Goal: Task Accomplishment & Management: Manage account settings

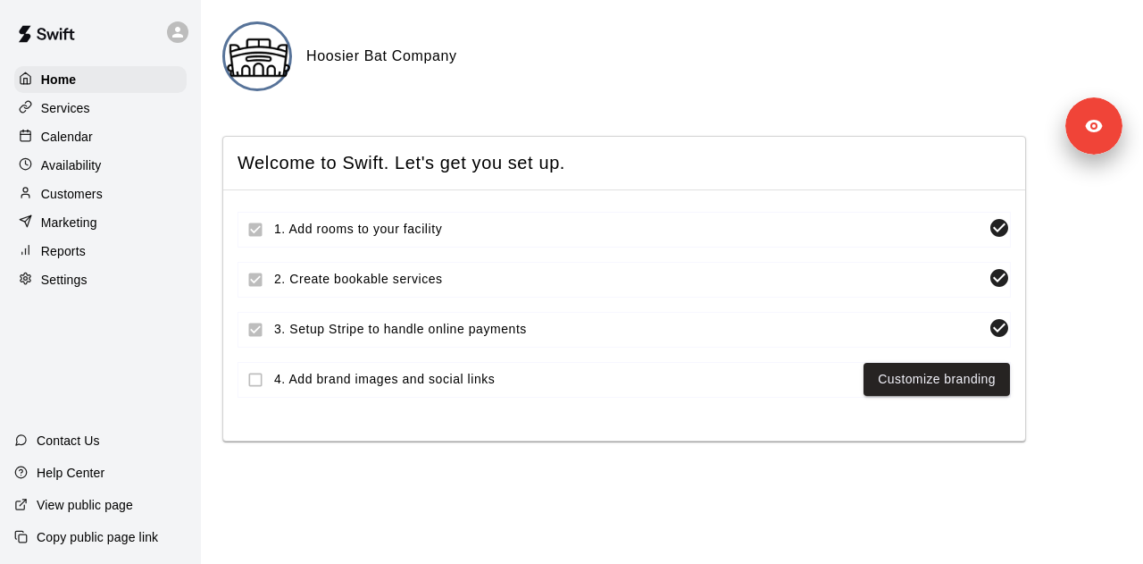
click at [116, 117] on div "Services" at bounding box center [100, 108] width 172 height 27
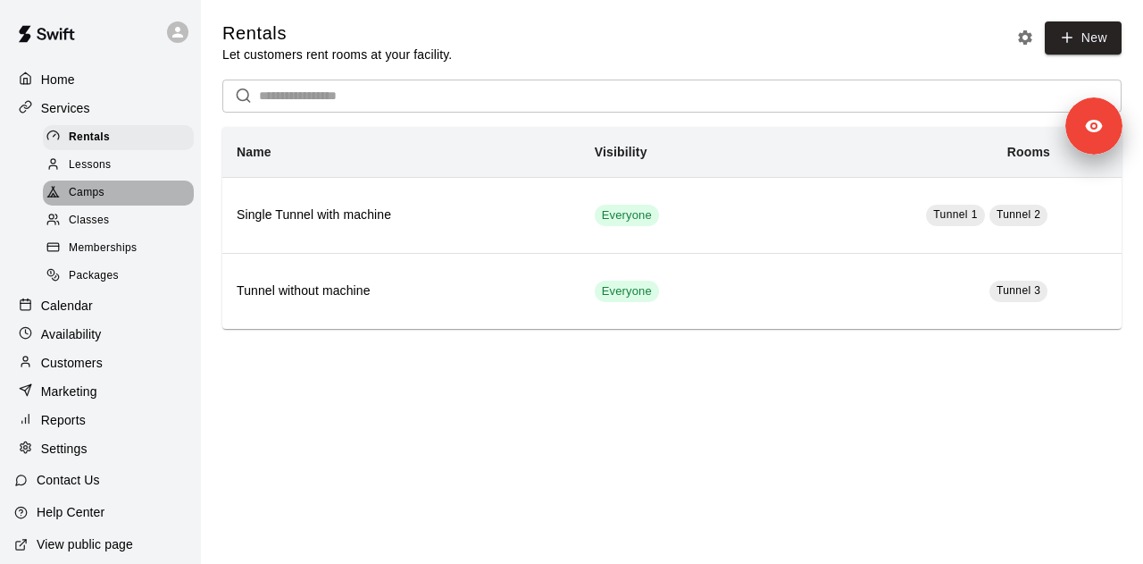
click at [159, 190] on div "Camps" at bounding box center [118, 192] width 151 height 25
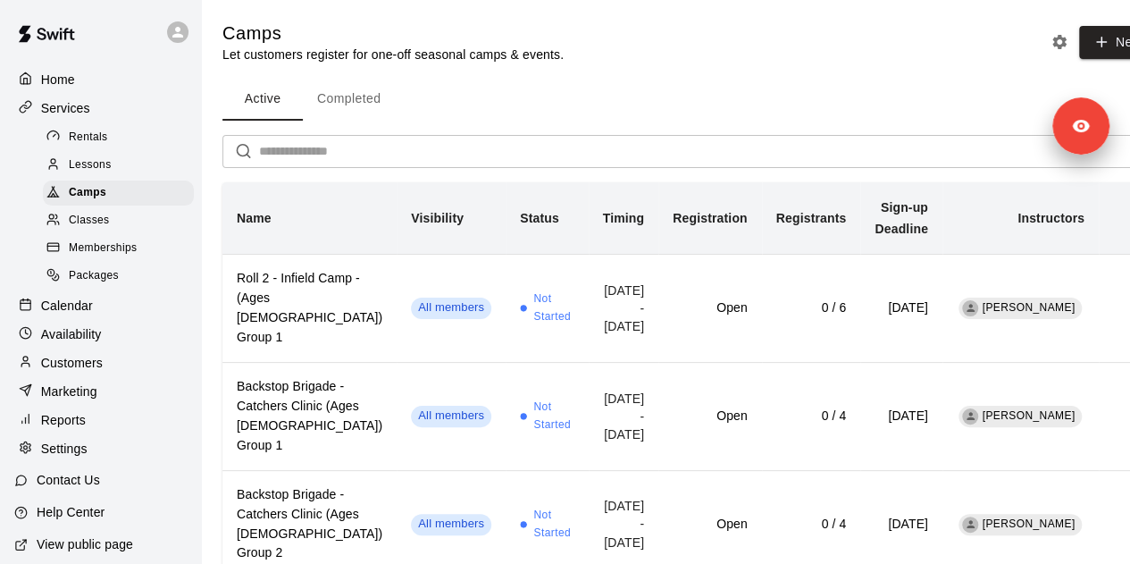
scroll to position [95, 0]
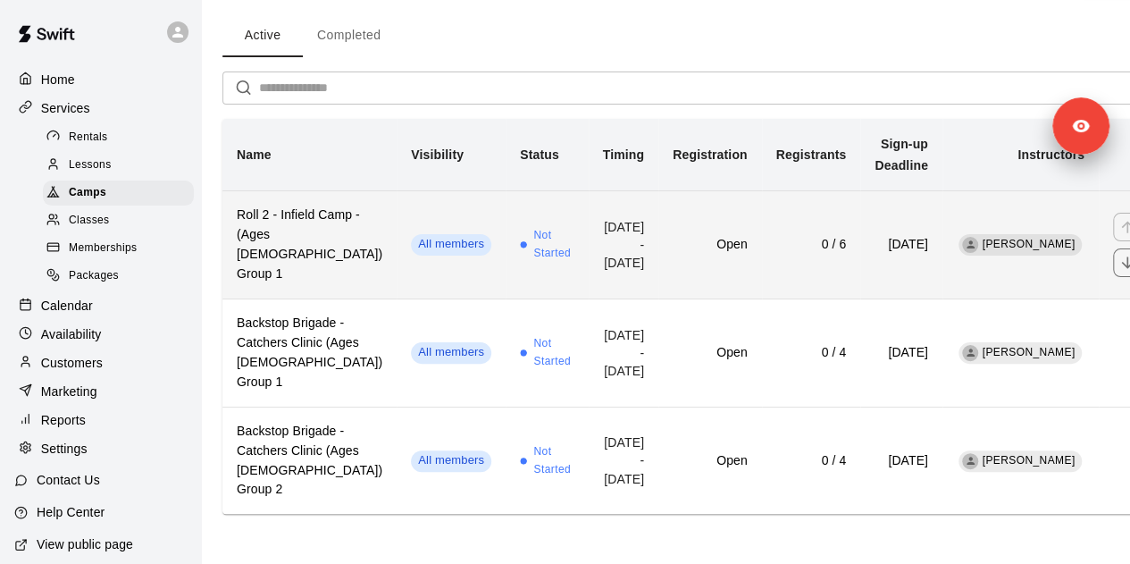
click at [450, 246] on td "All members" at bounding box center [451, 244] width 109 height 108
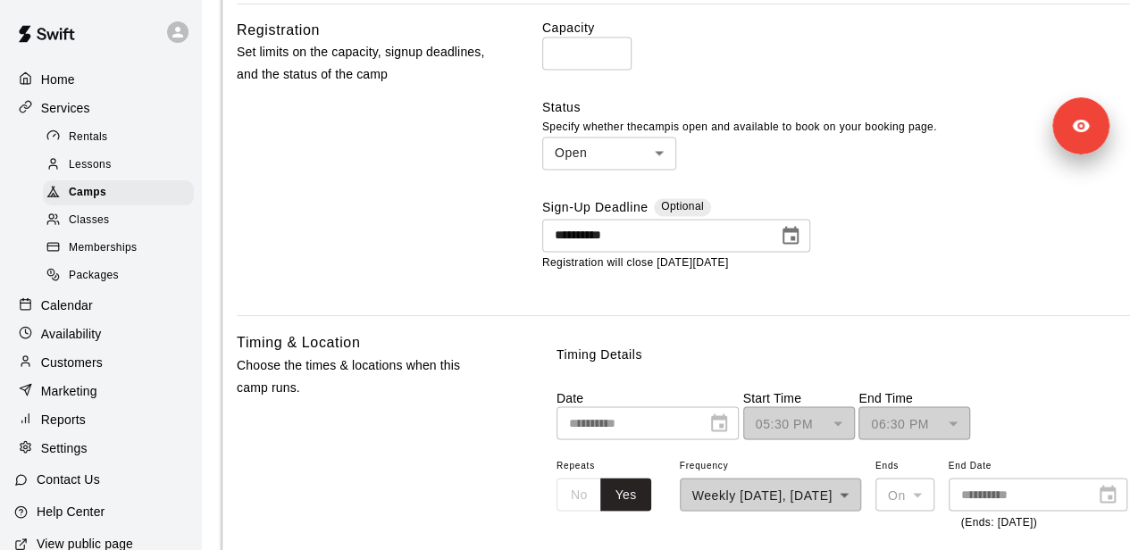
scroll to position [1363, 0]
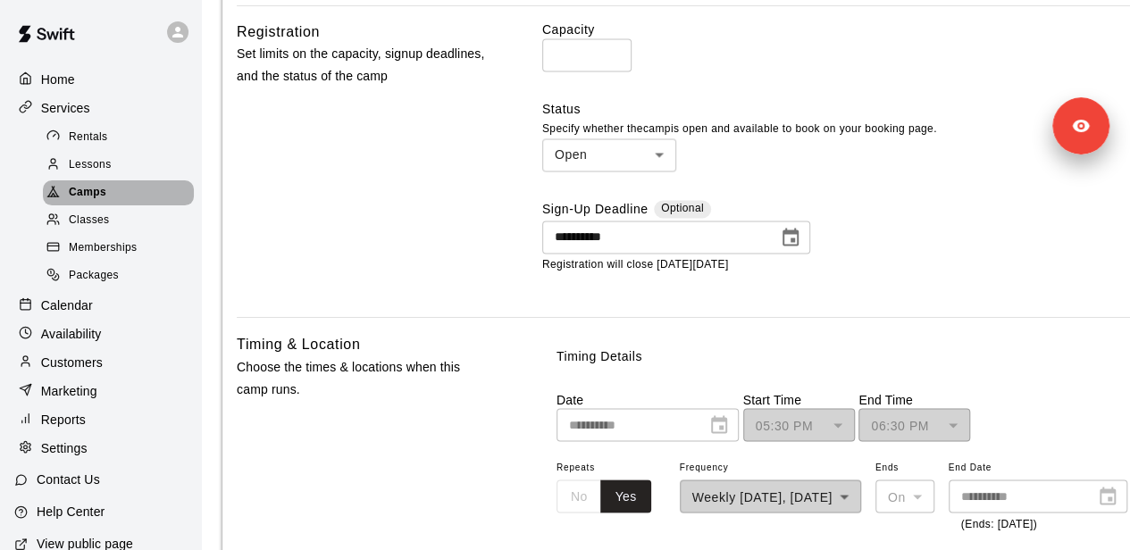
click at [129, 205] on div "Camps" at bounding box center [118, 192] width 151 height 25
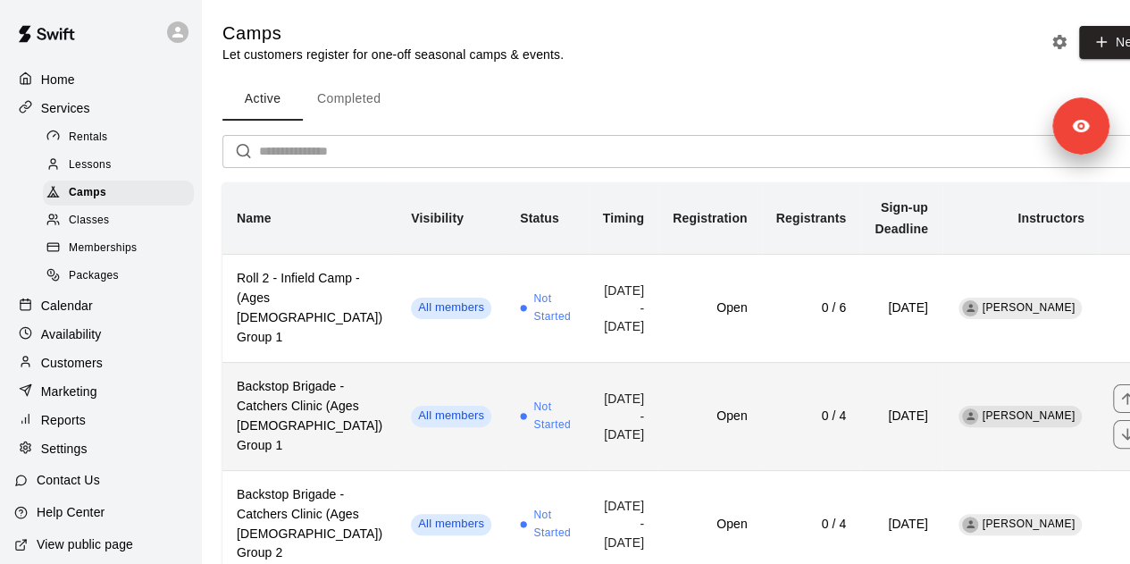
click at [318, 444] on h6 "Backstop Brigade - Catchers Clinic (Ages 9 - 12) Group 1" at bounding box center [310, 416] width 146 height 79
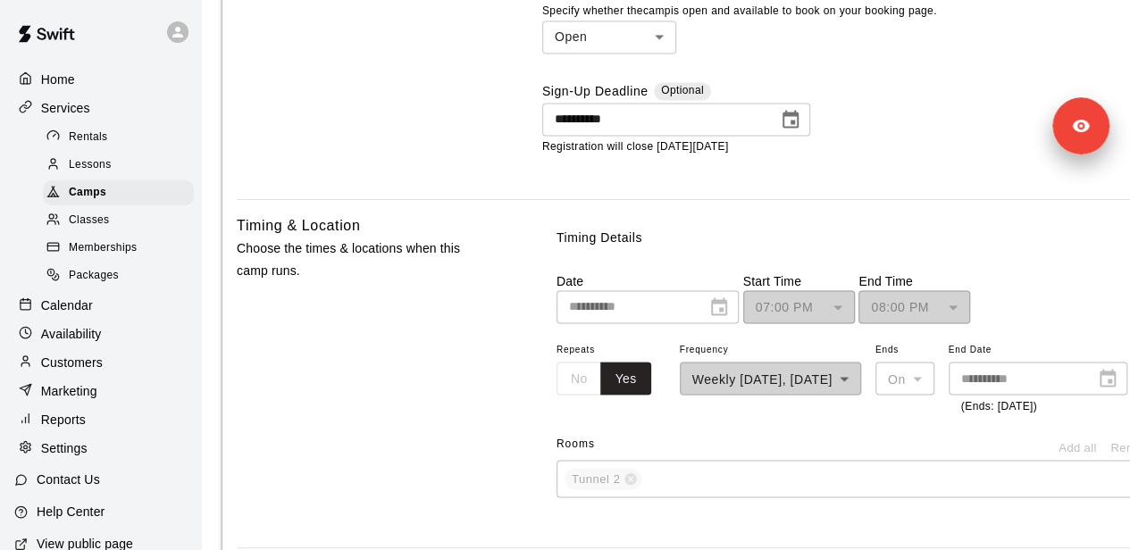
scroll to position [1381, 0]
click at [145, 192] on div "Camps" at bounding box center [118, 192] width 151 height 25
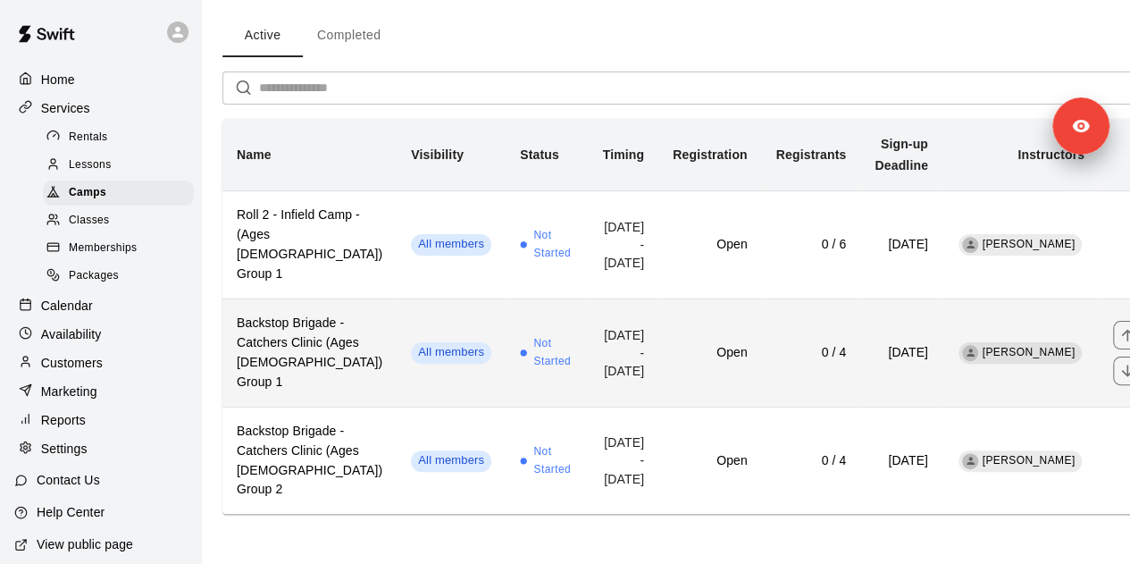
scroll to position [95, 0]
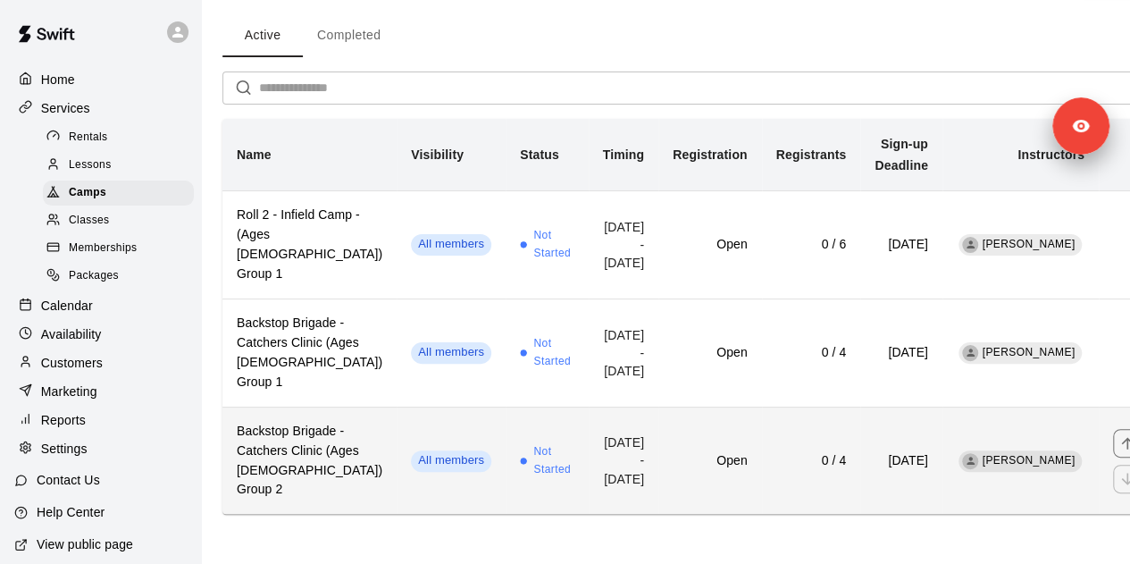
click at [397, 406] on td "All members" at bounding box center [451, 459] width 109 height 107
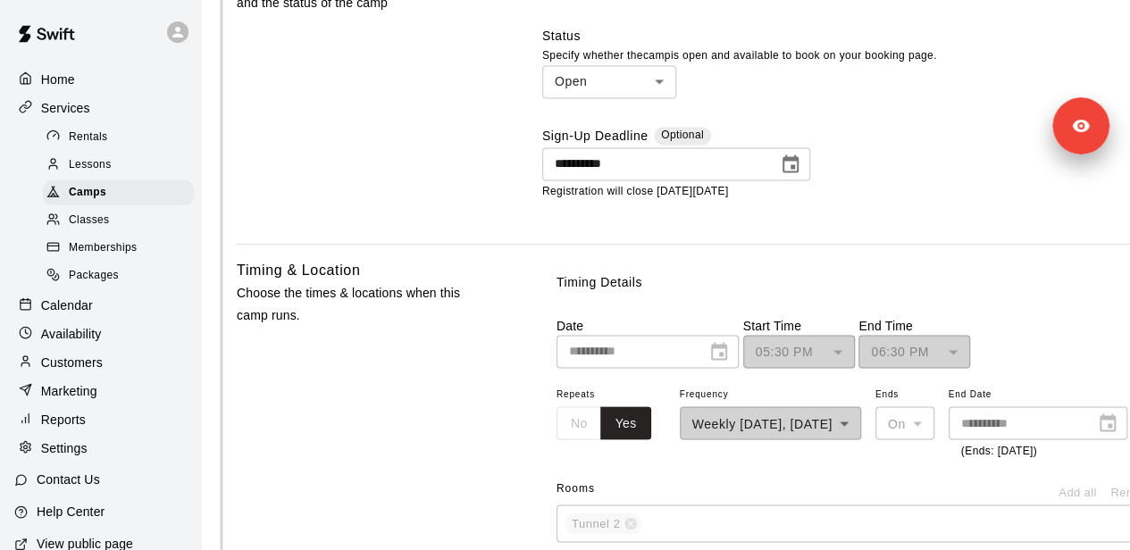
scroll to position [1335, 0]
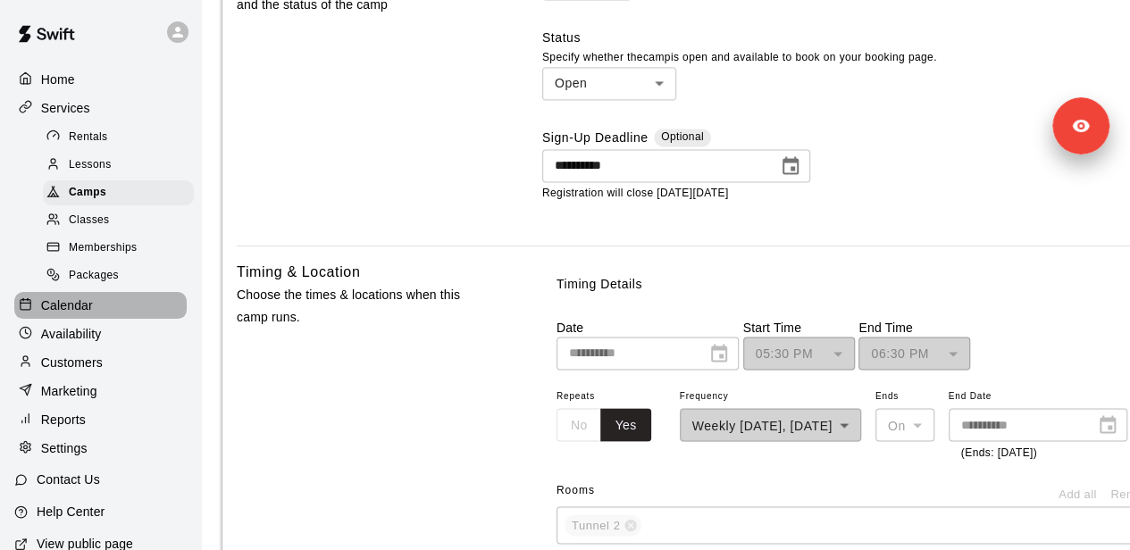
click at [113, 315] on div "Calendar" at bounding box center [100, 305] width 172 height 27
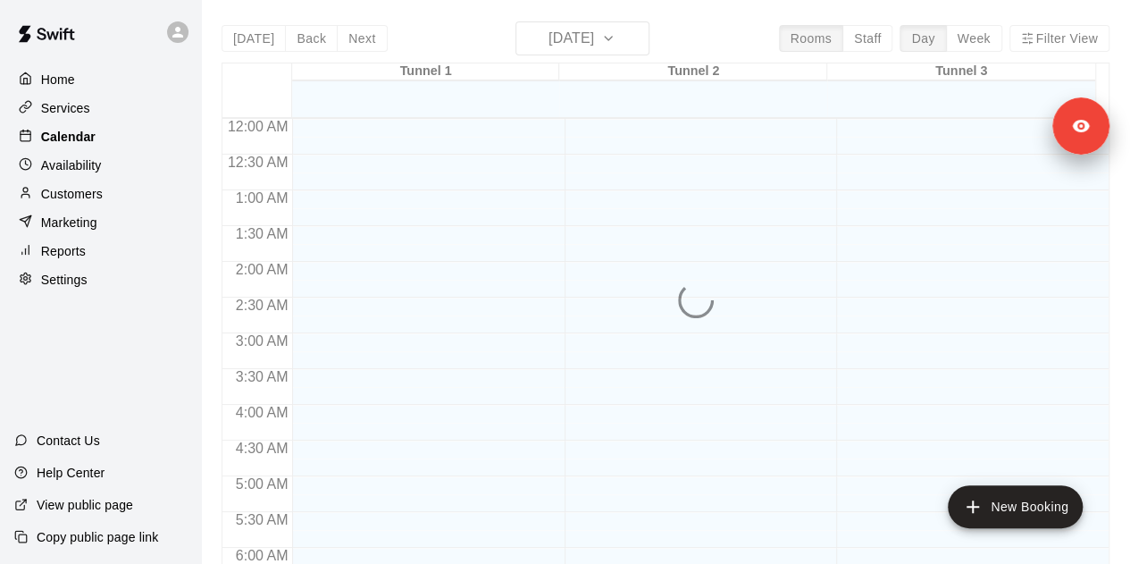
scroll to position [1195, 0]
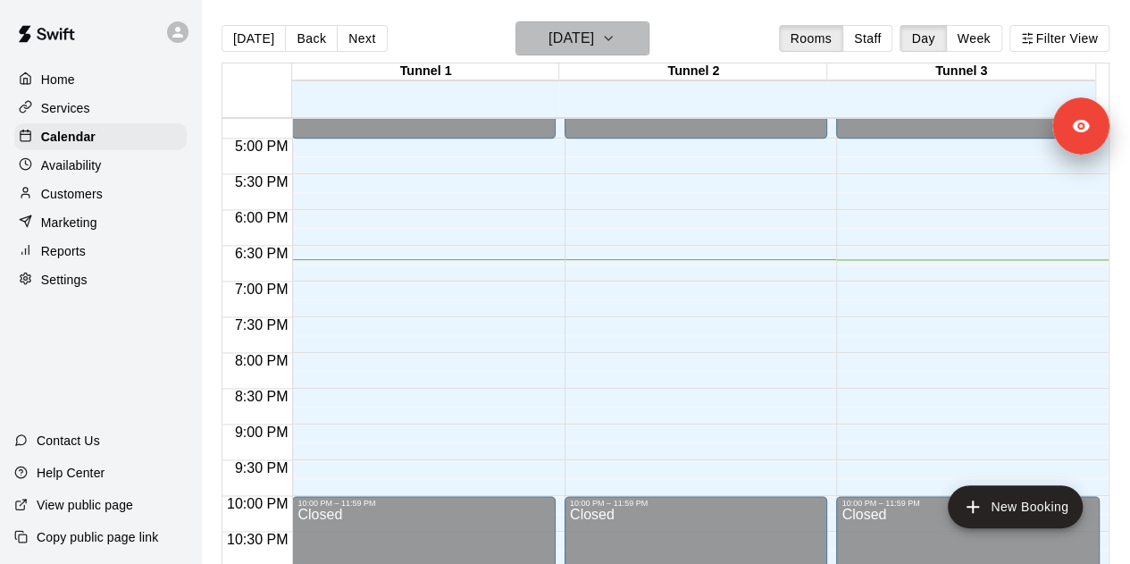
click at [594, 40] on h6 "[DATE]" at bounding box center [571, 38] width 46 height 25
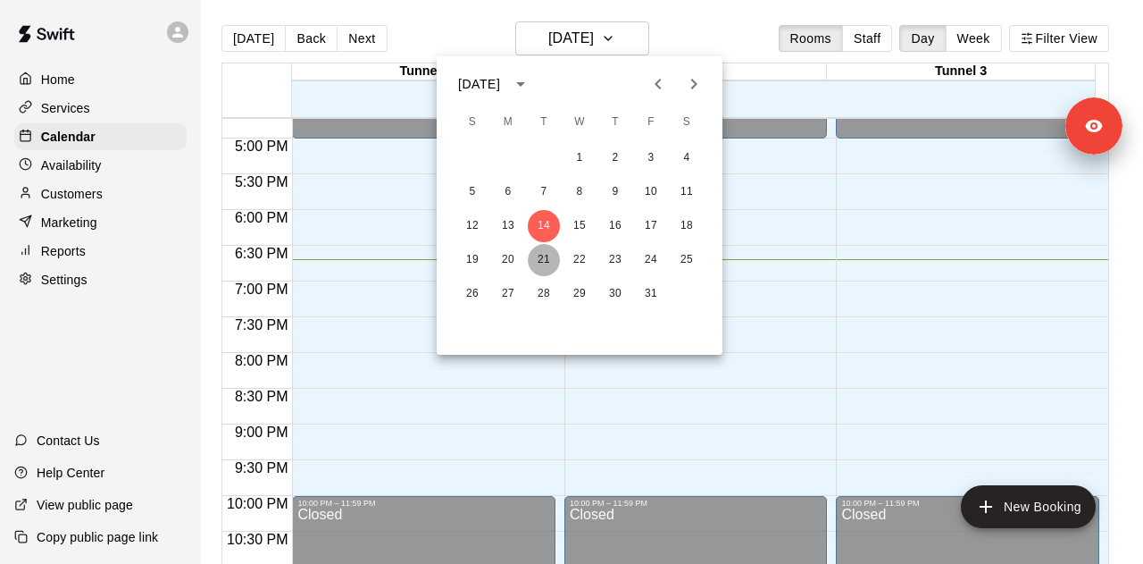
click at [547, 262] on button "21" at bounding box center [544, 260] width 32 height 32
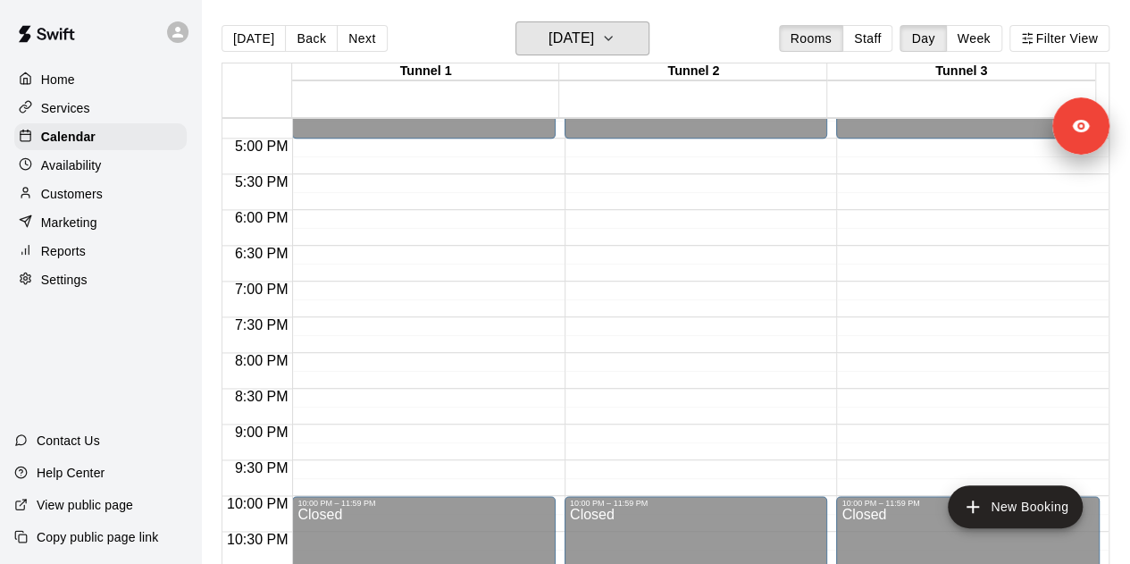
drag, startPoint x: 618, startPoint y: 36, endPoint x: 282, endPoint y: 228, distance: 386.9
click at [282, 228] on div "Today Back Next Tuesday Oct 21 Rooms Staff Day Week Filter View Tunnel 1 21 Tue…" at bounding box center [666, 303] width 888 height 564
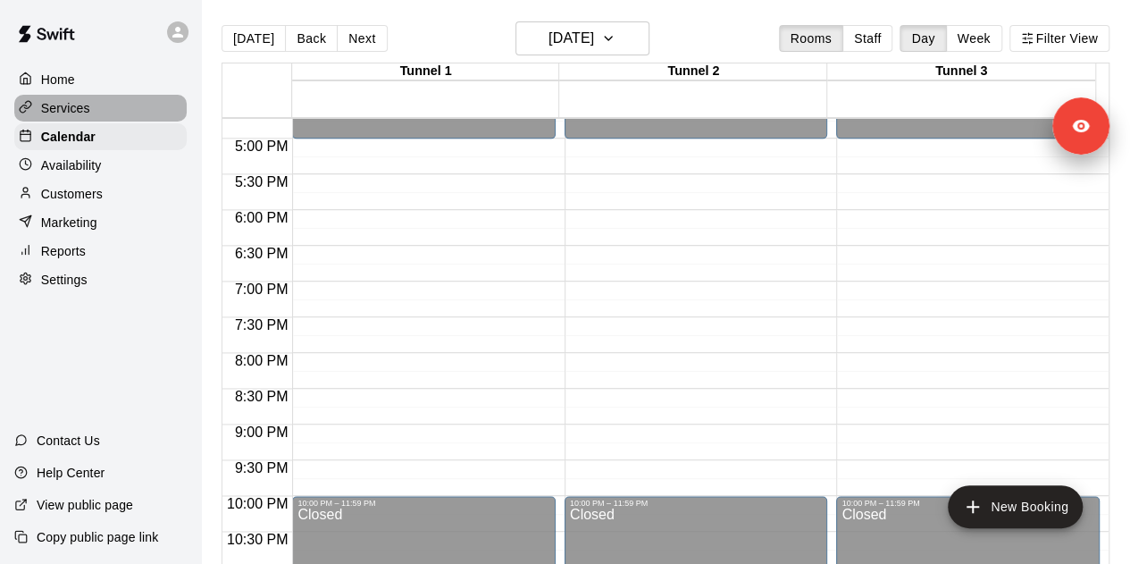
click at [81, 113] on p "Services" at bounding box center [65, 108] width 49 height 18
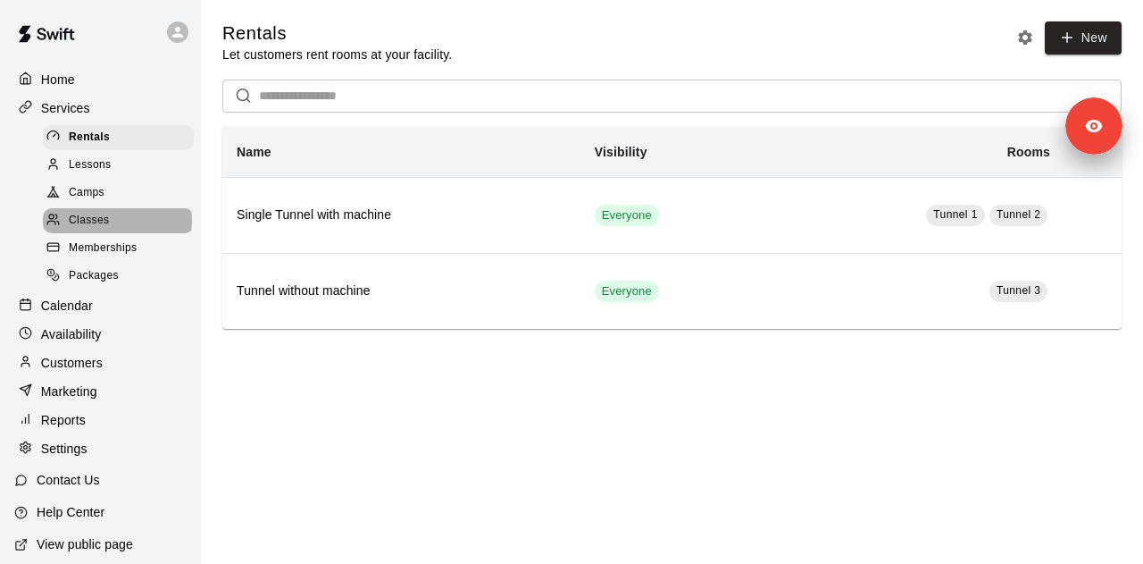
click at [116, 226] on div "Classes" at bounding box center [118, 220] width 151 height 25
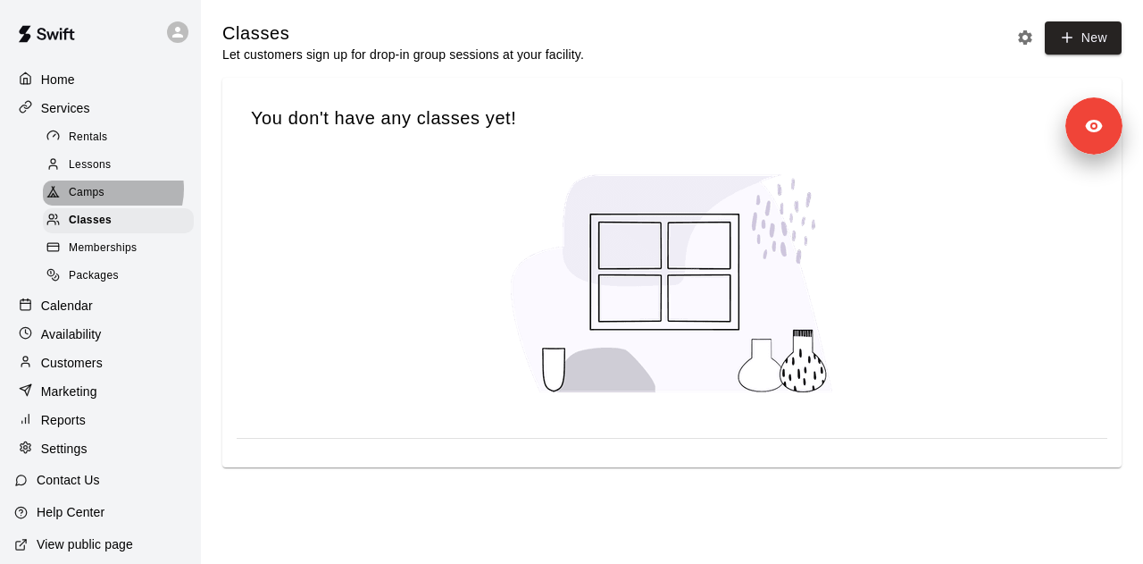
click at [108, 194] on div "Camps" at bounding box center [118, 192] width 151 height 25
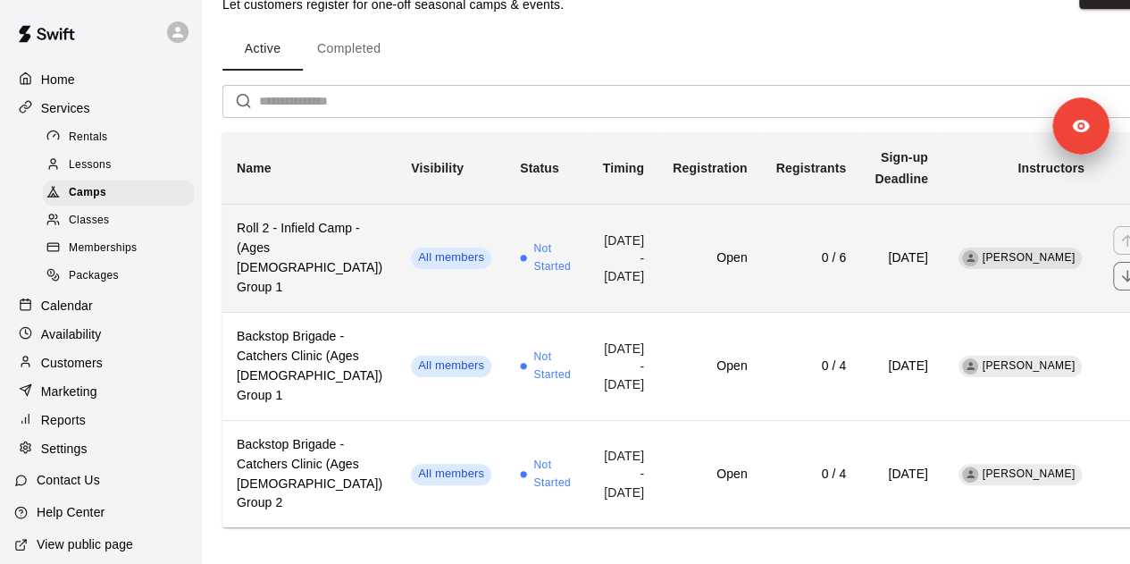
scroll to position [95, 0]
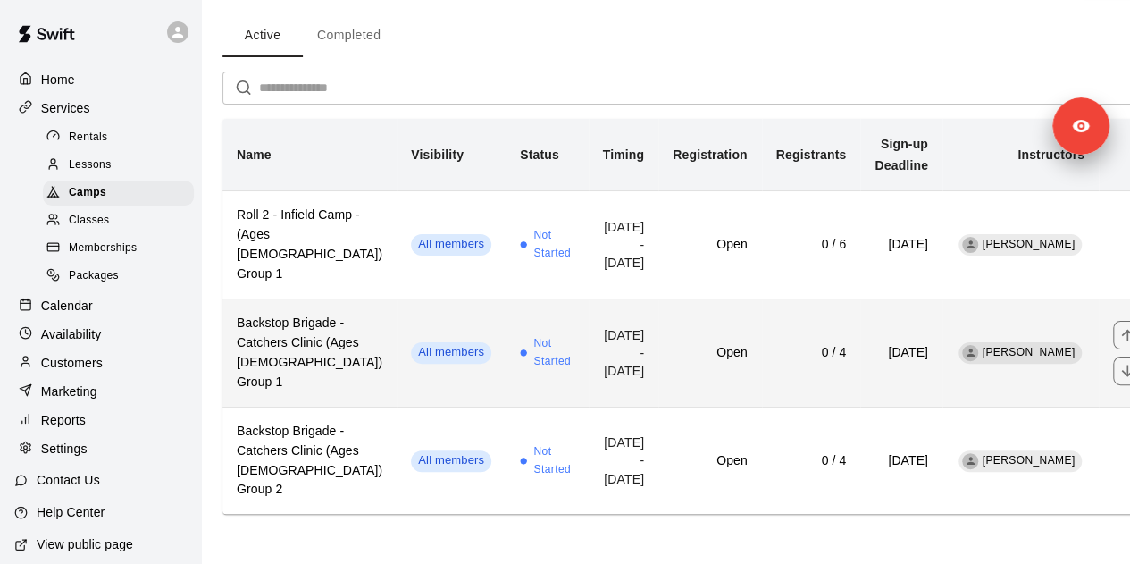
click at [397, 356] on td "All members" at bounding box center [451, 352] width 109 height 108
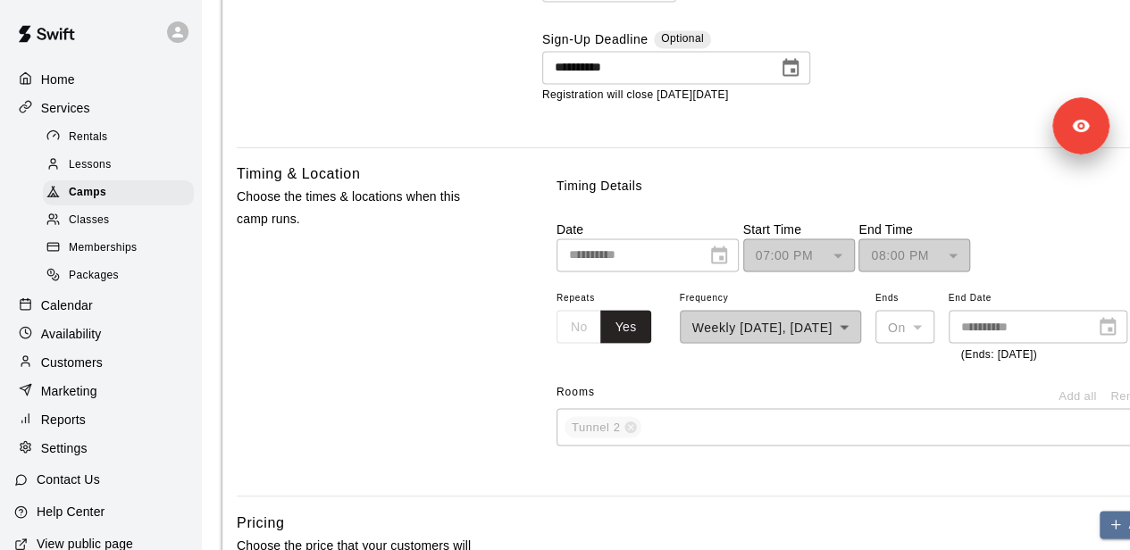
scroll to position [1435, 0]
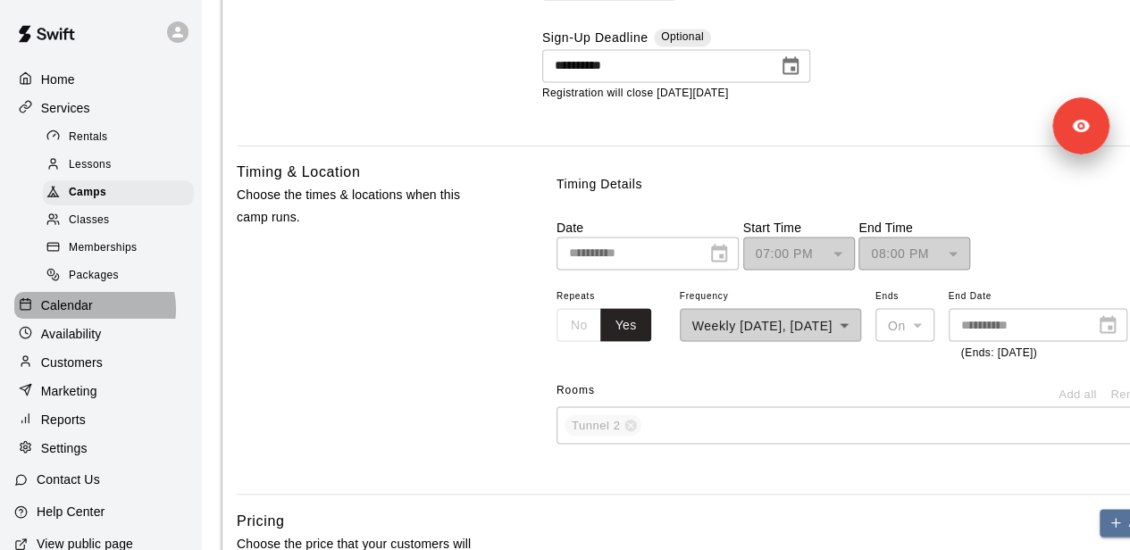
click at [91, 314] on p "Calendar" at bounding box center [67, 306] width 52 height 18
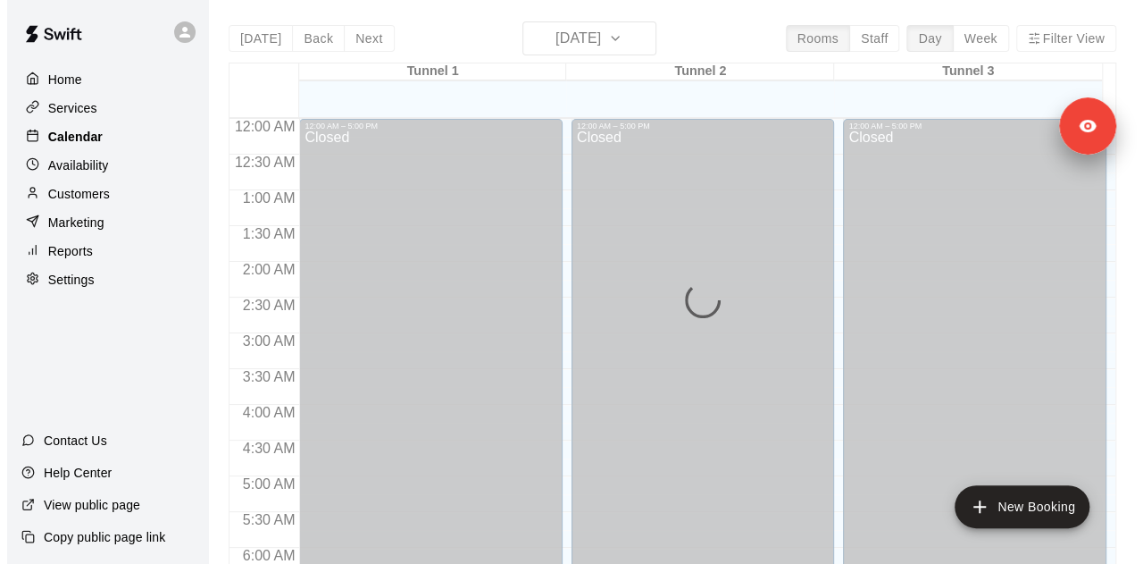
scroll to position [1195, 0]
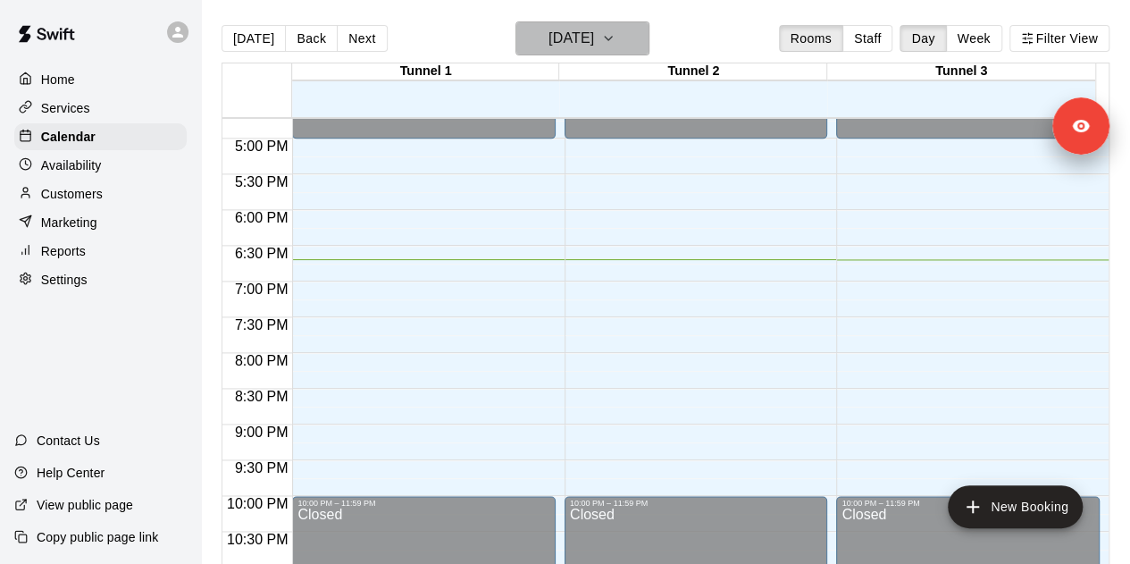
click at [594, 37] on h6 "[DATE]" at bounding box center [571, 38] width 46 height 25
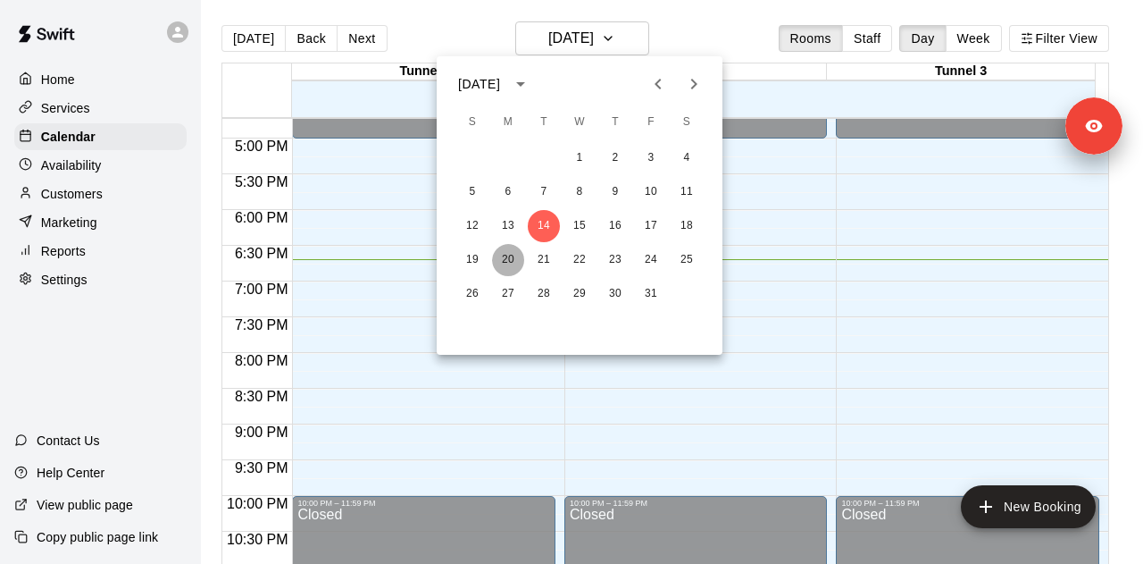
click at [506, 258] on button "20" at bounding box center [508, 260] width 32 height 32
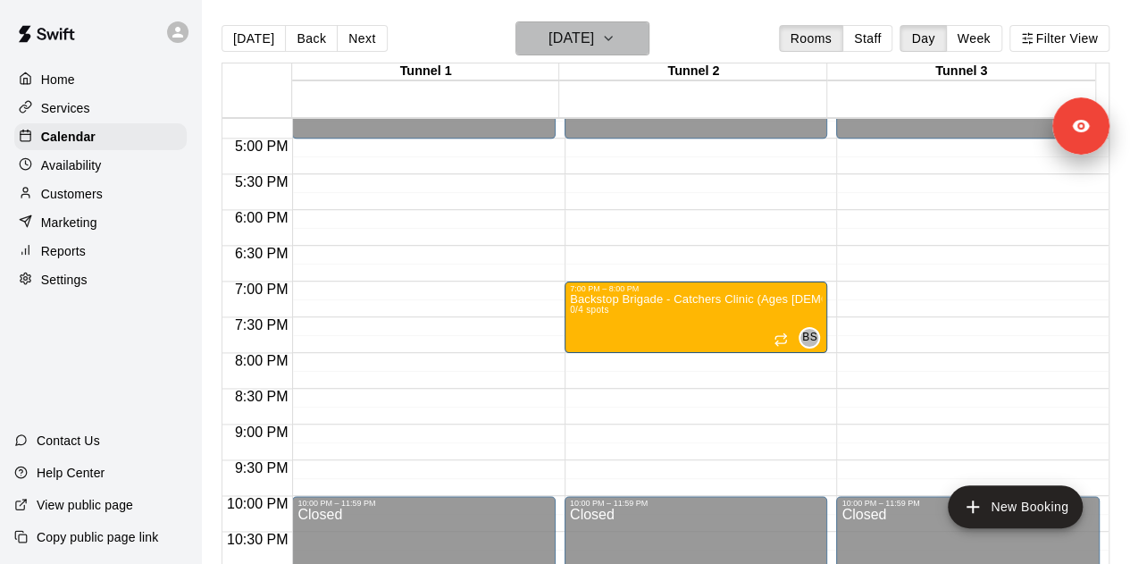
click at [590, 42] on h6 "Monday Oct 20" at bounding box center [571, 38] width 46 height 25
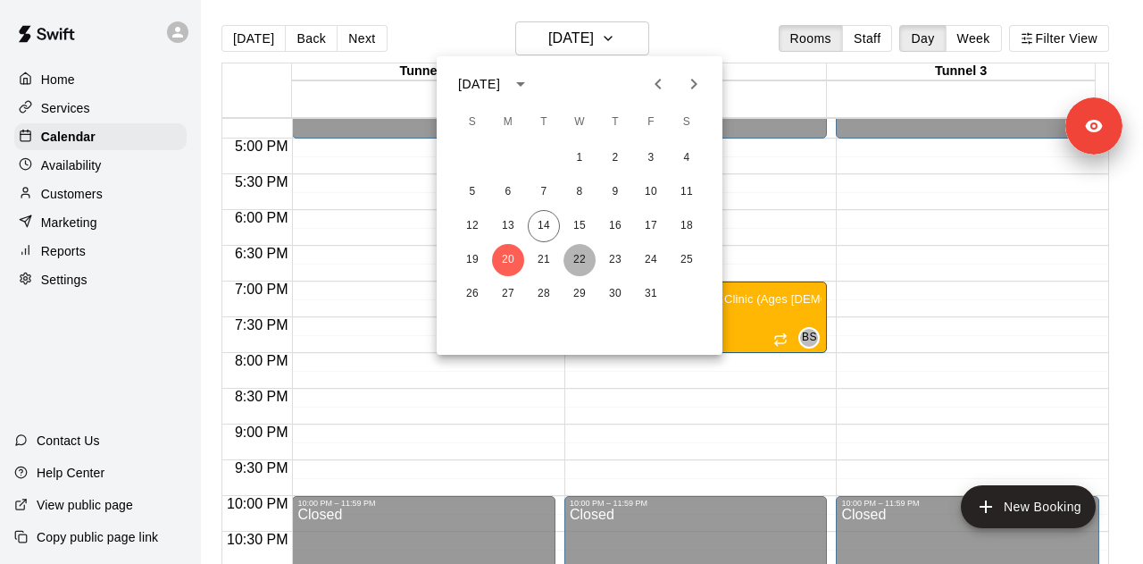
click at [587, 256] on button "22" at bounding box center [580, 260] width 32 height 32
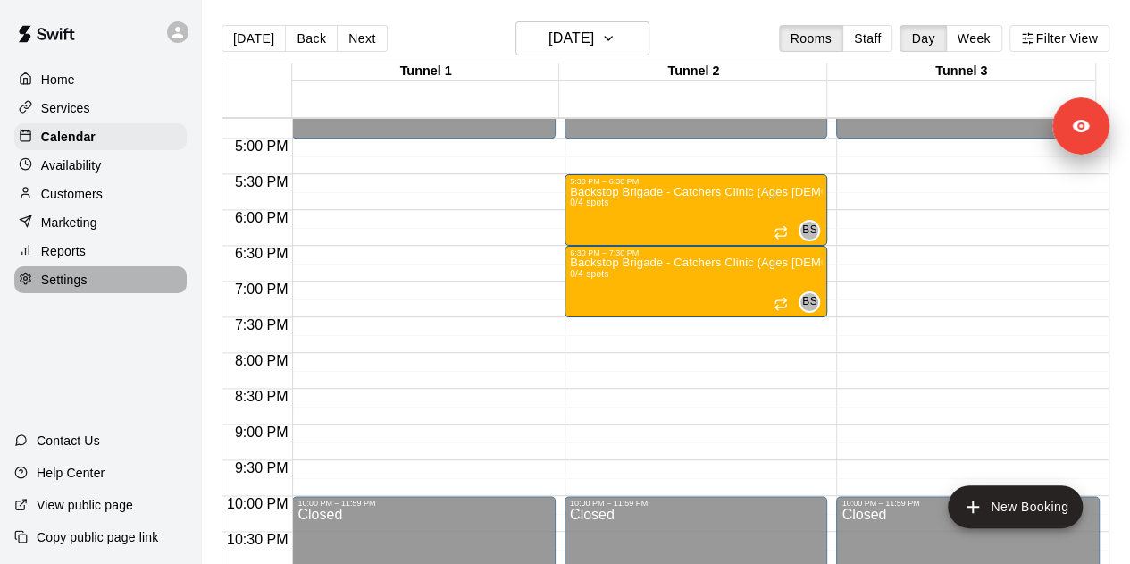
click at [85, 293] on div "Settings" at bounding box center [100, 279] width 172 height 27
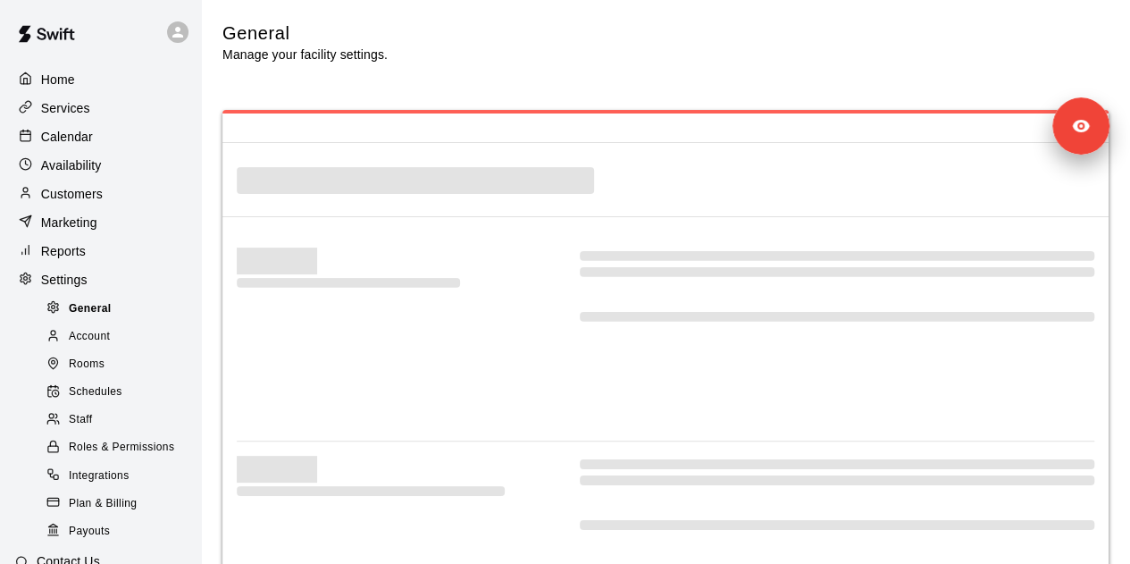
select select "**"
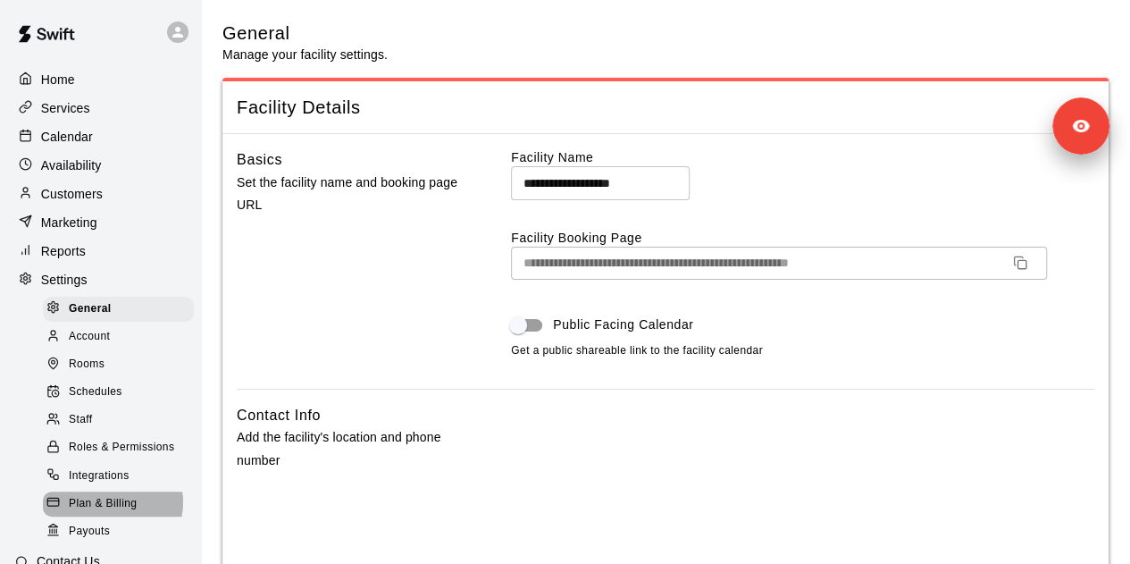
click at [111, 513] on span "Plan & Billing" at bounding box center [103, 504] width 68 height 18
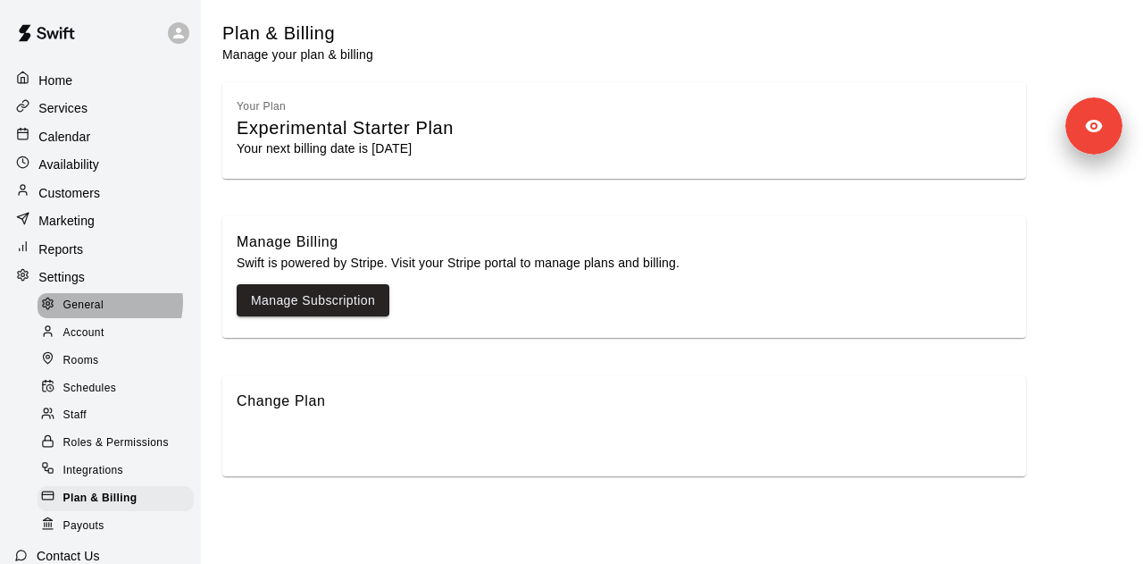
click at [105, 301] on div "General" at bounding box center [116, 305] width 156 height 25
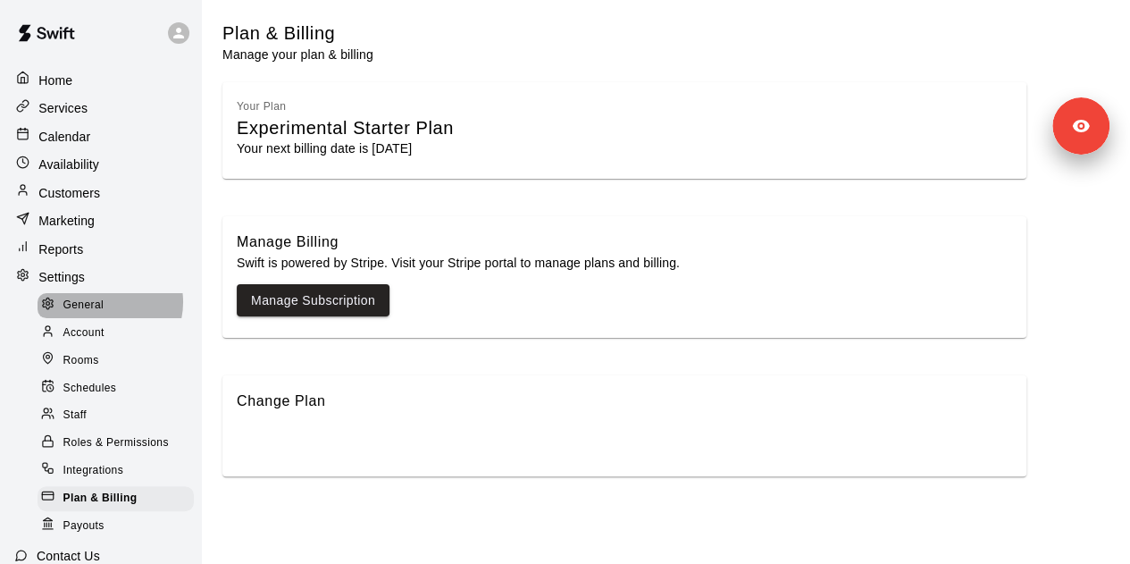
select select "**"
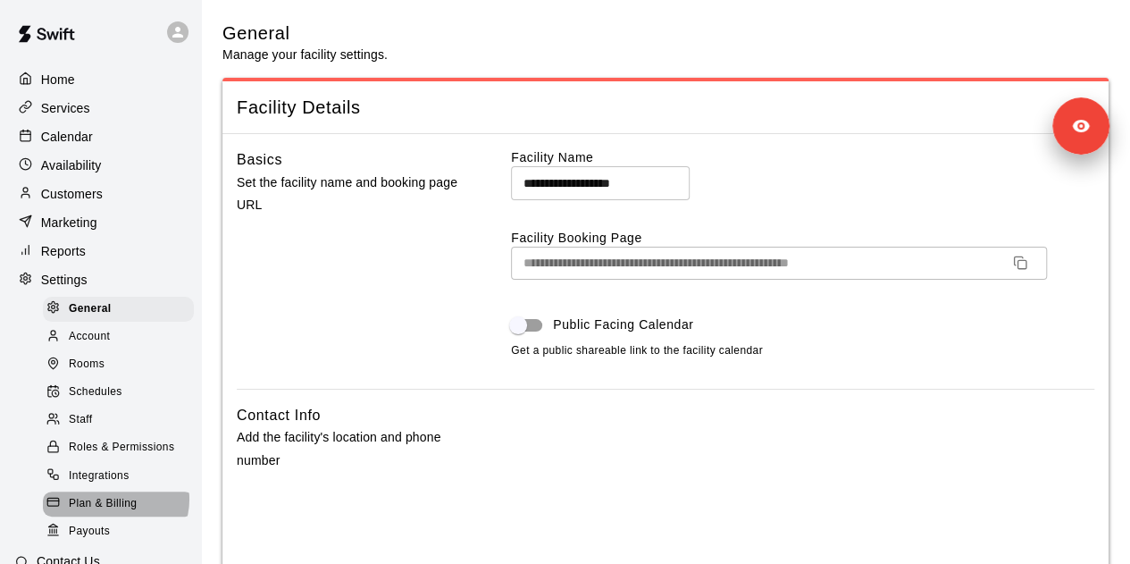
click at [114, 513] on span "Plan & Billing" at bounding box center [103, 504] width 68 height 18
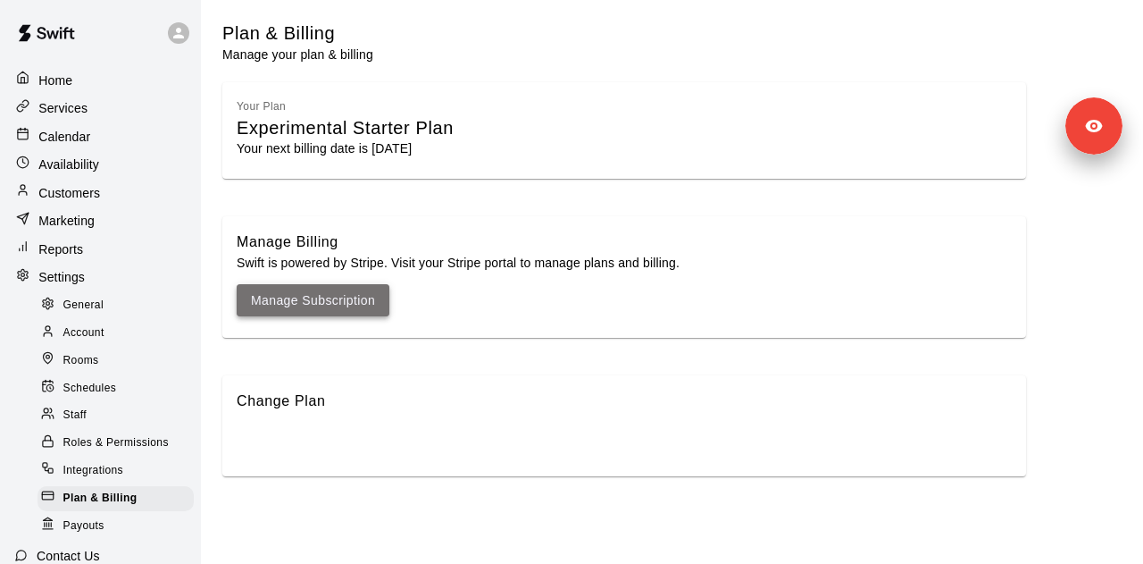
click at [332, 298] on link "Manage Subscription" at bounding box center [313, 300] width 124 height 22
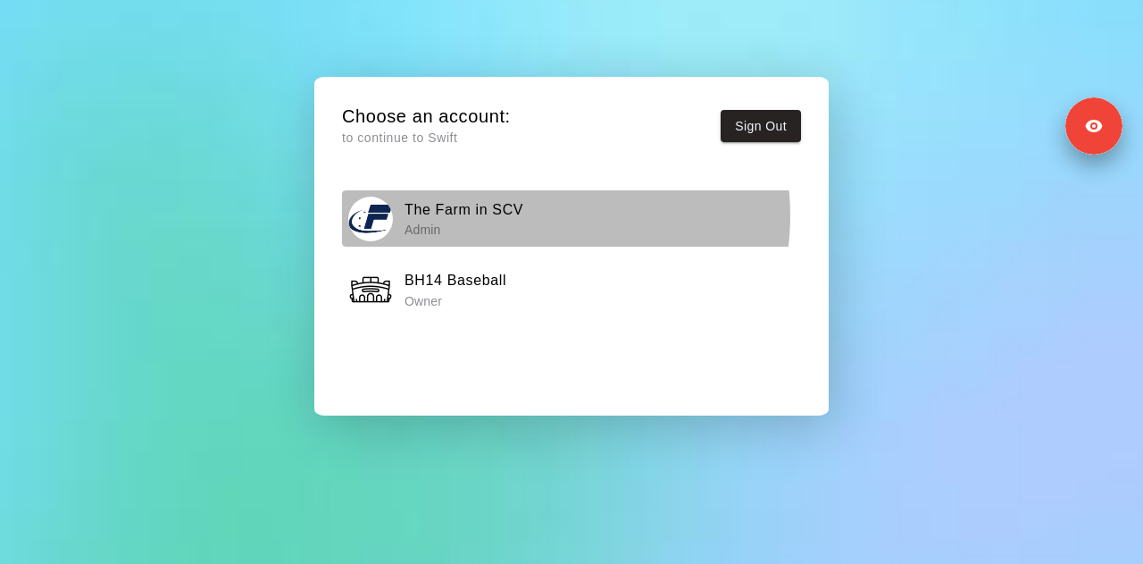
click at [534, 215] on div "The Farm in SCV Admin" at bounding box center [572, 219] width 448 height 45
click at [476, 212] on h6 "The Farm in SCV" at bounding box center [464, 209] width 119 height 23
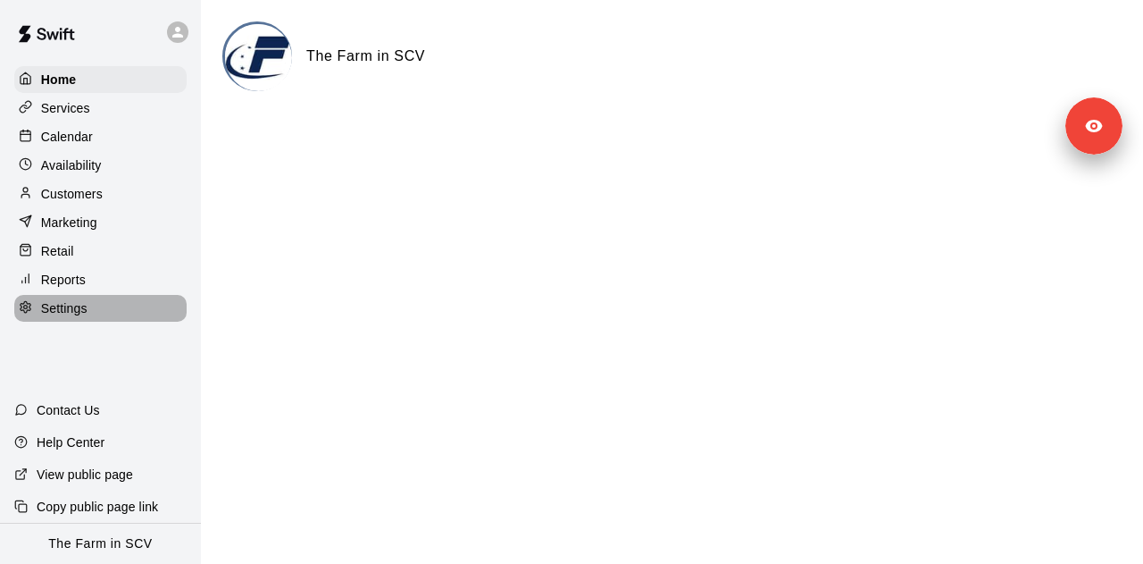
click at [85, 317] on p "Settings" at bounding box center [64, 308] width 46 height 18
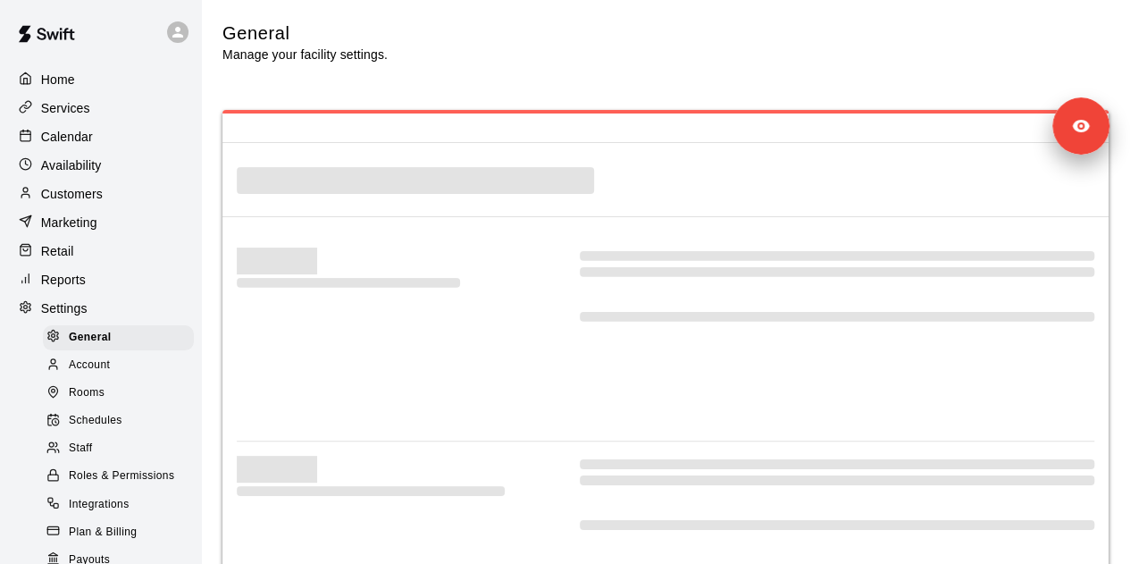
select select "**"
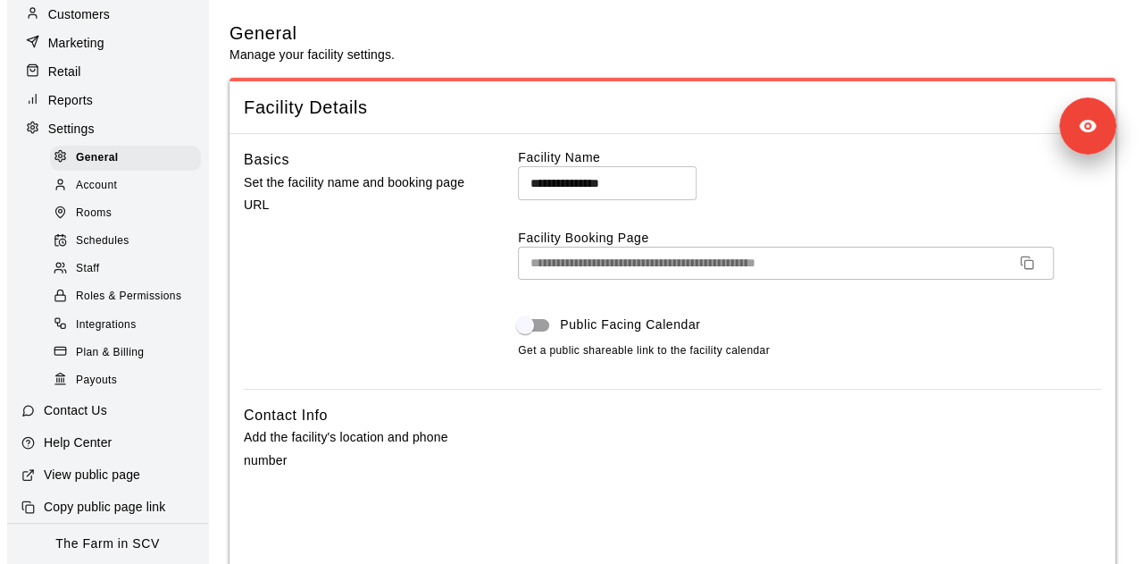
scroll to position [200, 0]
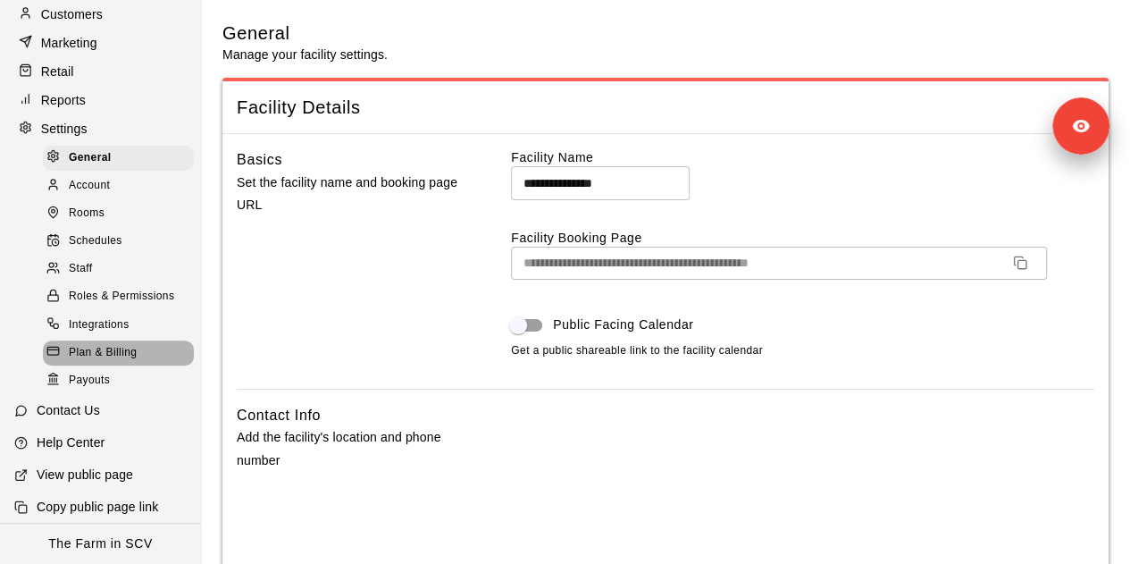
click at [126, 344] on span "Plan & Billing" at bounding box center [103, 353] width 68 height 18
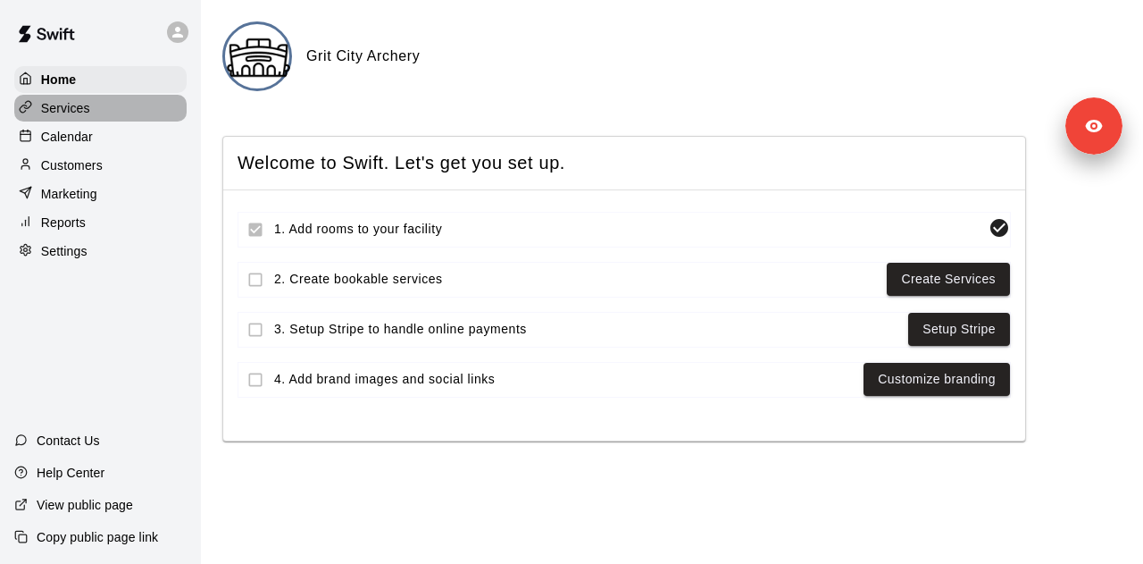
click at [109, 110] on div "Services" at bounding box center [100, 108] width 172 height 27
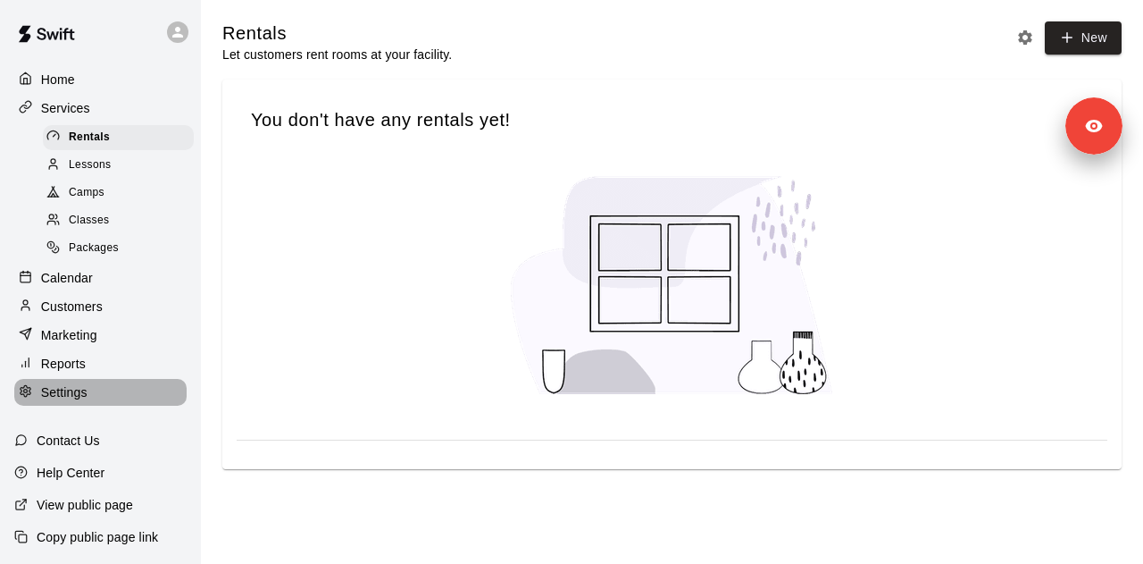
click at [115, 401] on div "Settings" at bounding box center [100, 392] width 172 height 27
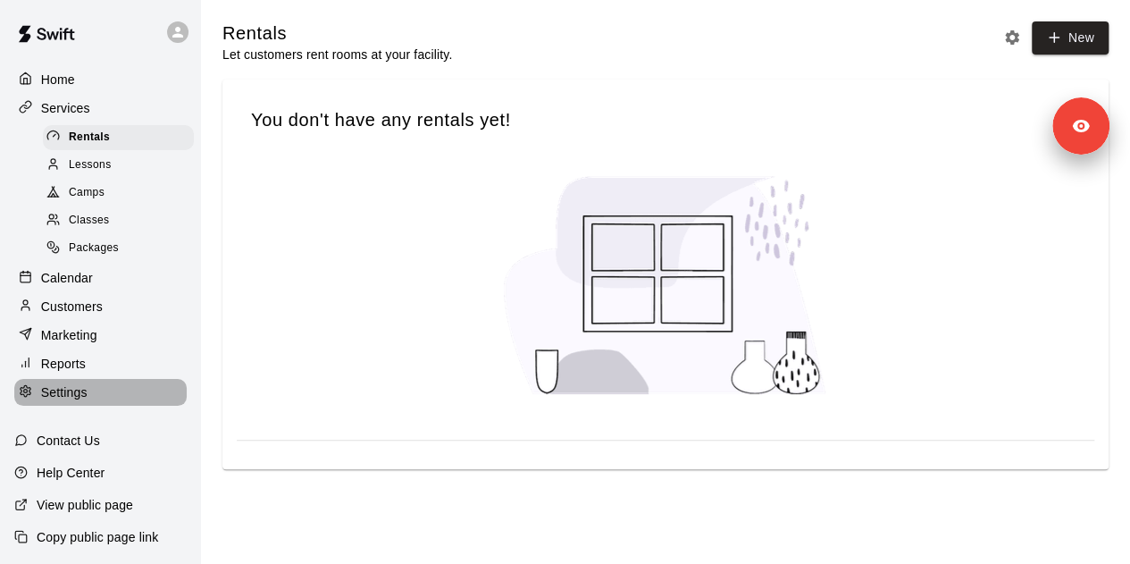
select select "**"
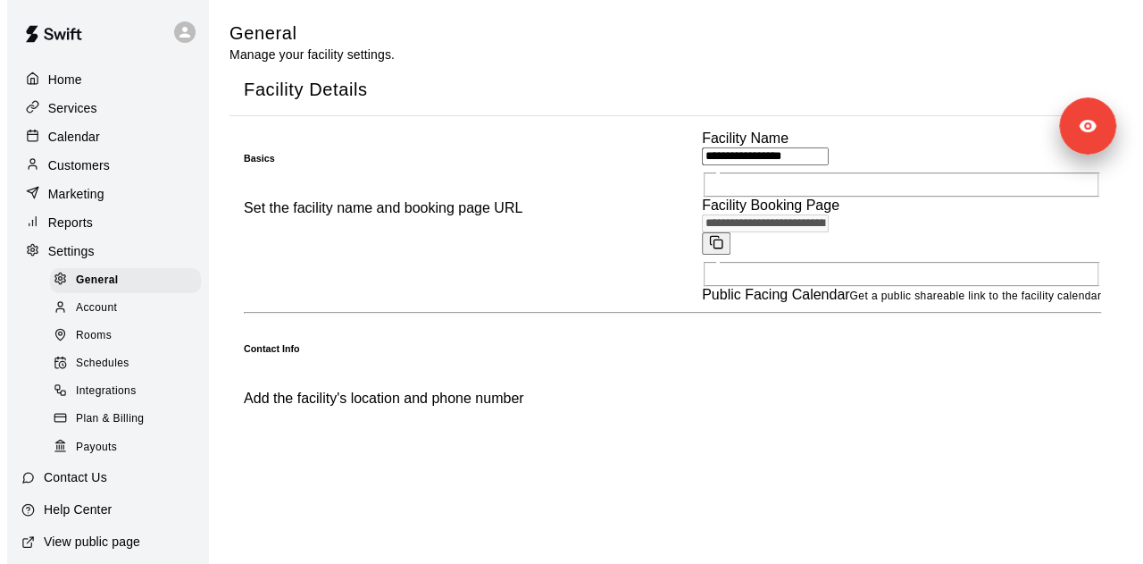
scroll to position [54, 0]
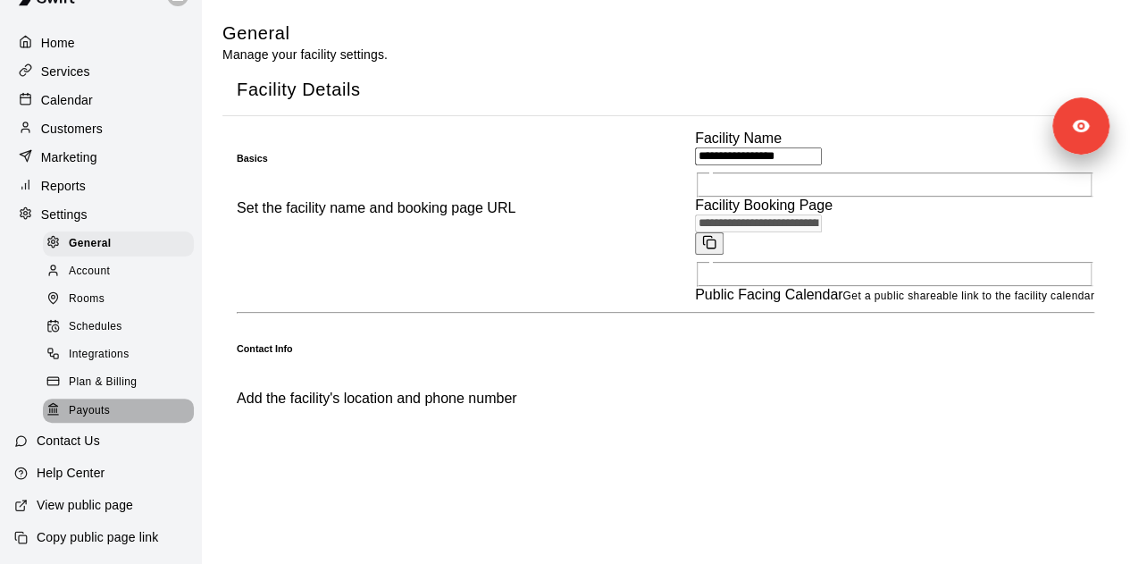
click at [132, 408] on div "Payouts" at bounding box center [118, 410] width 151 height 25
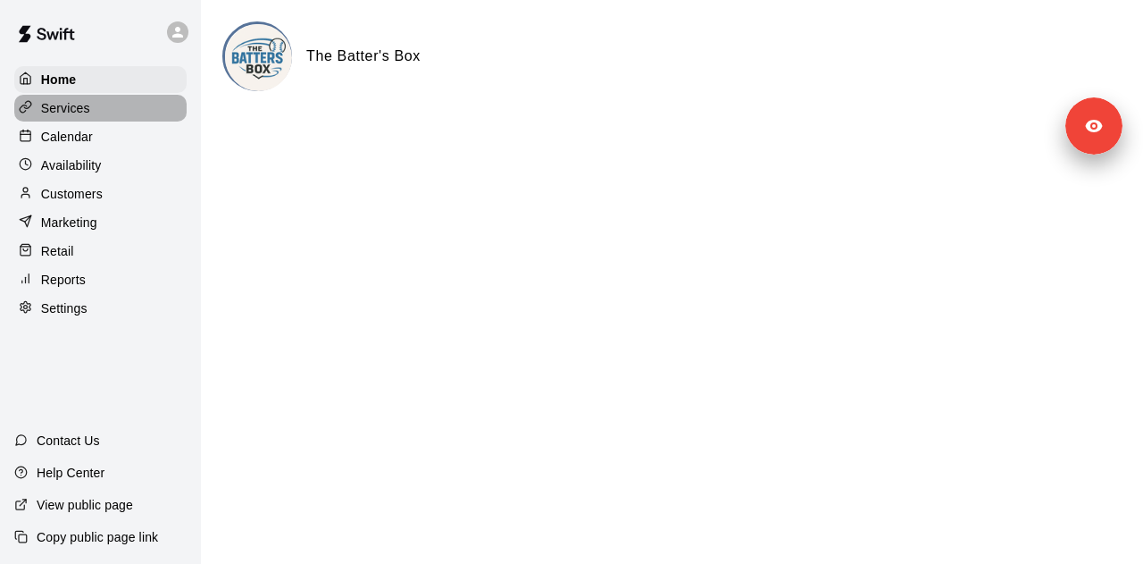
click at [52, 115] on p "Services" at bounding box center [65, 108] width 49 height 18
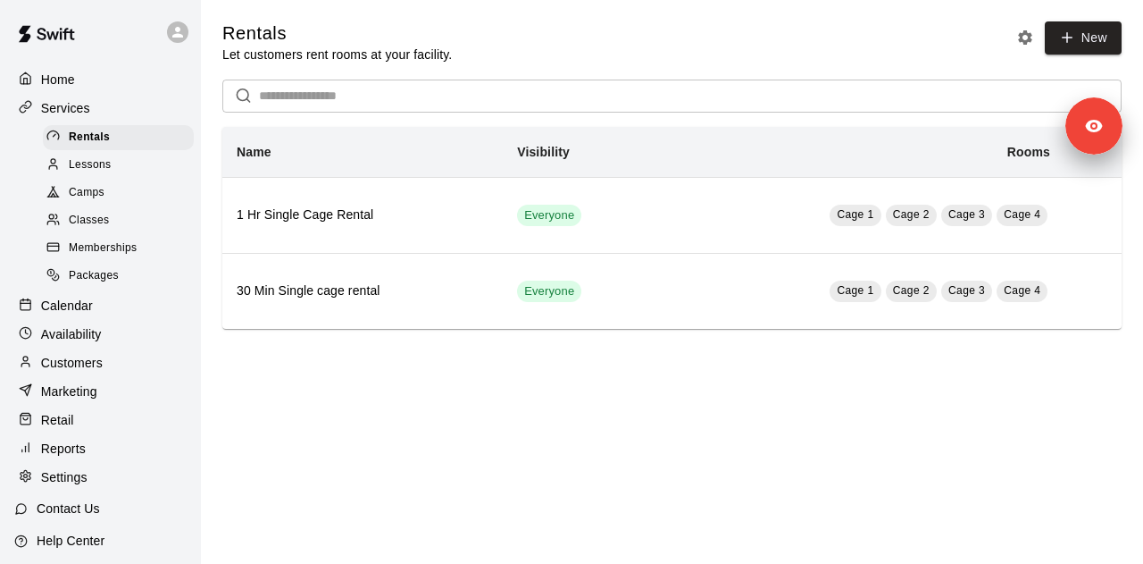
click at [96, 372] on p "Customers" at bounding box center [72, 363] width 62 height 18
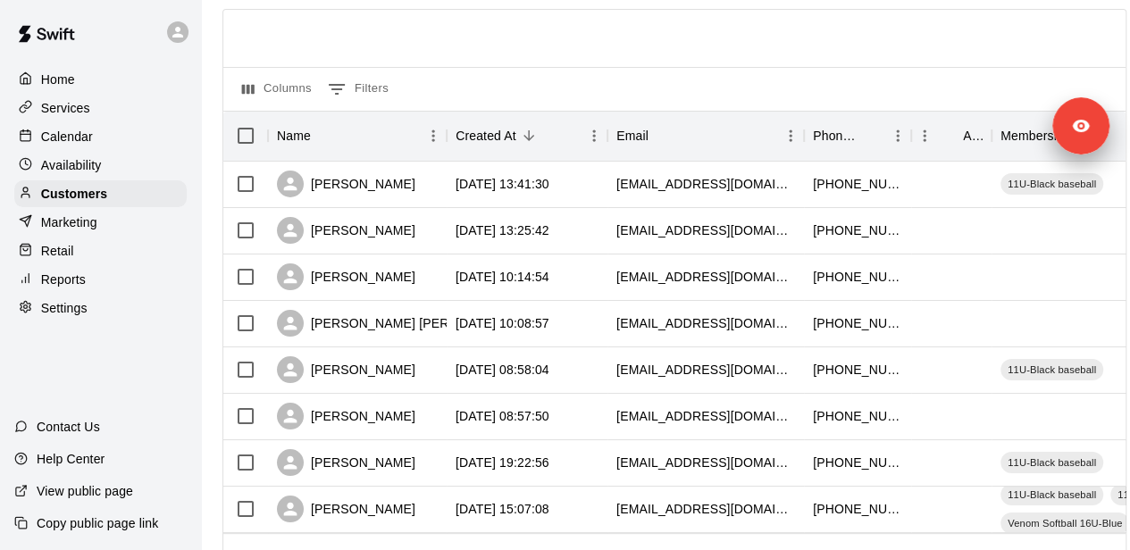
scroll to position [216, 0]
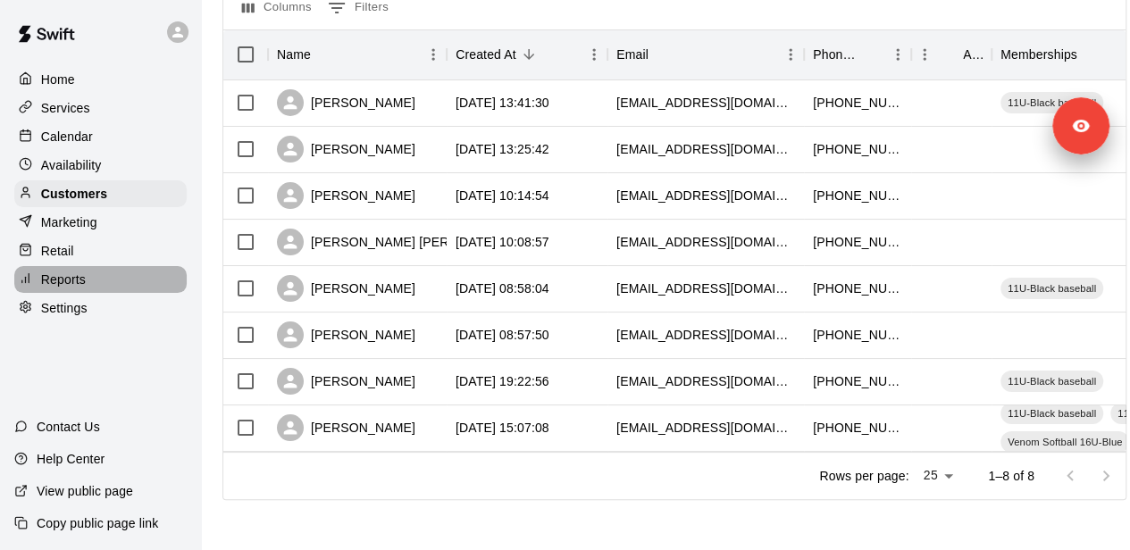
click at [120, 293] on div "Reports" at bounding box center [100, 279] width 172 height 27
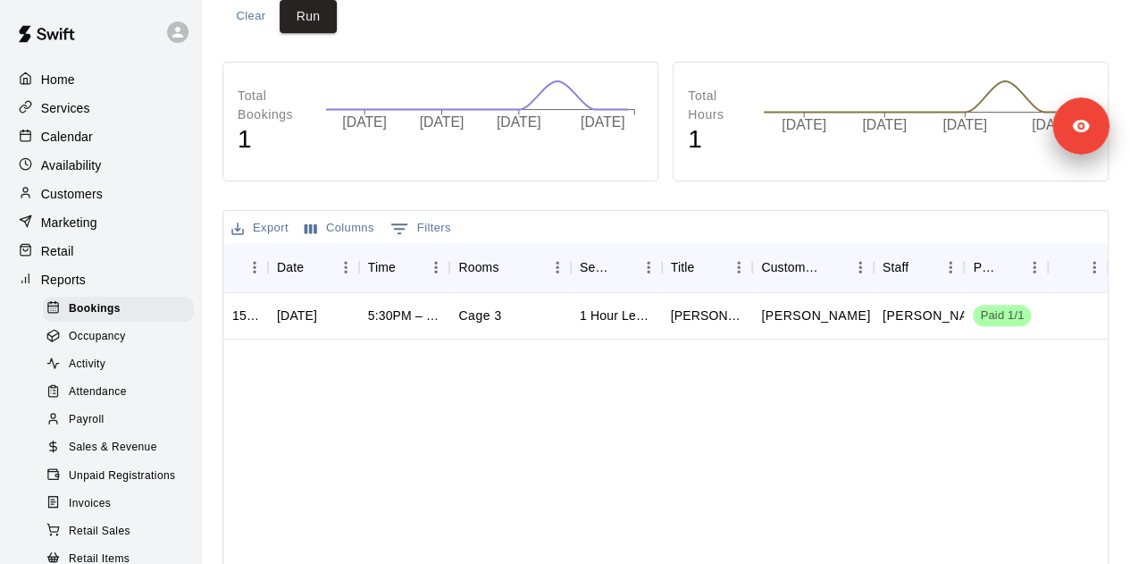
scroll to position [247, 0]
click at [104, 456] on span "Sales & Revenue" at bounding box center [113, 448] width 88 height 18
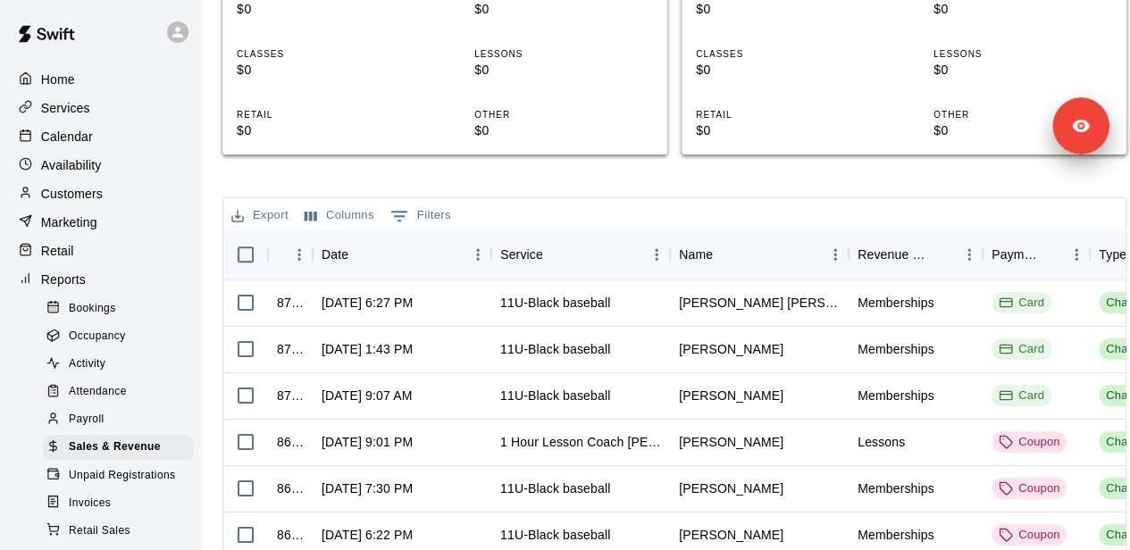
scroll to position [245, 0]
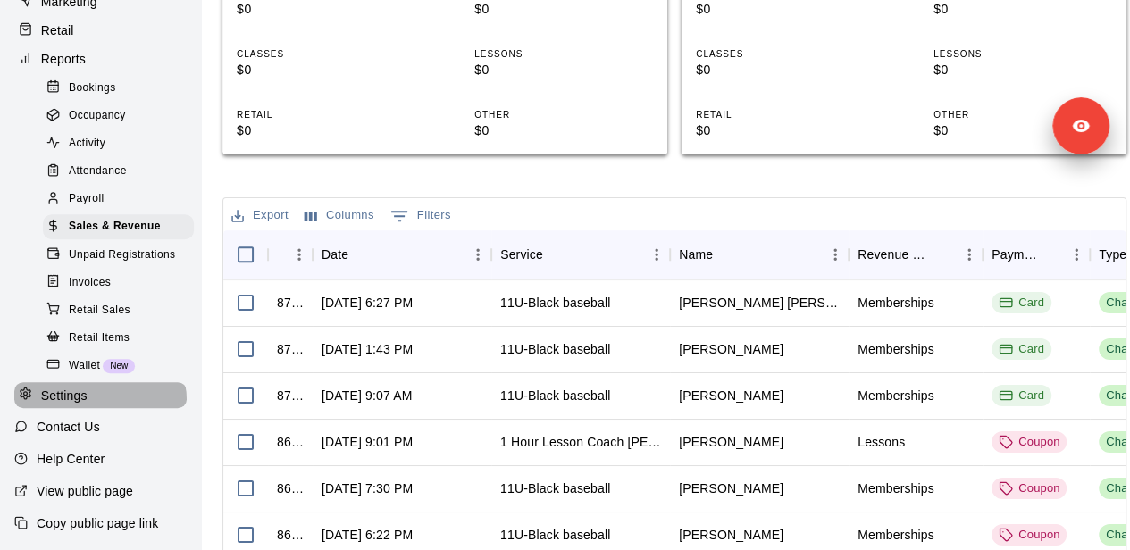
click at [99, 398] on div "Settings" at bounding box center [100, 395] width 172 height 27
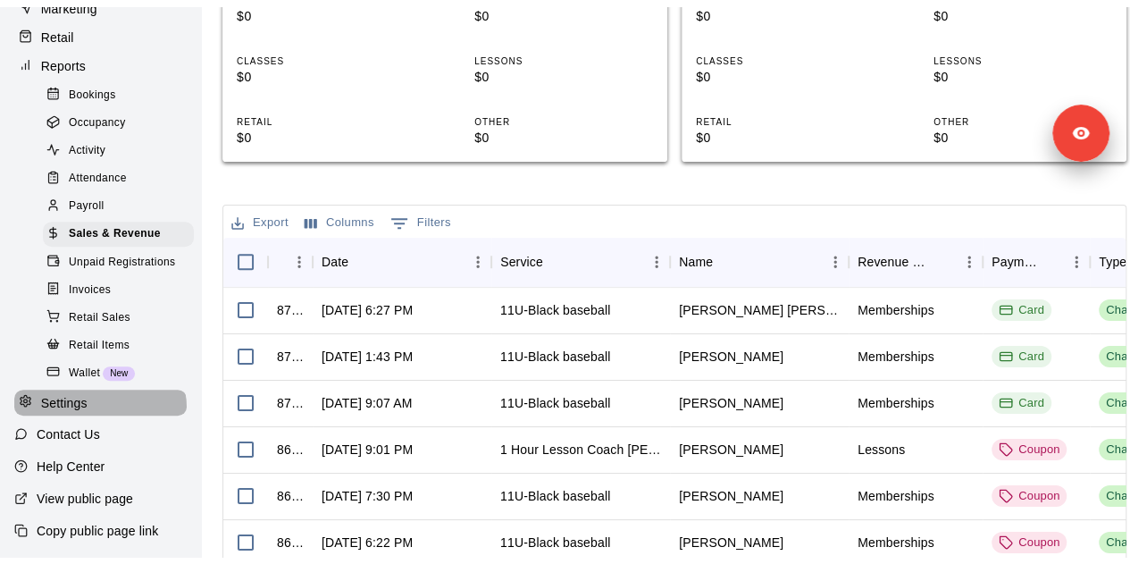
scroll to position [171, 0]
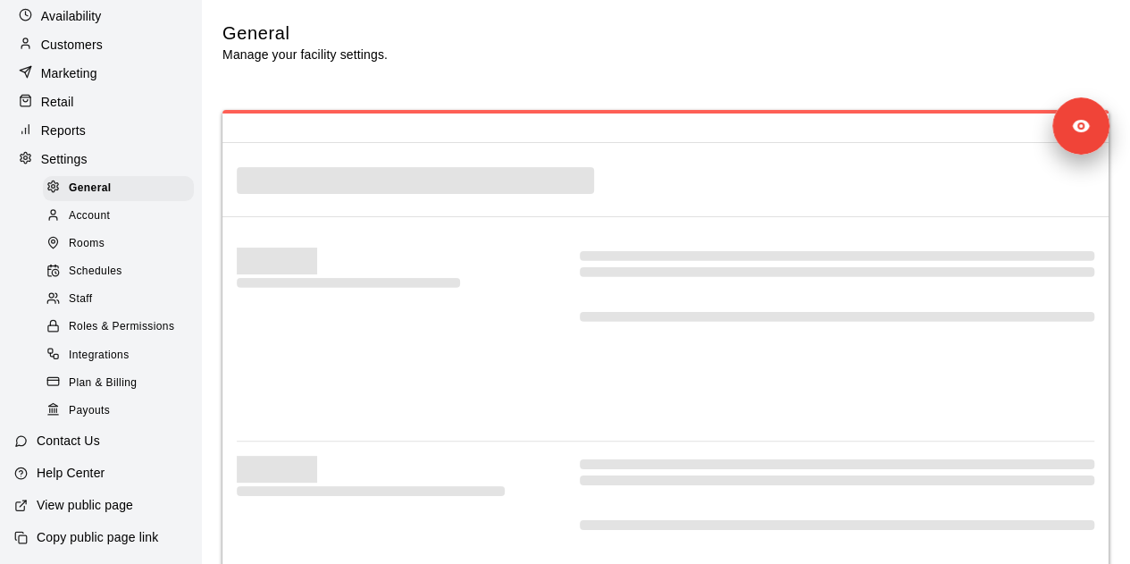
select select "**"
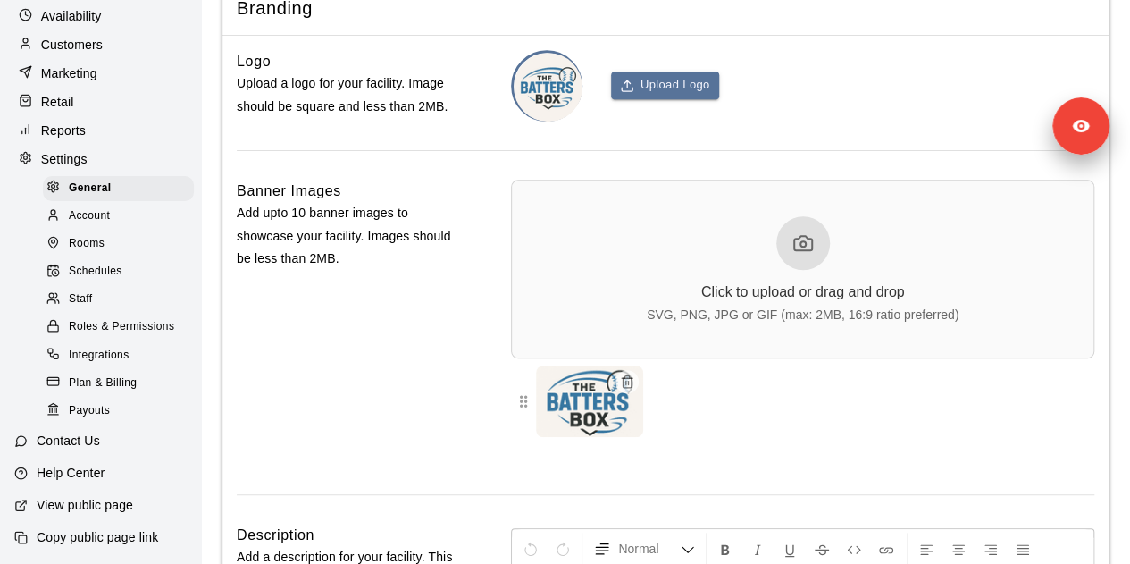
scroll to position [4138, 0]
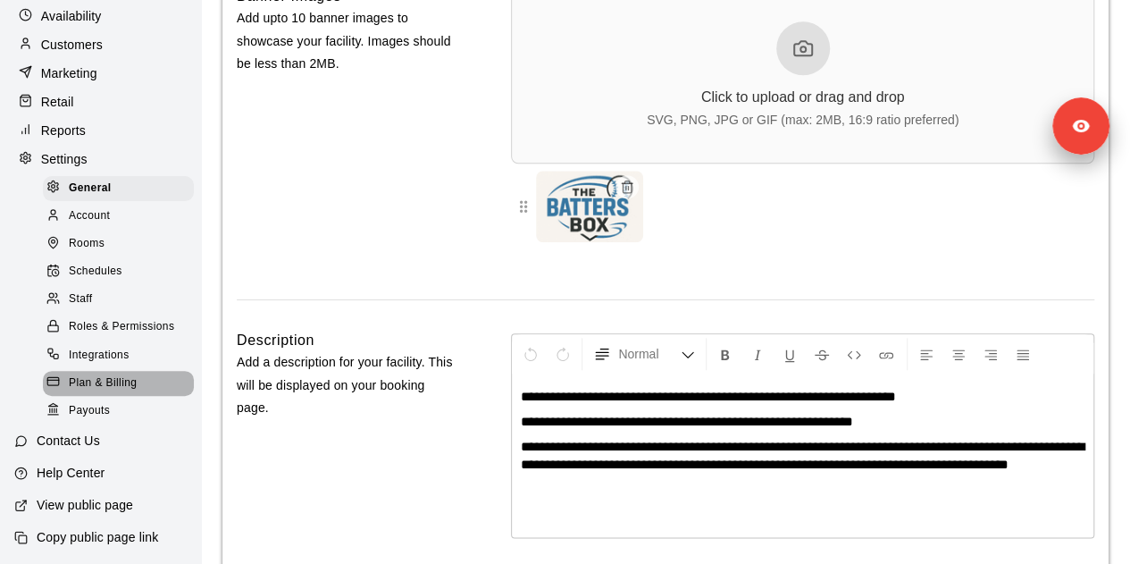
click at [125, 377] on span "Plan & Billing" at bounding box center [103, 383] width 68 height 18
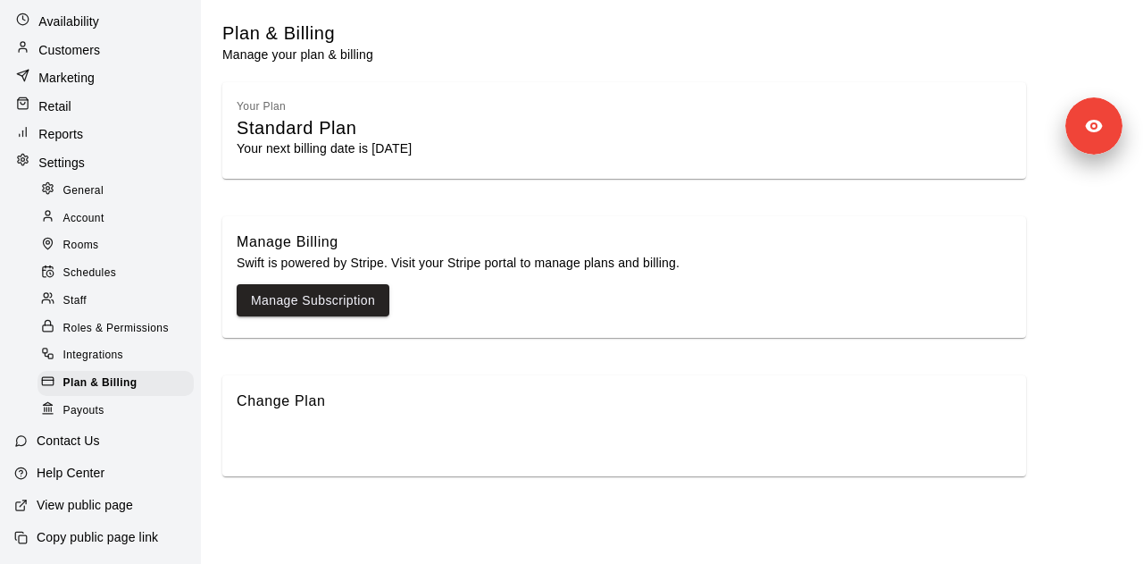
scroll to position [142, 0]
click at [320, 307] on link "Manage Subscription" at bounding box center [313, 300] width 124 height 22
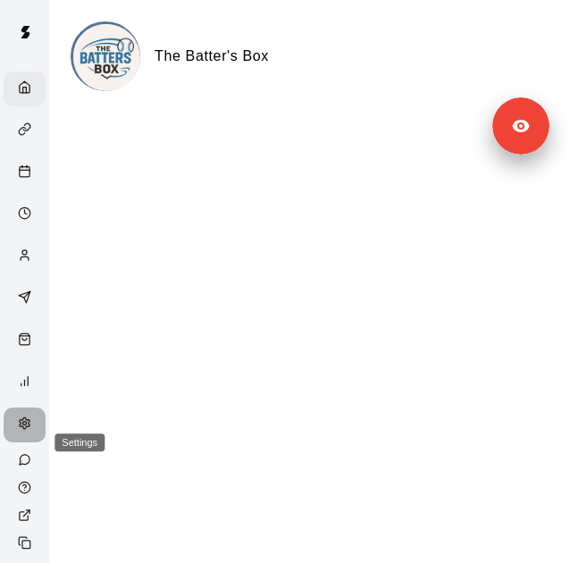
click at [21, 433] on div "Settings" at bounding box center [29, 424] width 22 height 17
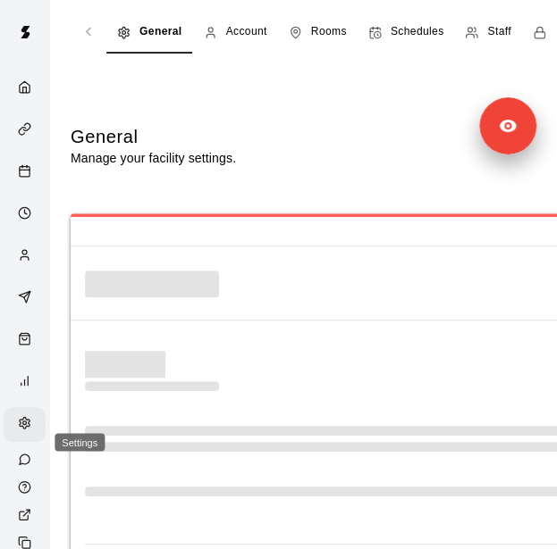
select select "**"
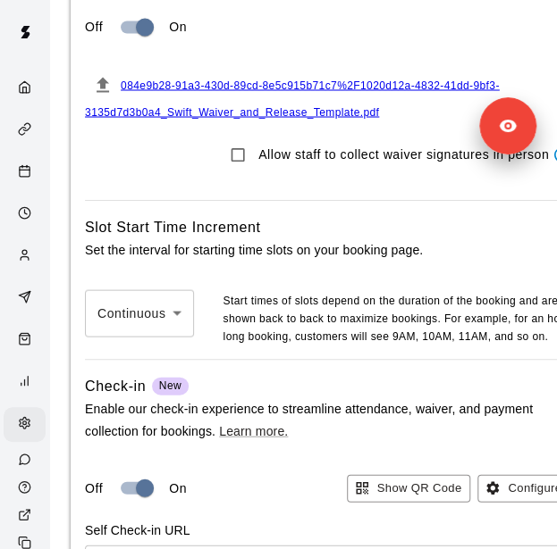
scroll to position [2417, 0]
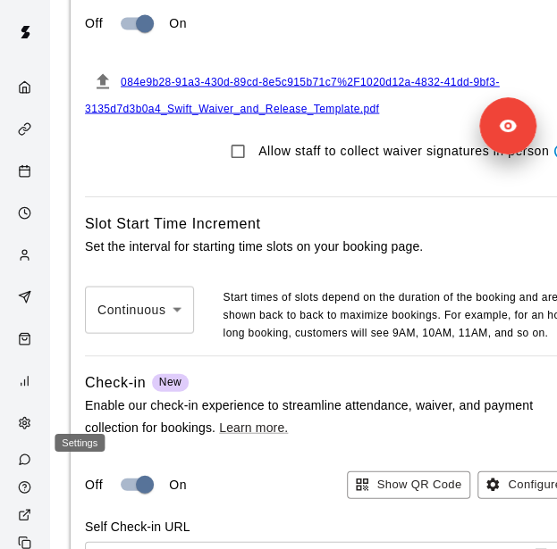
click at [21, 433] on div "Settings" at bounding box center [29, 424] width 22 height 17
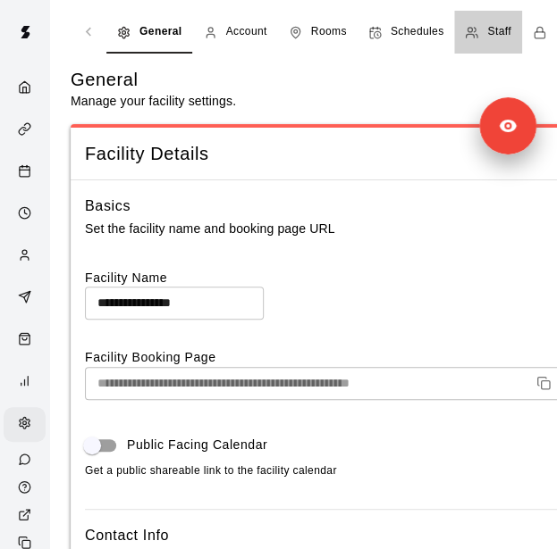
click at [504, 29] on span "Staff" at bounding box center [498, 32] width 23 height 18
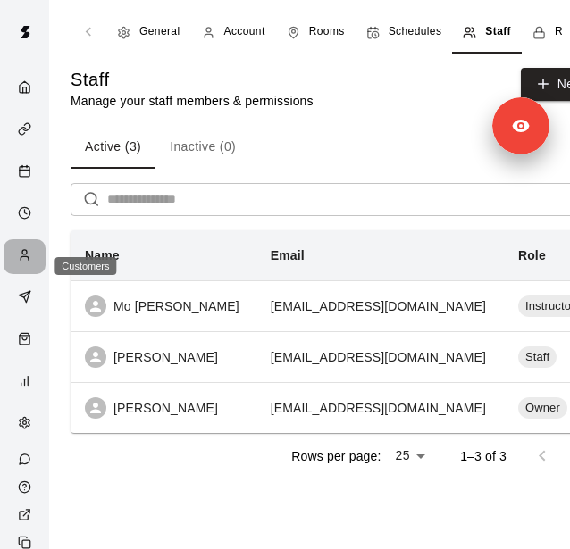
click at [25, 260] on div "Customers" at bounding box center [29, 256] width 22 height 17
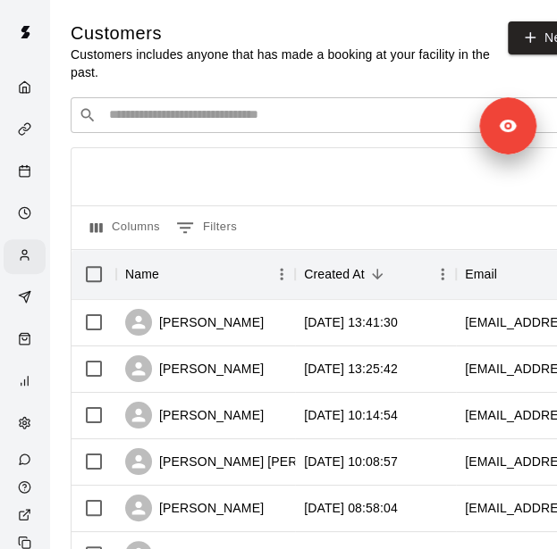
scroll to position [218, 0]
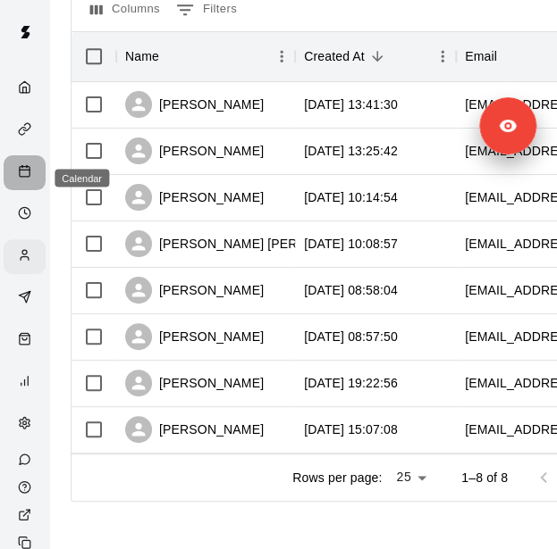
click at [20, 172] on rect "Calendar" at bounding box center [25, 172] width 10 height 10
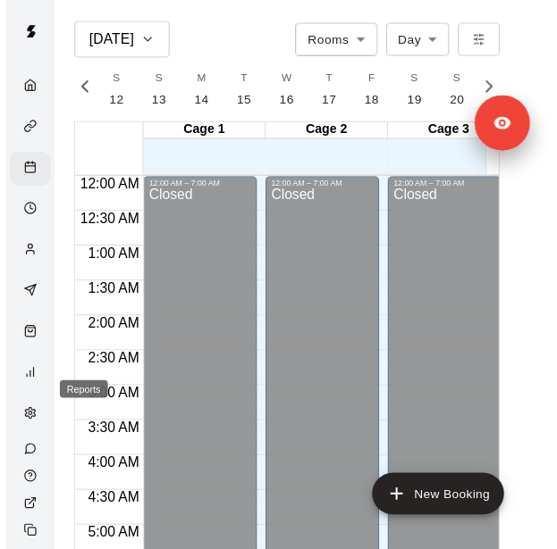
scroll to position [1257, 0]
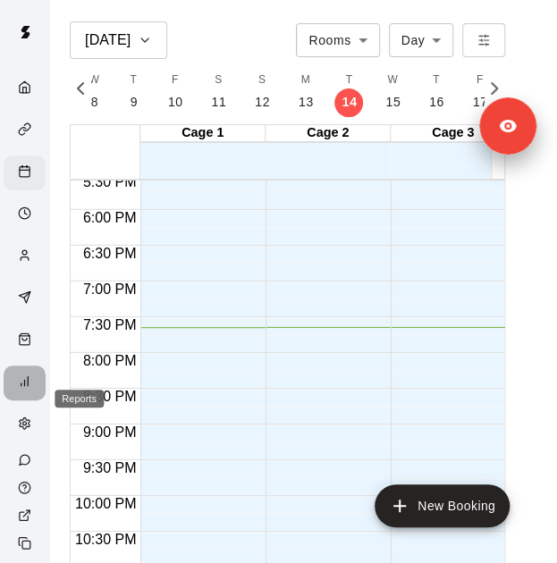
click at [18, 391] on div "Reports" at bounding box center [29, 382] width 22 height 17
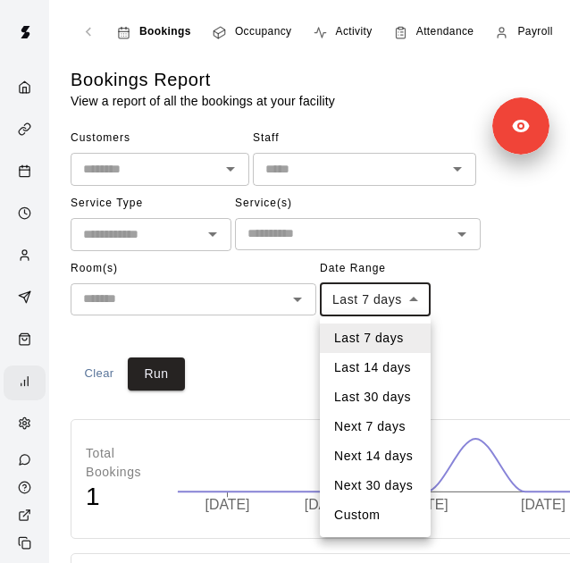
drag, startPoint x: 492, startPoint y: 322, endPoint x: 486, endPoint y: 337, distance: 15.6
click at [486, 337] on div at bounding box center [285, 281] width 570 height 563
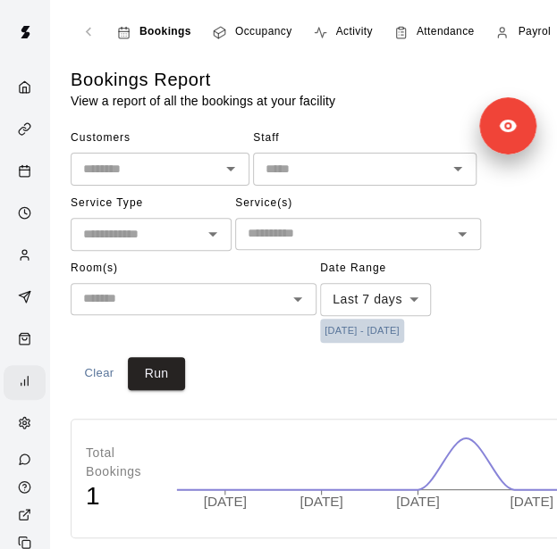
click at [404, 333] on button "[DATE] - [DATE]" at bounding box center [362, 331] width 84 height 24
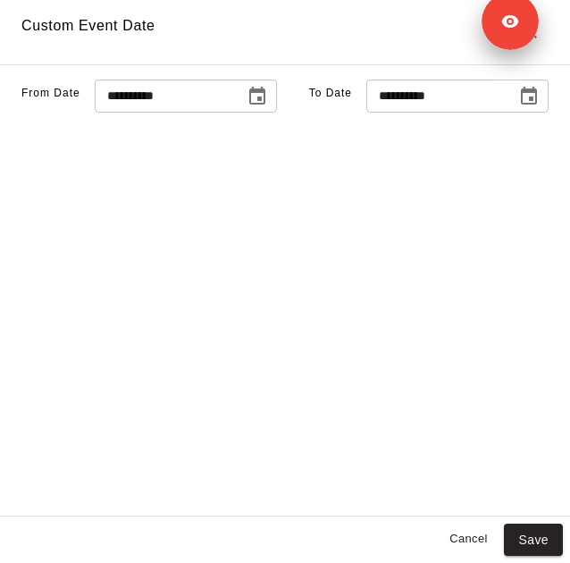
drag, startPoint x: 338, startPoint y: 122, endPoint x: 320, endPoint y: 21, distance: 103.4
click at [481, 21] on div at bounding box center [509, 21] width 57 height 57
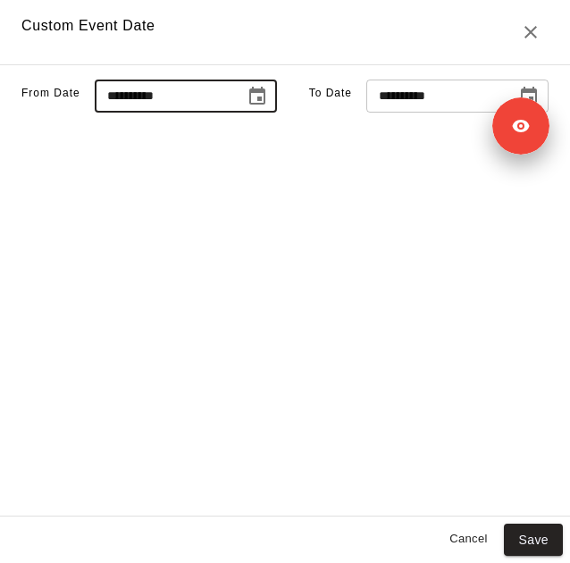
drag, startPoint x: 146, startPoint y: 133, endPoint x: 227, endPoint y: 123, distance: 81.9
click at [227, 113] on div "**********" at bounding box center [186, 96] width 182 height 33
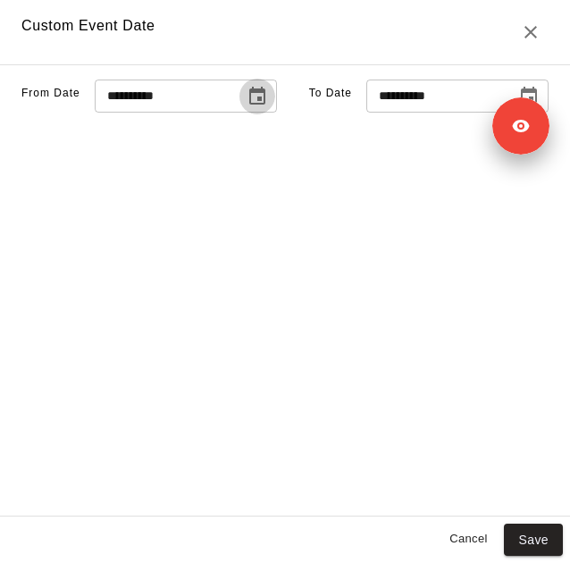
click at [247, 107] on icon "Choose date, selected date is Oct 7, 2025" at bounding box center [257, 96] width 21 height 21
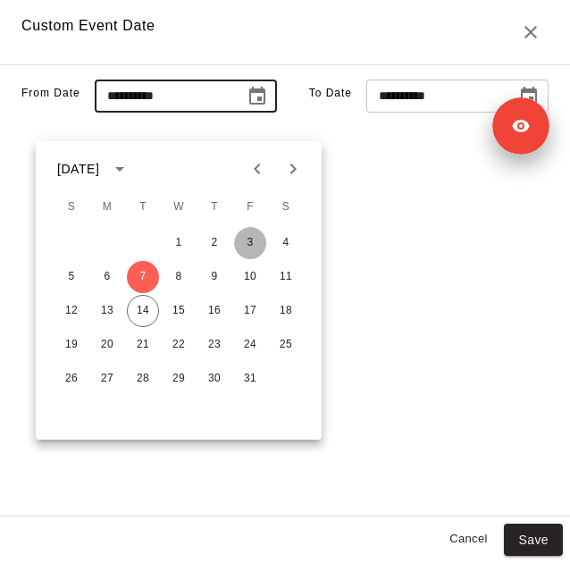
click at [251, 230] on button "3" at bounding box center [250, 243] width 32 height 32
type input "**********"
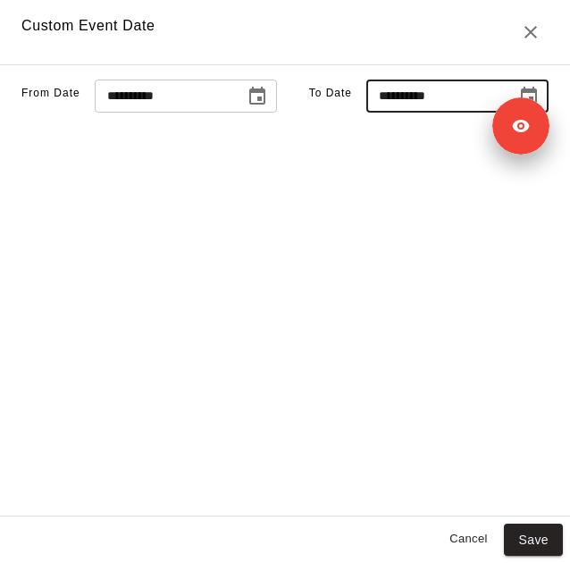
click at [422, 113] on input "**********" at bounding box center [435, 96] width 138 height 33
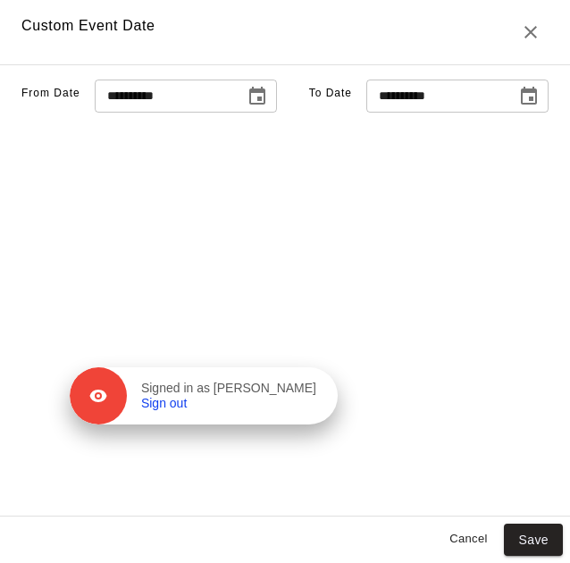
drag, startPoint x: 528, startPoint y: 123, endPoint x: 261, endPoint y: 451, distance: 422.9
click at [261, 412] on div "Signed in as Felicia Sanchez Sign out" at bounding box center [232, 396] width 211 height 31
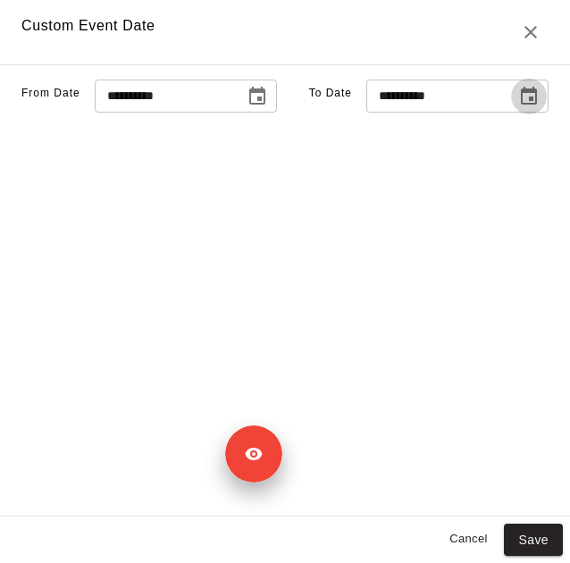
click at [518, 107] on icon "Choose date, selected date is Oct 14, 2025" at bounding box center [528, 96] width 21 height 21
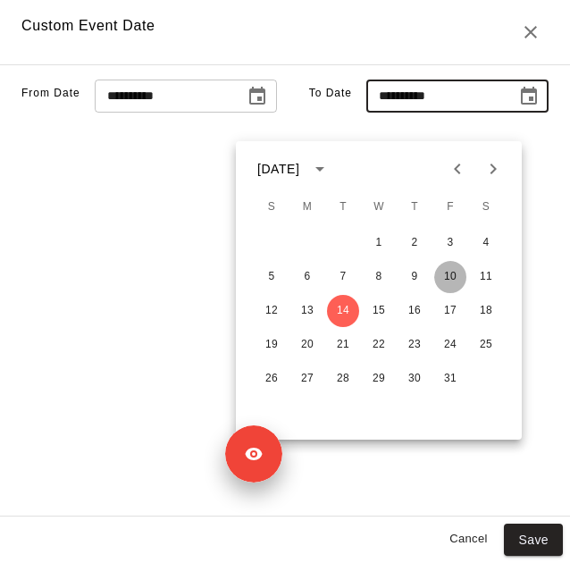
click at [451, 277] on button "10" at bounding box center [450, 277] width 32 height 32
type input "**********"
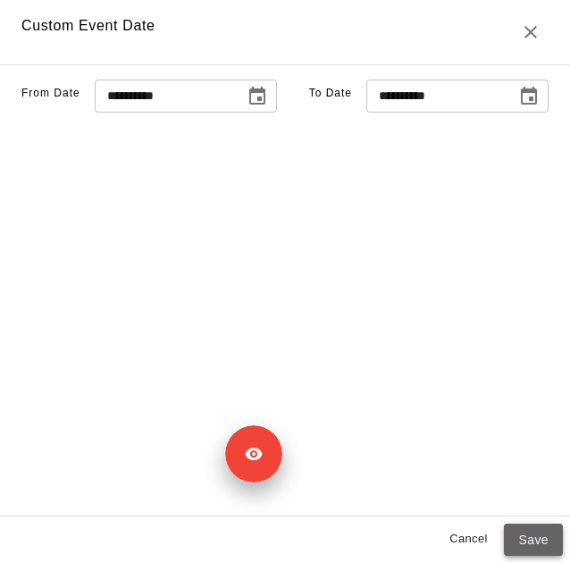
click at [540, 546] on button "Save" at bounding box center [533, 539] width 59 height 33
type input "******"
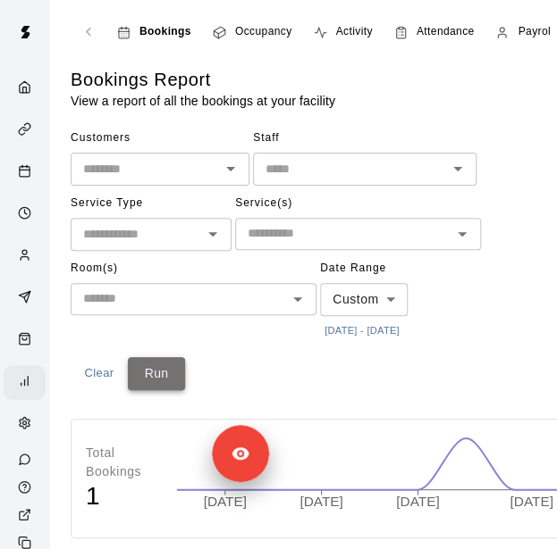
click at [148, 380] on button "Run" at bounding box center [156, 373] width 57 height 33
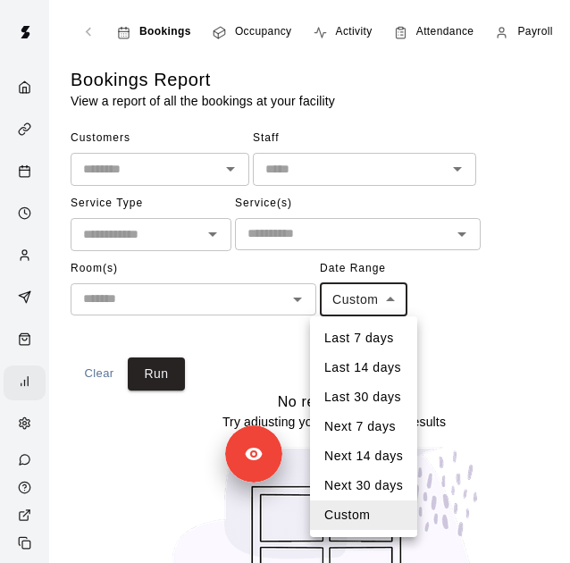
click at [382, 292] on body "Bookings Occupancy Activity Attendance Payroll Sales & Revenue Unpaid Registrat…" at bounding box center [285, 344] width 570 height 689
click at [363, 514] on li "Custom" at bounding box center [363, 514] width 107 height 29
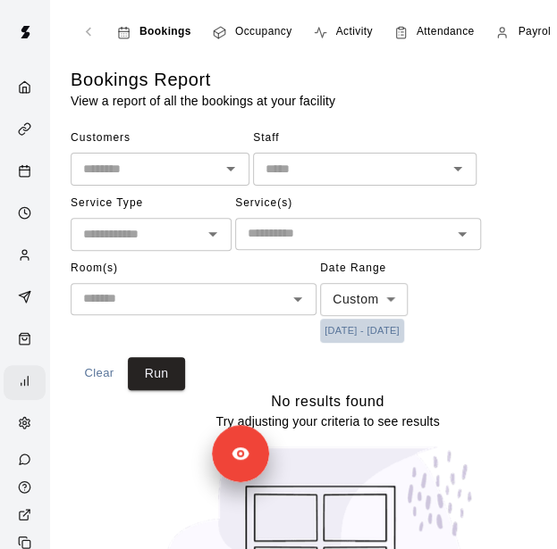
click at [404, 328] on button "[DATE] - [DATE]" at bounding box center [362, 331] width 84 height 24
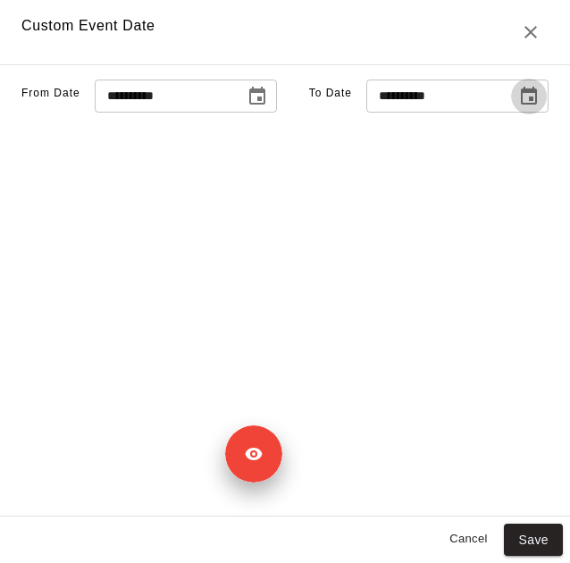
click at [518, 107] on icon "Choose date, selected date is Oct 10, 2025" at bounding box center [528, 96] width 21 height 21
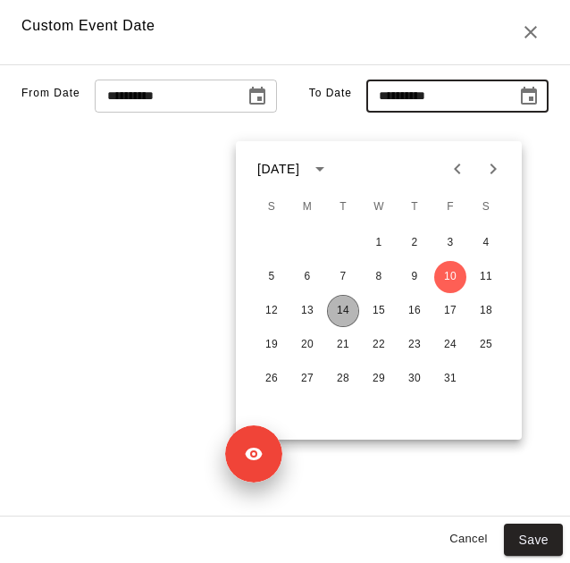
click at [346, 314] on button "14" at bounding box center [343, 311] width 32 height 32
type input "**********"
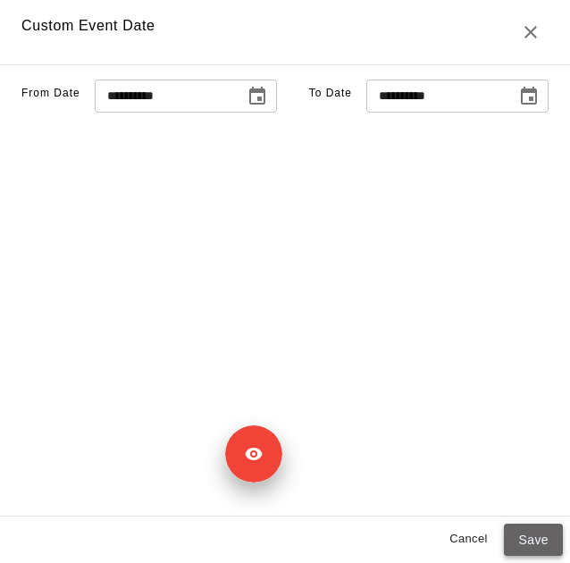
click at [527, 536] on button "Save" at bounding box center [533, 539] width 59 height 33
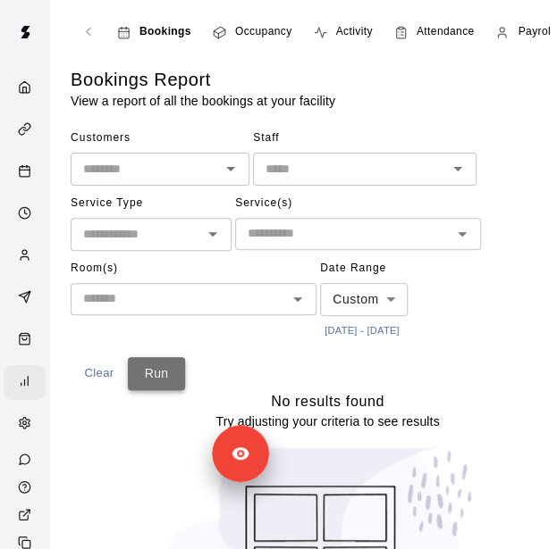
click at [156, 362] on button "Run" at bounding box center [156, 373] width 57 height 33
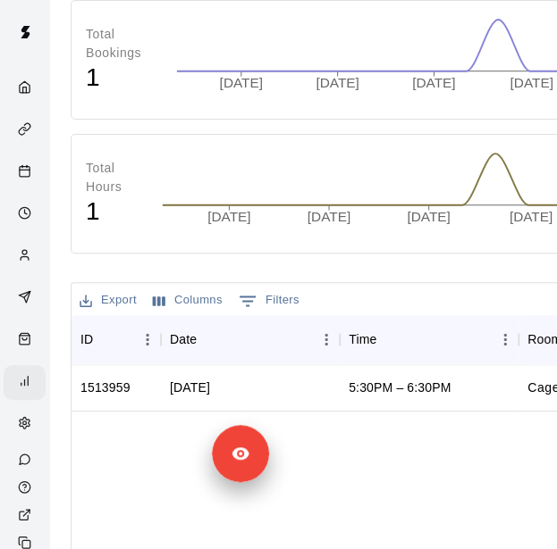
scroll to position [421, 0]
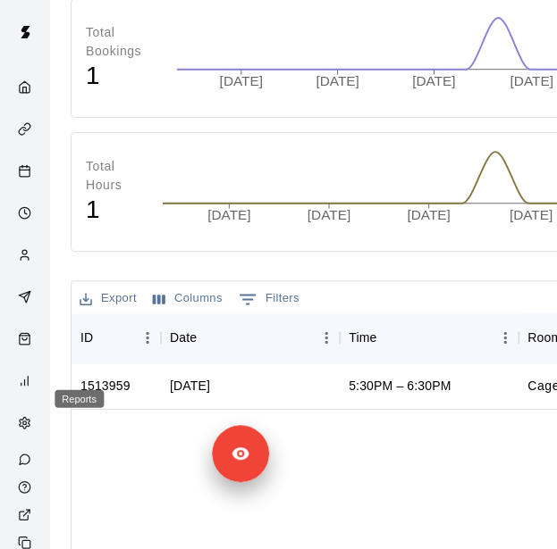
click at [14, 400] on div "Reports" at bounding box center [25, 382] width 42 height 35
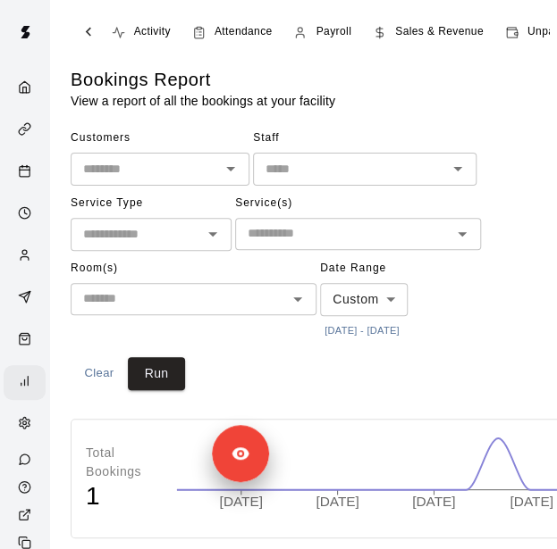
scroll to position [0, 205]
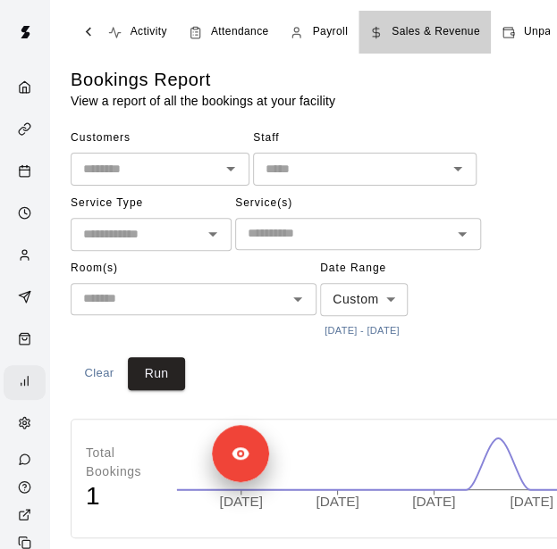
click at [439, 39] on span "Sales & Revenue" at bounding box center [435, 32] width 88 height 18
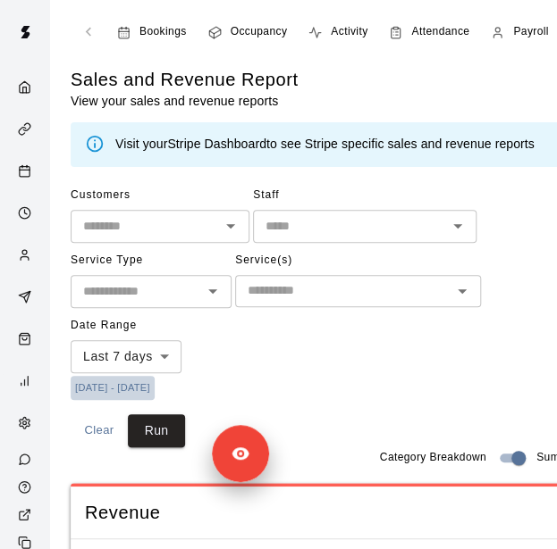
click at [133, 392] on button "[DATE] - [DATE]" at bounding box center [113, 388] width 84 height 24
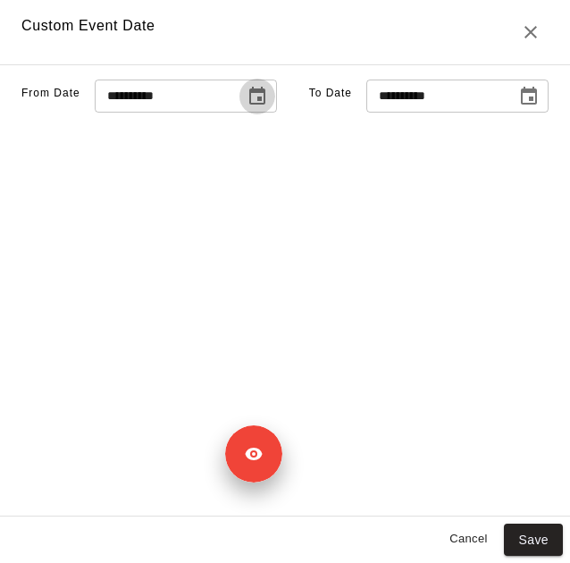
click at [249, 105] on icon "Choose date, selected date is Oct 7, 2025" at bounding box center [257, 96] width 16 height 18
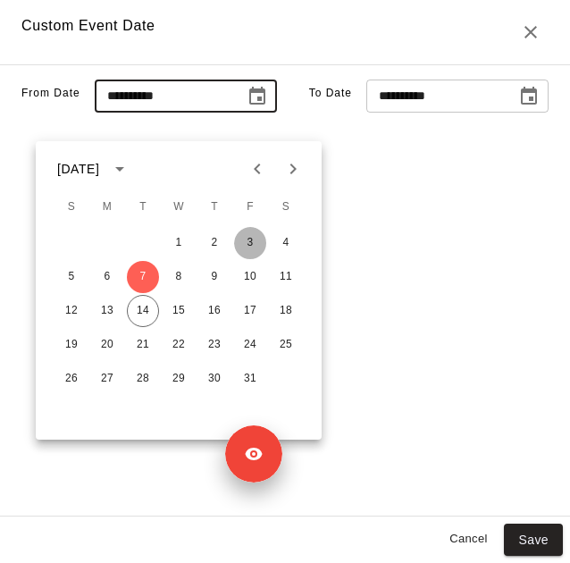
click at [245, 235] on button "3" at bounding box center [250, 243] width 32 height 32
type input "**********"
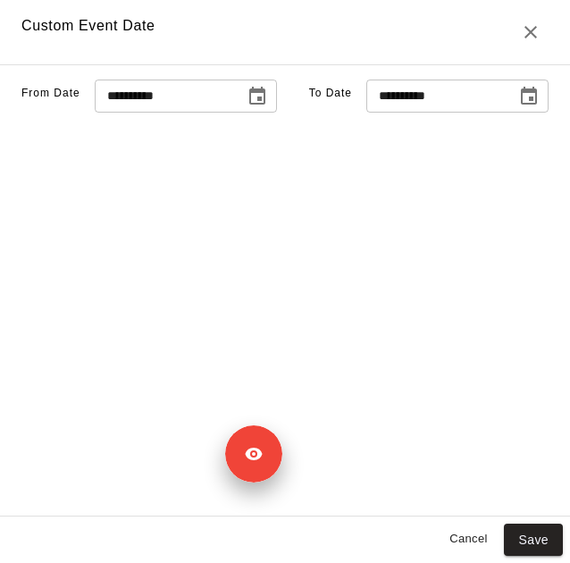
click at [479, 142] on div "**********" at bounding box center [285, 290] width 570 height 452
click at [518, 107] on icon "Choose date, selected date is Oct 14, 2025" at bounding box center [528, 96] width 21 height 21
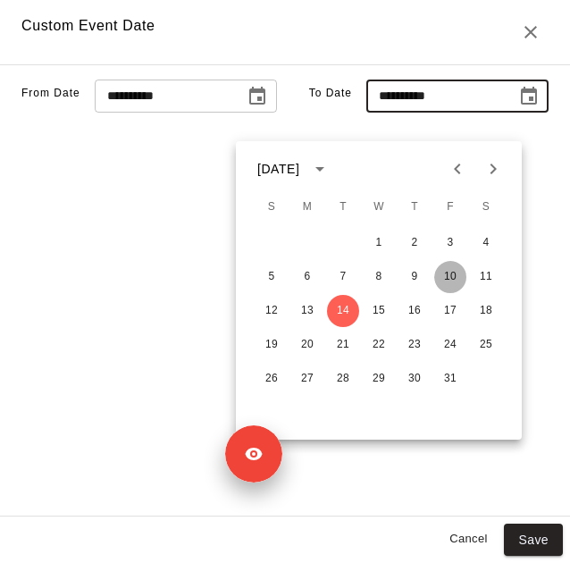
click at [452, 272] on button "10" at bounding box center [450, 277] width 32 height 32
type input "**********"
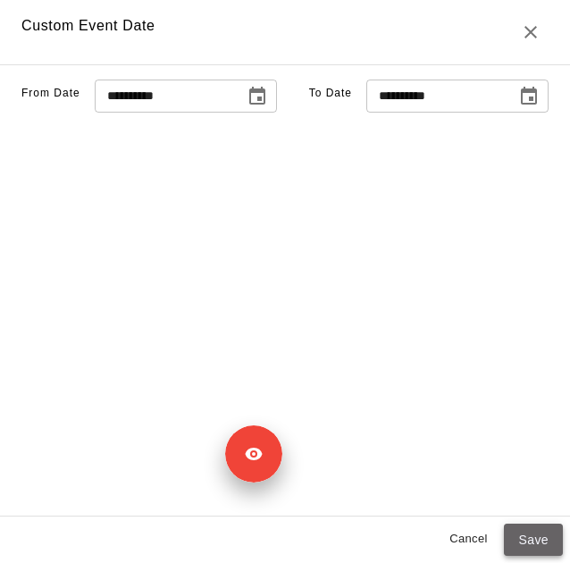
click at [534, 546] on button "Save" at bounding box center [533, 539] width 59 height 33
type input "******"
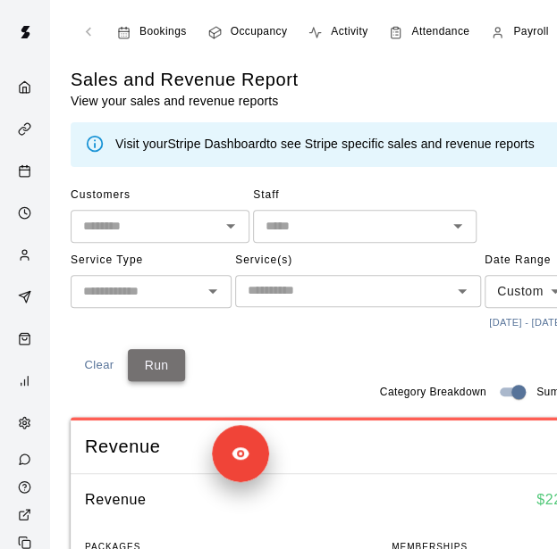
click at [149, 382] on button "Run" at bounding box center [156, 365] width 57 height 33
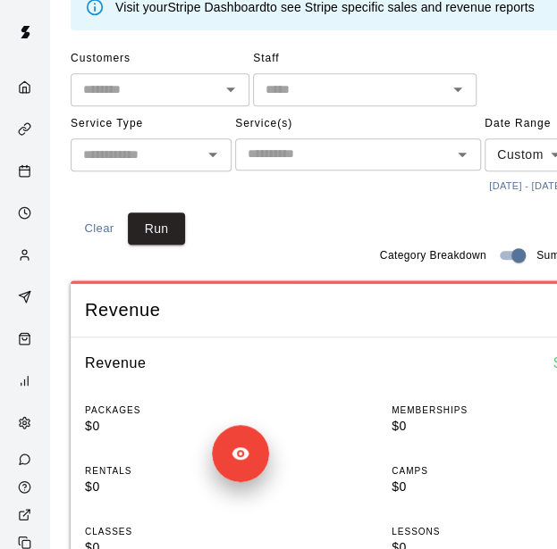
scroll to position [135, 0]
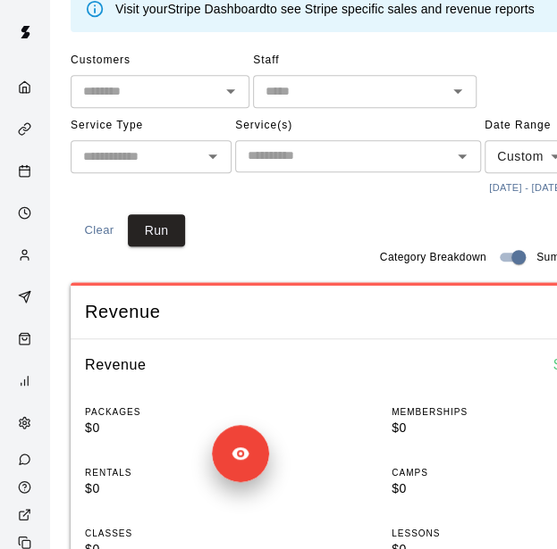
click at [484, 200] on button "[DATE] - [DATE]" at bounding box center [526, 188] width 84 height 24
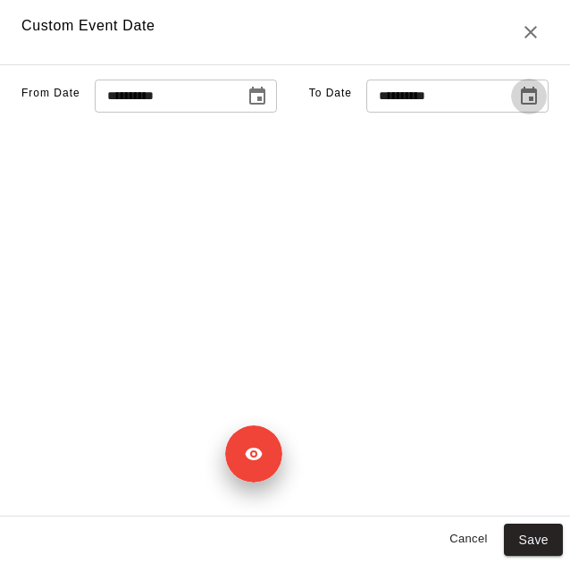
click at [521, 105] on icon "Choose date, selected date is Oct 10, 2025" at bounding box center [529, 96] width 16 height 18
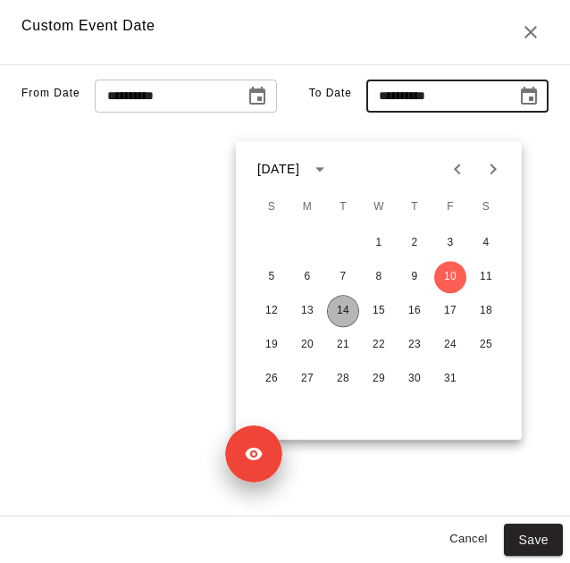
click at [344, 308] on button "14" at bounding box center [343, 311] width 32 height 32
type input "**********"
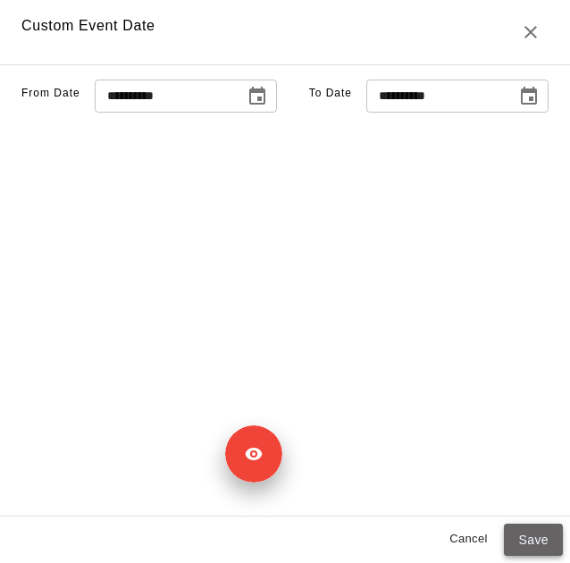
click at [547, 537] on button "Save" at bounding box center [533, 539] width 59 height 33
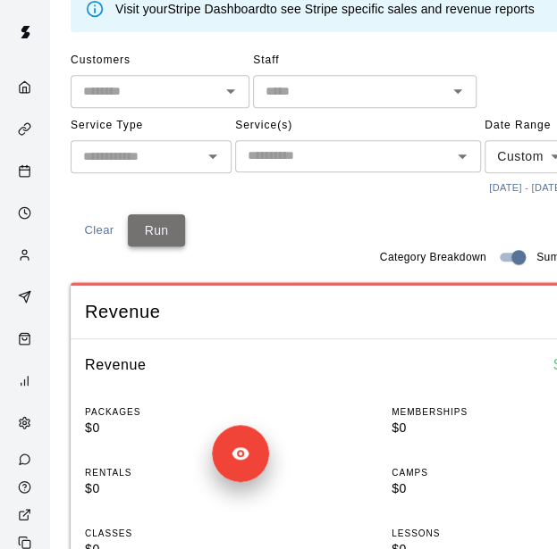
click at [152, 247] on button "Run" at bounding box center [156, 230] width 57 height 33
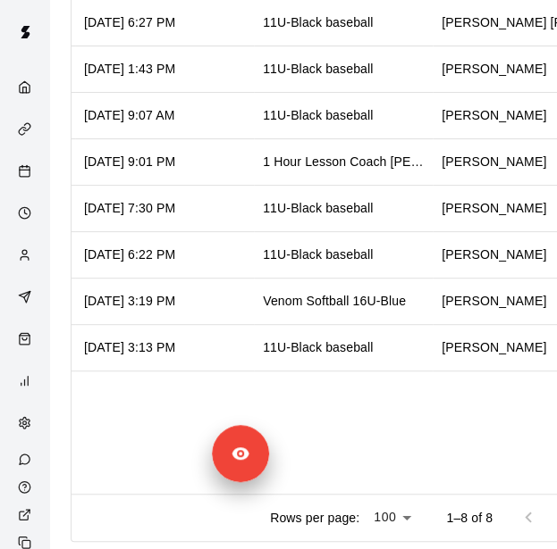
scroll to position [0, 0]
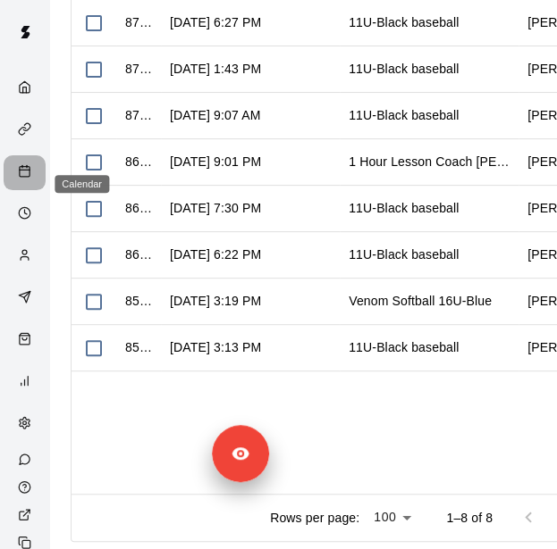
click at [22, 166] on div "Calendar" at bounding box center [25, 172] width 42 height 35
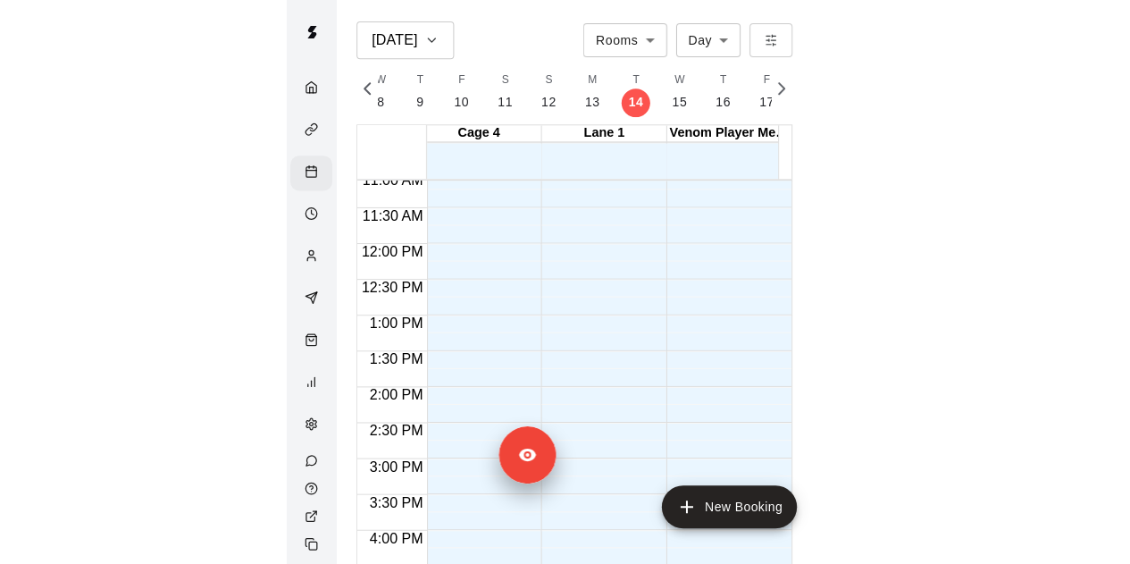
scroll to position [793, 388]
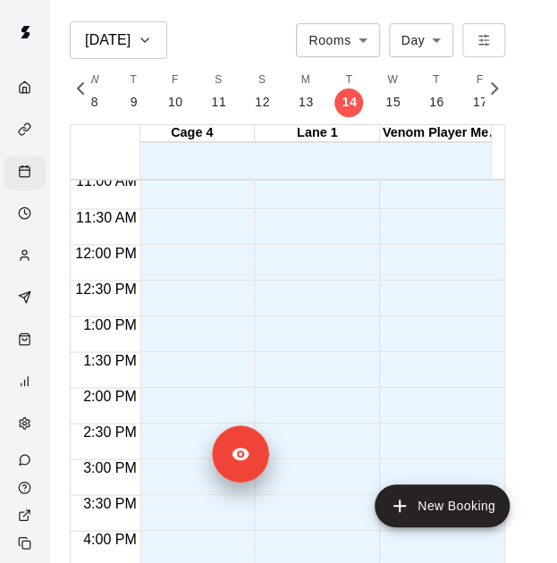
click at [450, 135] on div "Venom Player Membership Only" at bounding box center [442, 133] width 125 height 17
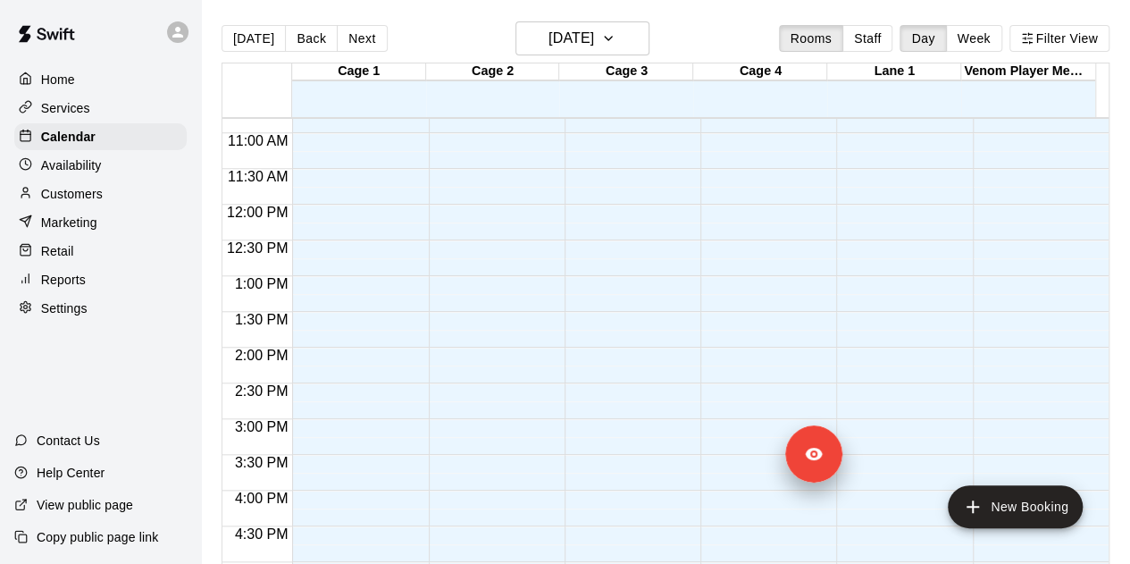
scroll to position [770, 0]
click at [569, 69] on div "Venom Player Membership Only" at bounding box center [1028, 71] width 134 height 17
click at [85, 315] on p "Settings" at bounding box center [64, 308] width 46 height 18
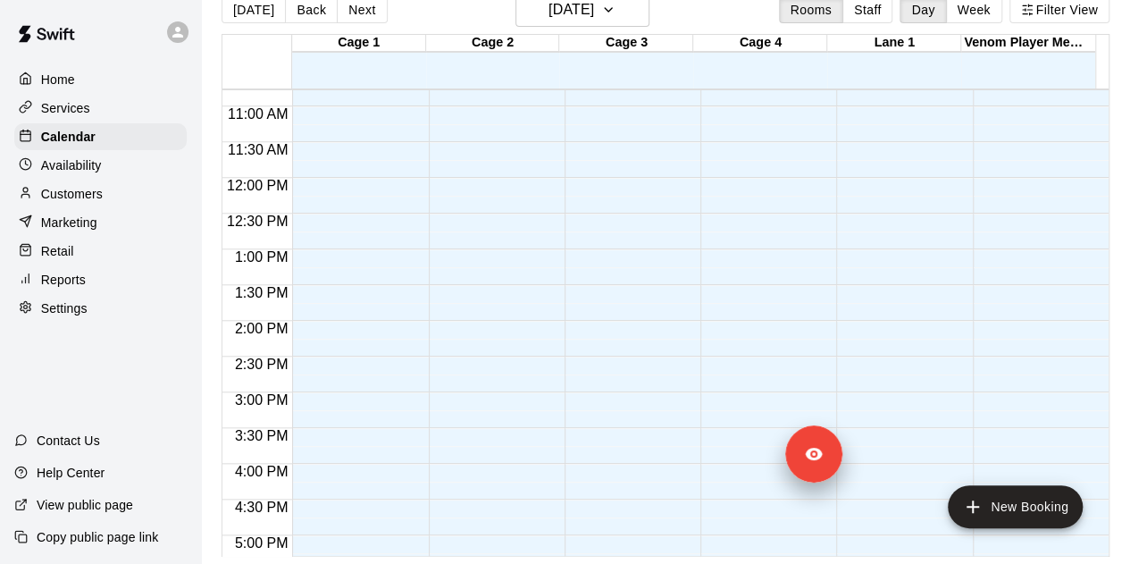
select select "**"
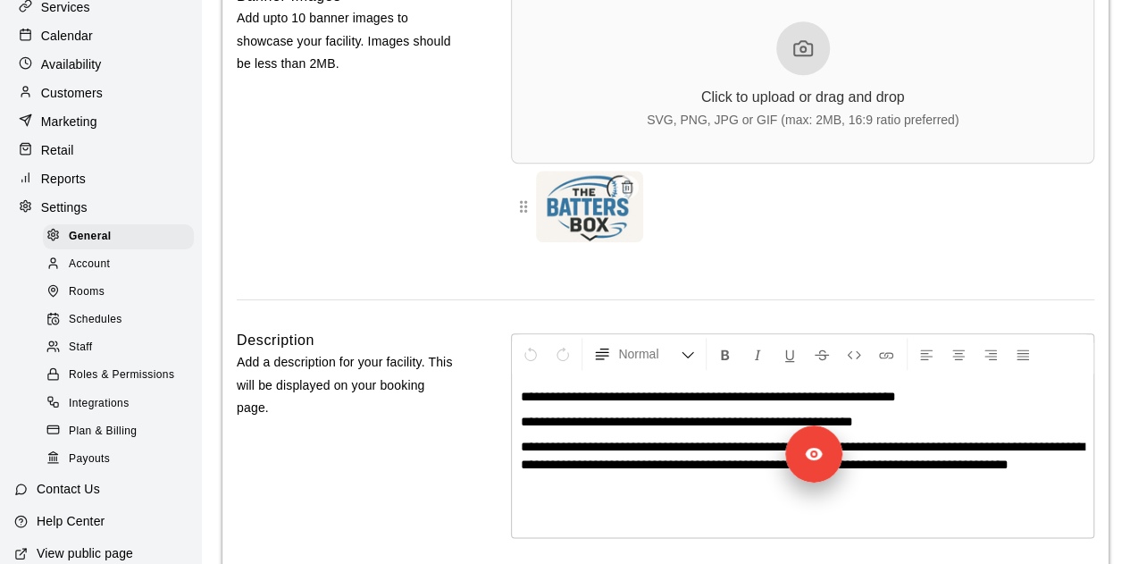
scroll to position [117, 0]
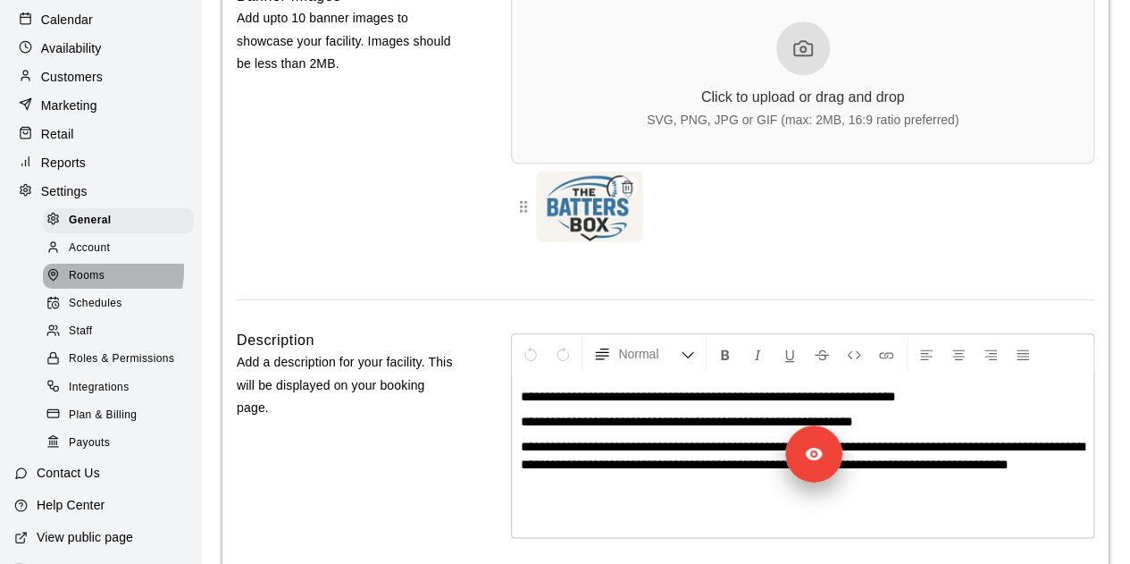
click at [96, 283] on span "Rooms" at bounding box center [87, 276] width 36 height 18
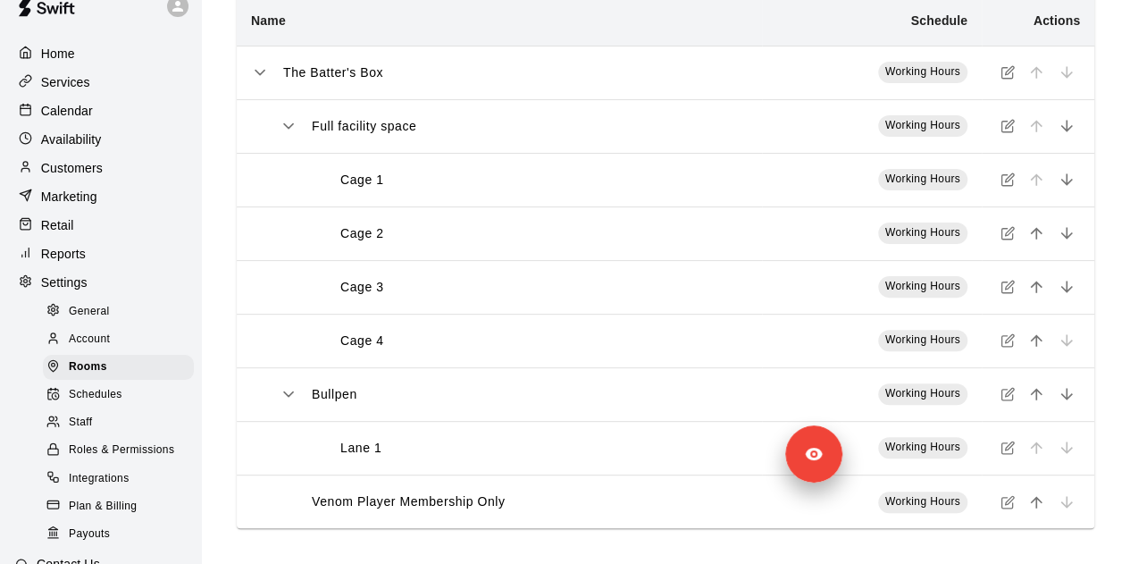
scroll to position [25, 0]
click at [109, 88] on div "Services" at bounding box center [100, 83] width 172 height 27
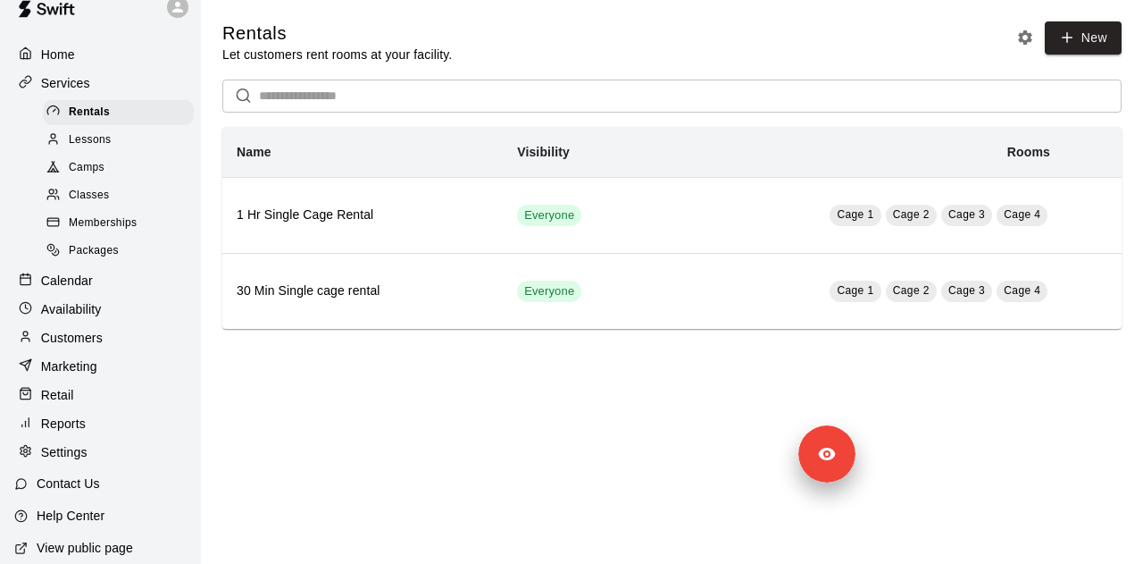
click at [114, 140] on div "Lessons" at bounding box center [118, 140] width 151 height 25
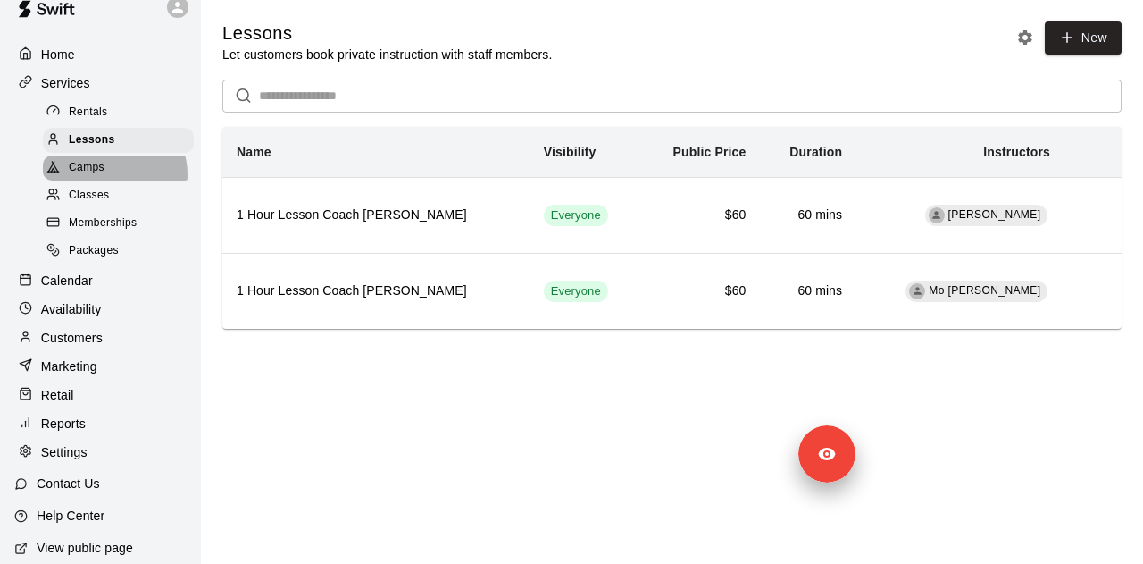
click at [113, 180] on div "Camps" at bounding box center [118, 167] width 151 height 25
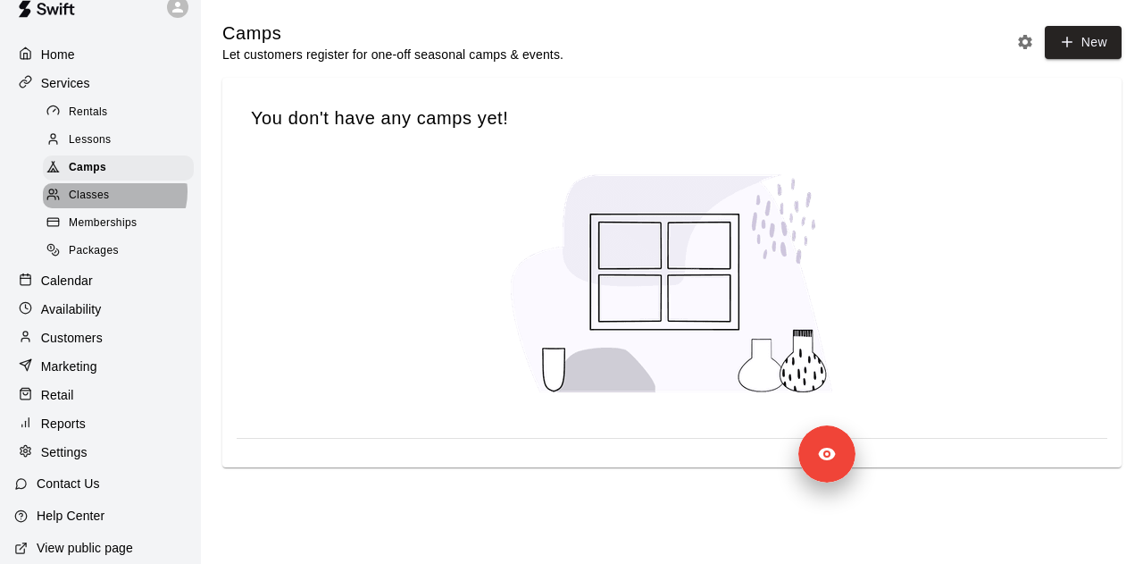
click at [113, 197] on div "Classes" at bounding box center [118, 195] width 151 height 25
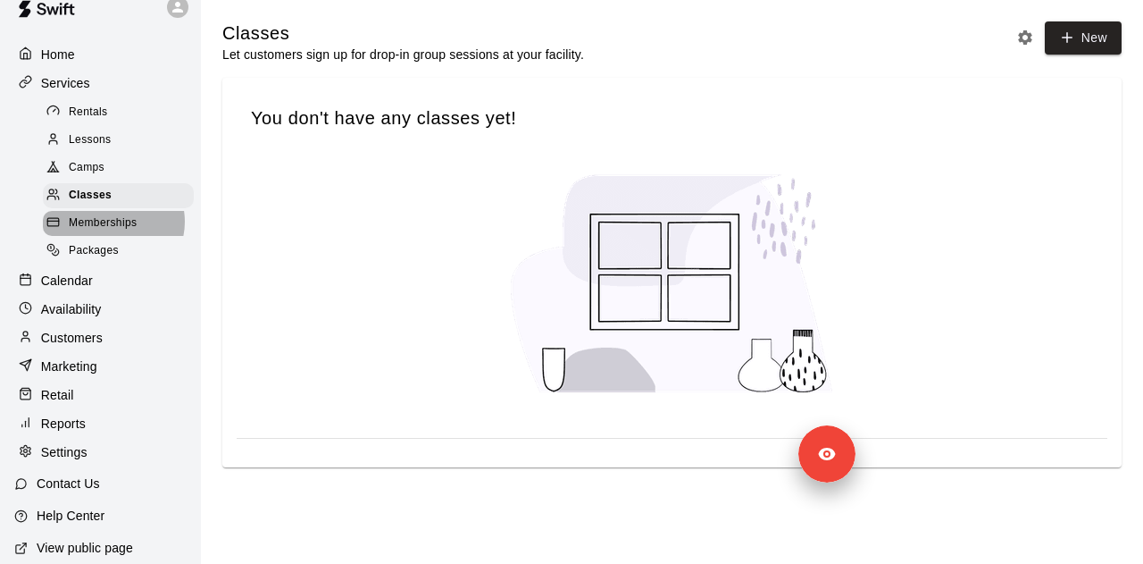
click at [113, 230] on span "Memberships" at bounding box center [103, 223] width 68 height 18
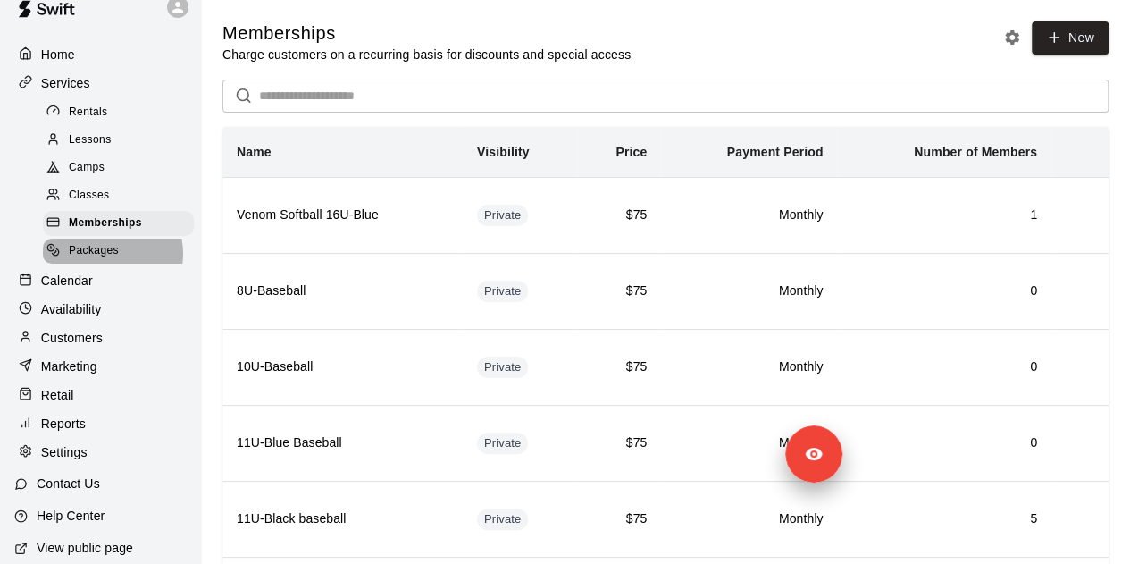
click at [110, 260] on span "Packages" at bounding box center [94, 251] width 50 height 18
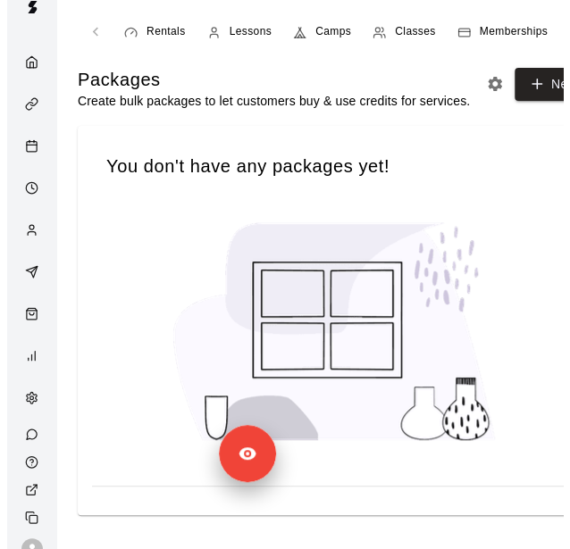
scroll to position [0, 85]
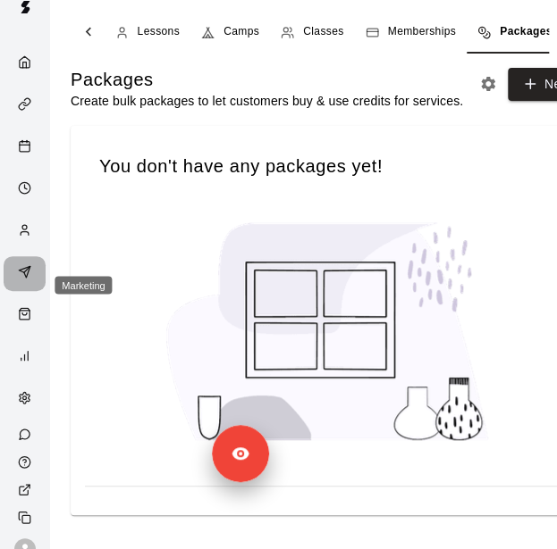
click at [19, 279] on icon "Marketing" at bounding box center [24, 271] width 13 height 13
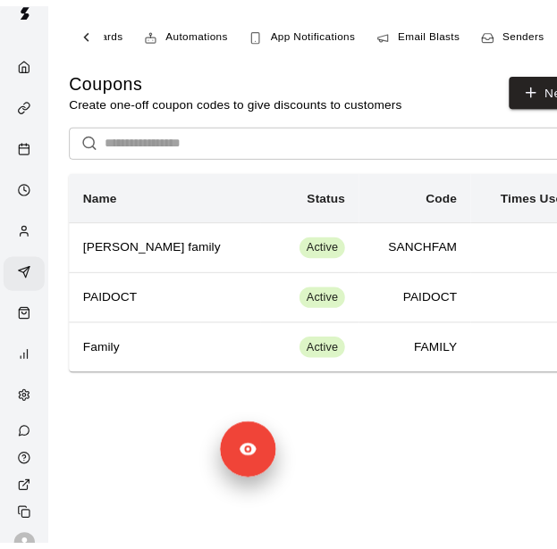
scroll to position [0, 163]
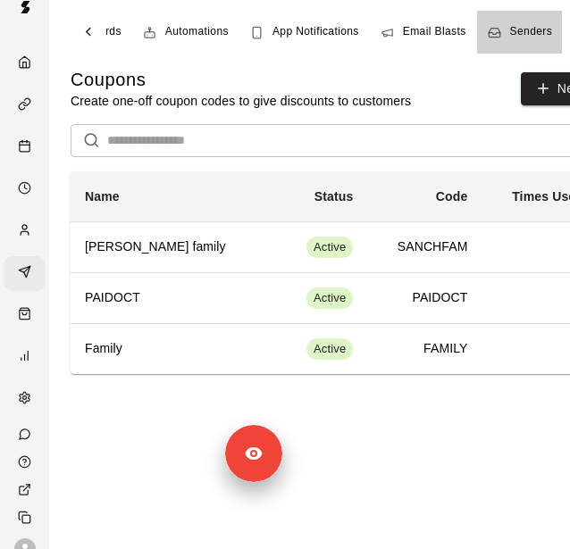
click at [525, 29] on span "Senders" at bounding box center [531, 32] width 43 height 18
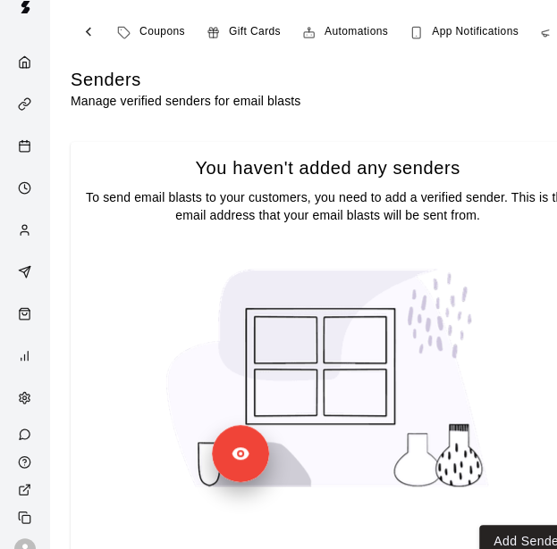
scroll to position [0, 163]
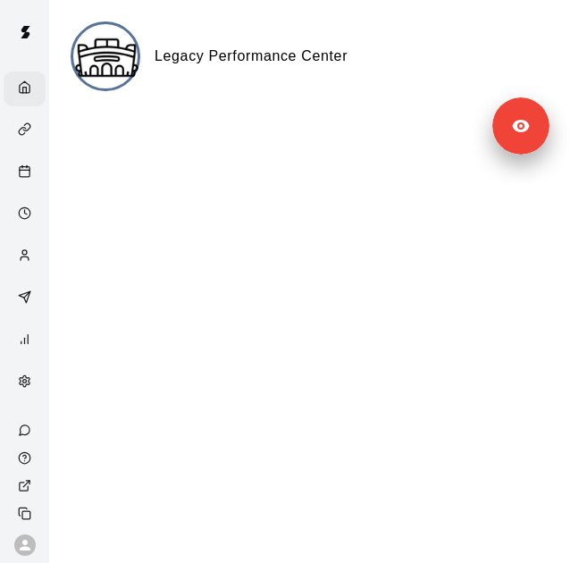
click at [90, 132] on div "Legacy Performance Center" at bounding box center [310, 78] width 478 height 114
click at [20, 387] on icon "Settings" at bounding box center [25, 381] width 10 height 12
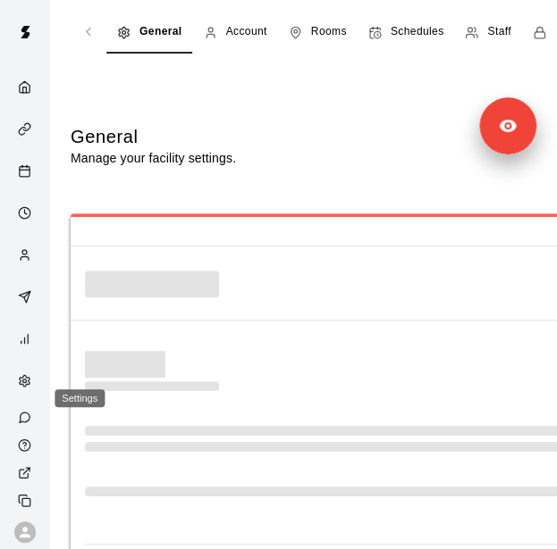
select select "**"
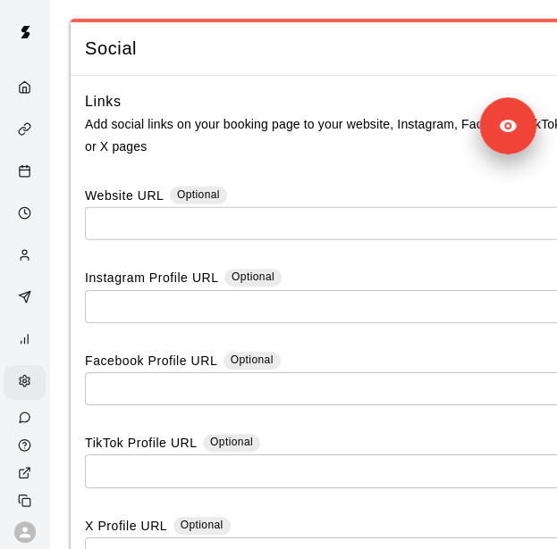
scroll to position [6393, 0]
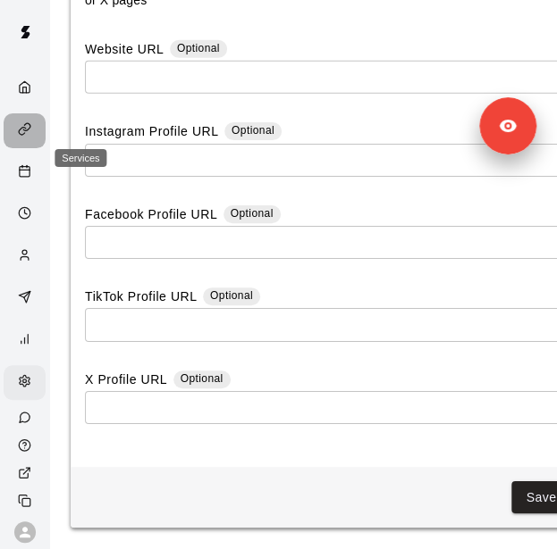
click at [22, 146] on div "Services" at bounding box center [25, 130] width 42 height 35
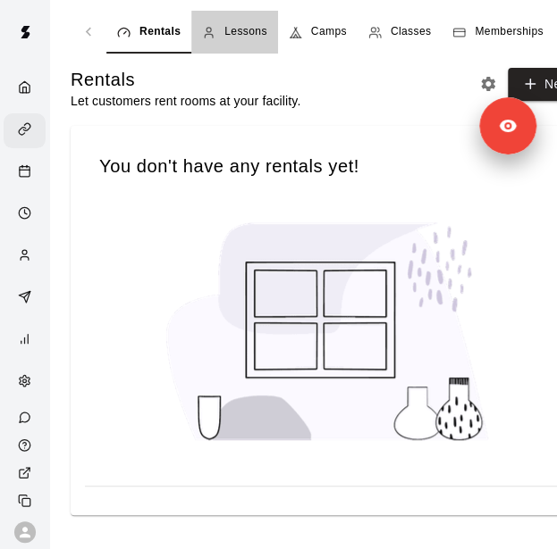
click at [247, 26] on span "Lessons" at bounding box center [245, 32] width 43 height 18
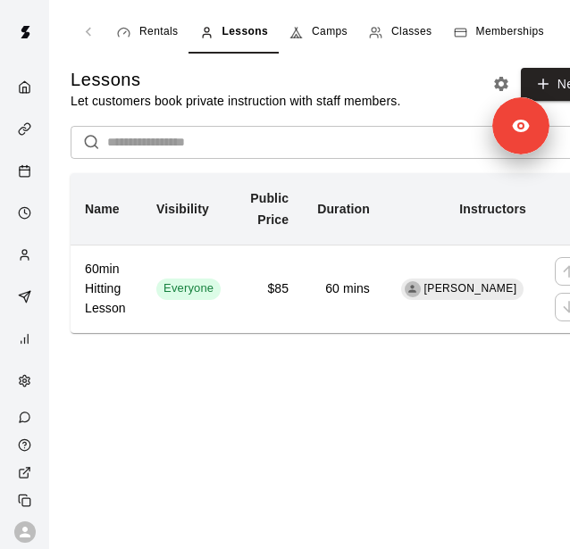
click at [311, 31] on div "Camps" at bounding box center [318, 32] width 58 height 18
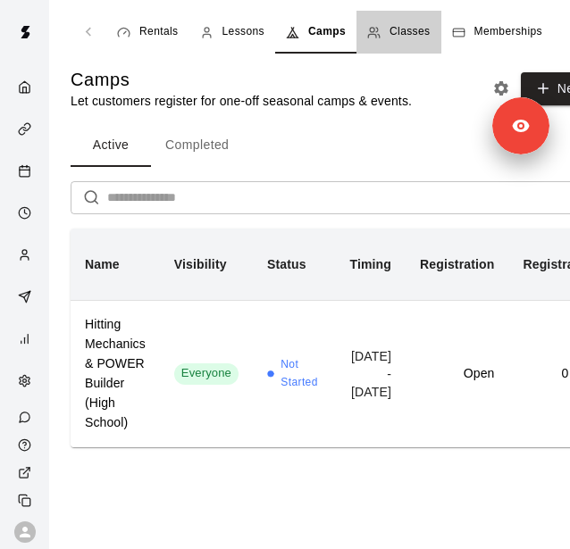
click at [378, 29] on icon "navigation tabs" at bounding box center [377, 29] width 2 height 4
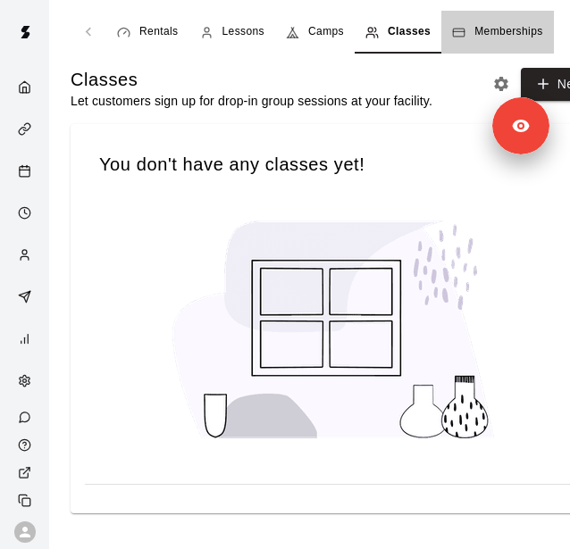
click at [459, 35] on icon "navigation tabs" at bounding box center [458, 32] width 13 height 13
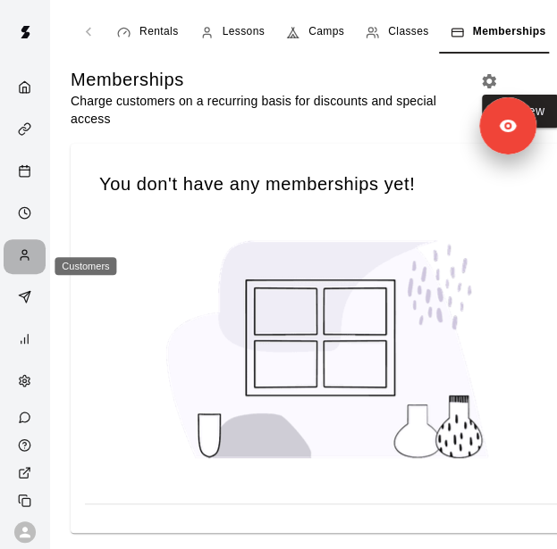
click at [23, 262] on icon "Customers" at bounding box center [24, 254] width 13 height 13
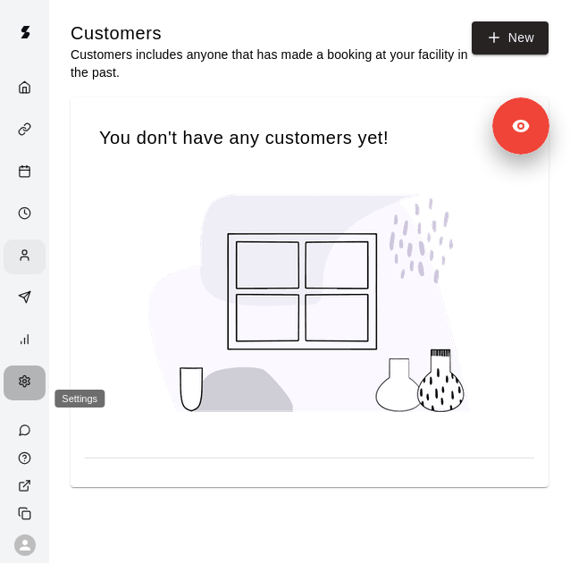
click at [18, 391] on div "Settings" at bounding box center [29, 382] width 22 height 17
select select "**"
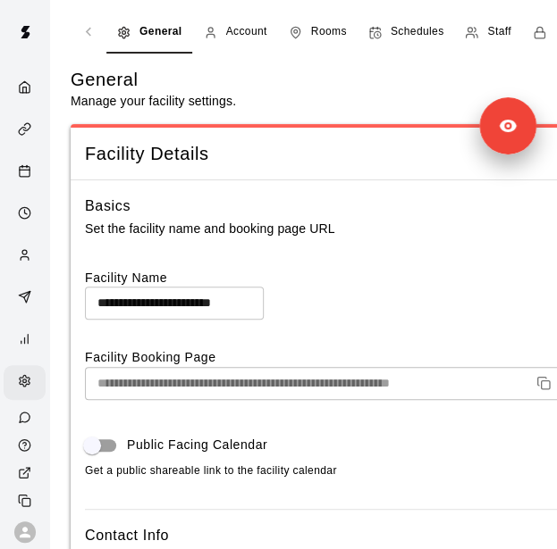
click at [488, 35] on span "Staff" at bounding box center [498, 32] width 23 height 18
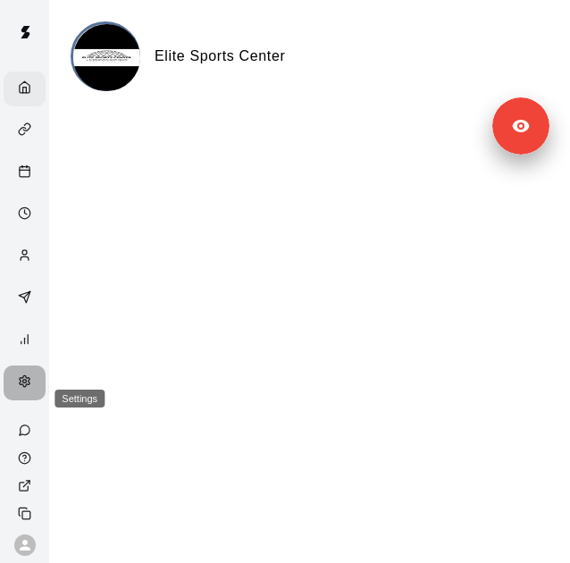
click at [18, 388] on icon "Settings" at bounding box center [24, 380] width 13 height 13
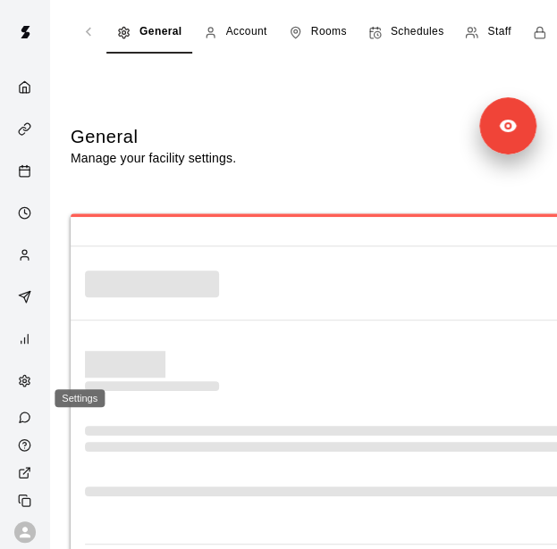
select select "**"
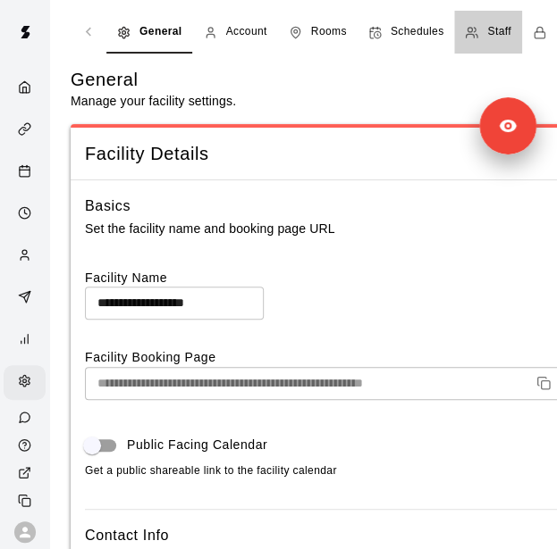
click at [498, 28] on span "Staff" at bounding box center [498, 32] width 23 height 18
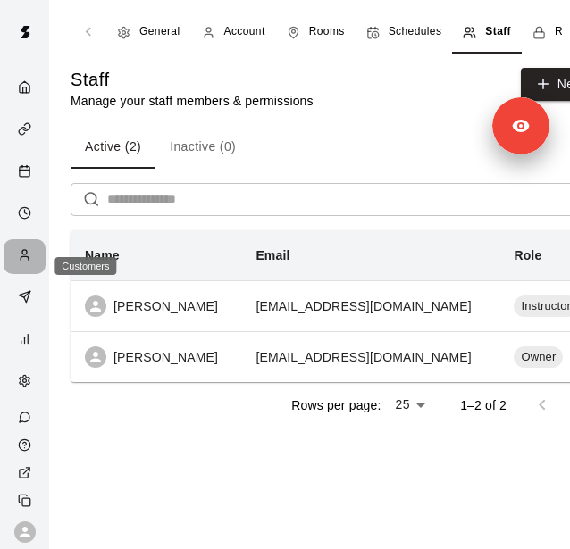
click at [18, 262] on icon "Customers" at bounding box center [24, 254] width 13 height 13
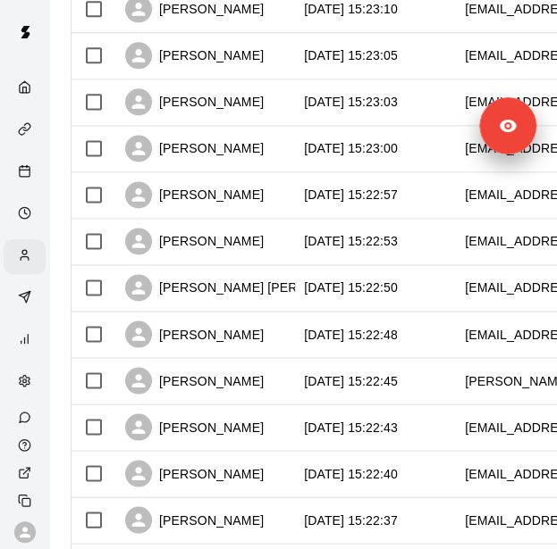
scroll to position [1008, 0]
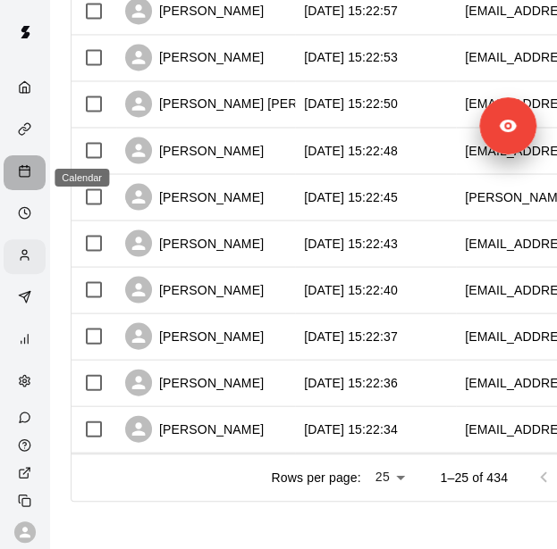
click at [18, 170] on div "Calendar" at bounding box center [29, 172] width 22 height 17
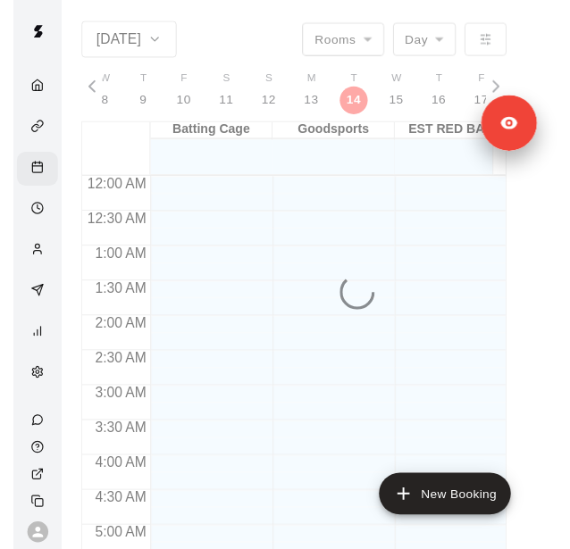
scroll to position [1257, 0]
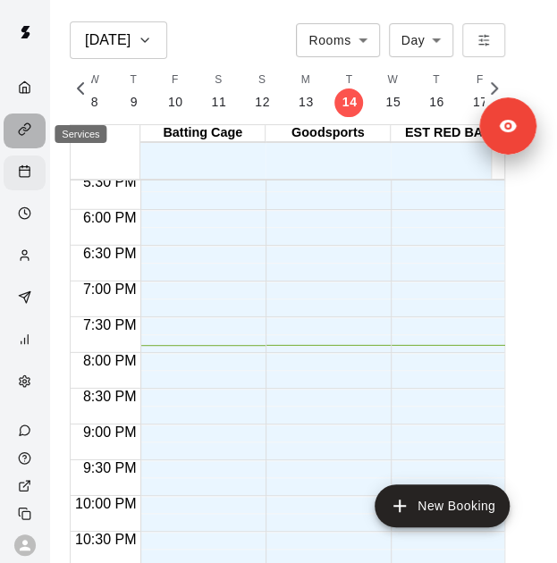
click at [18, 139] on div "Services" at bounding box center [29, 130] width 22 height 17
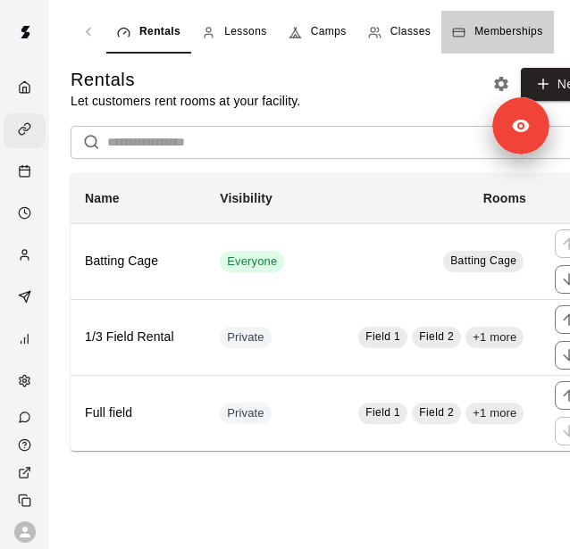
click at [481, 33] on span "Memberships" at bounding box center [508, 32] width 68 height 18
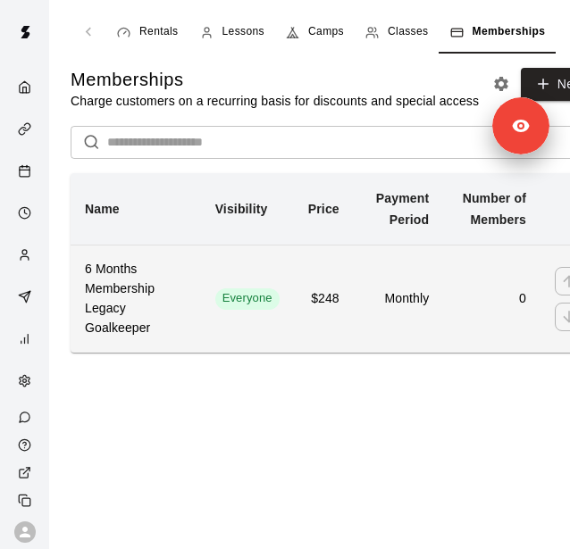
scroll to position [0, 49]
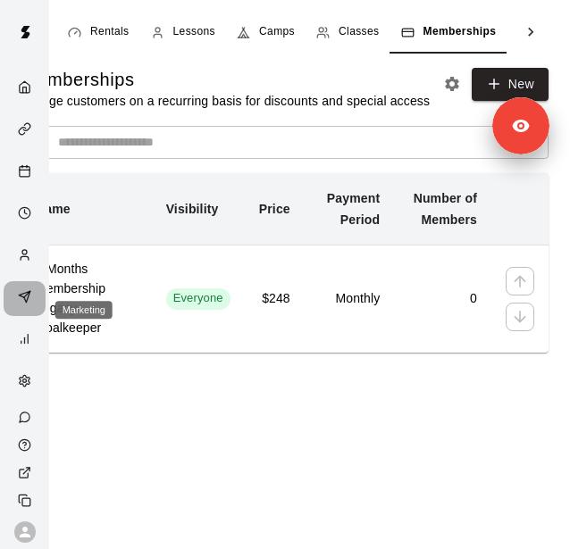
click at [22, 304] on icon "Marketing" at bounding box center [24, 296] width 13 height 13
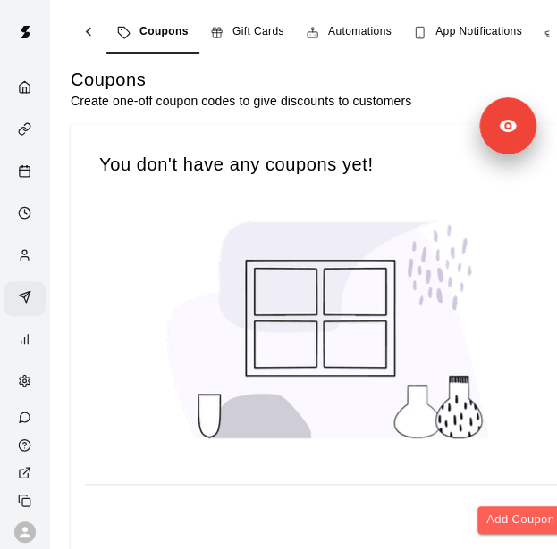
scroll to position [0, 163]
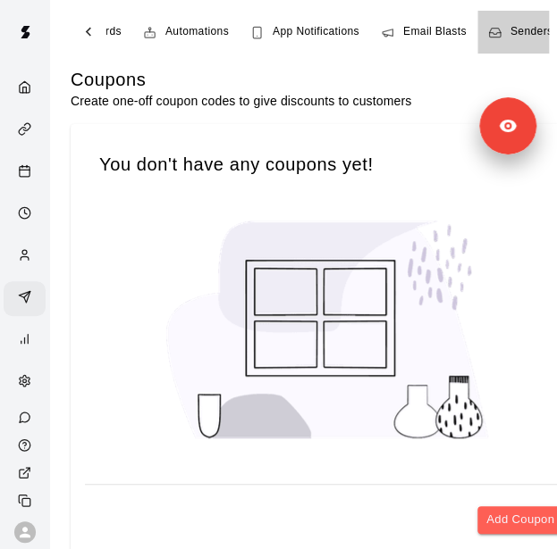
click at [515, 23] on span "Senders" at bounding box center [531, 32] width 43 height 18
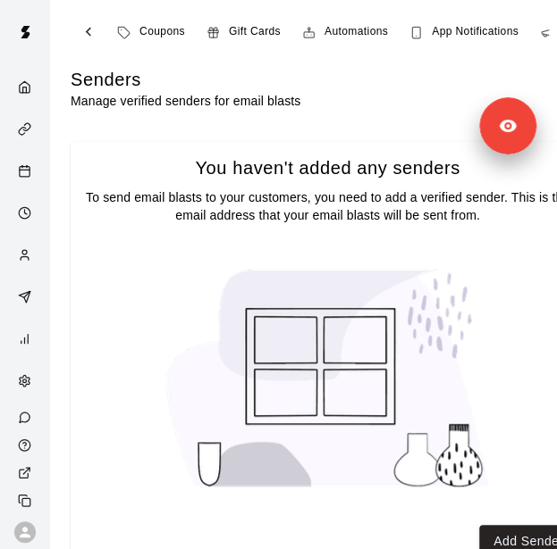
scroll to position [0, 163]
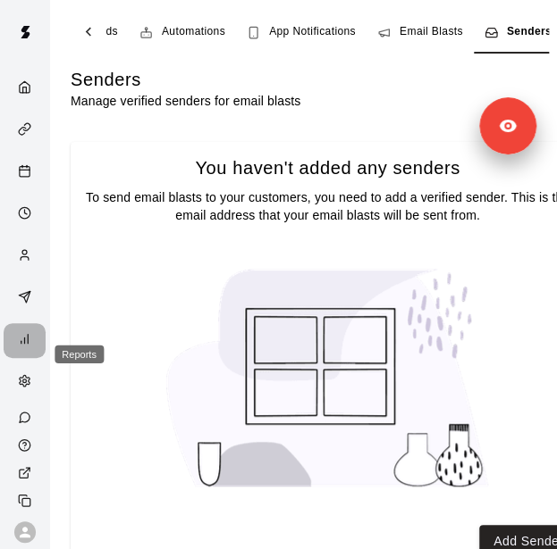
click at [19, 346] on icon "Reports" at bounding box center [24, 338] width 13 height 13
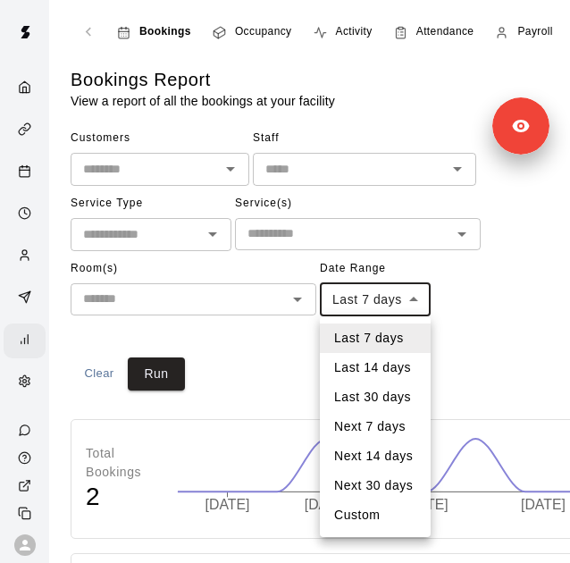
drag, startPoint x: 497, startPoint y: 310, endPoint x: 473, endPoint y: 322, distance: 26.0
click at [473, 322] on div at bounding box center [285, 281] width 570 height 563
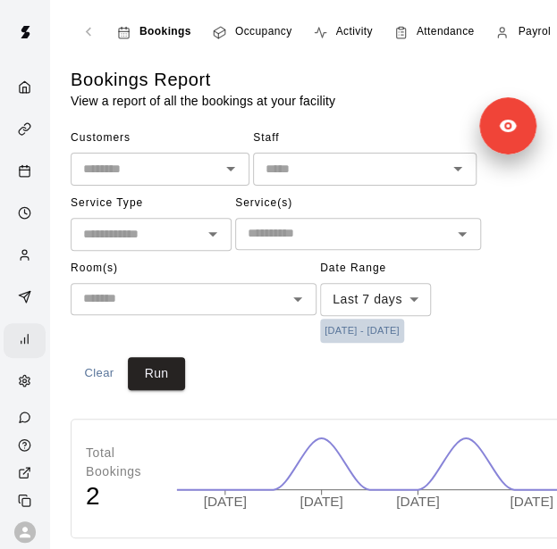
click at [398, 332] on button "[DATE] - [DATE]" at bounding box center [362, 331] width 84 height 24
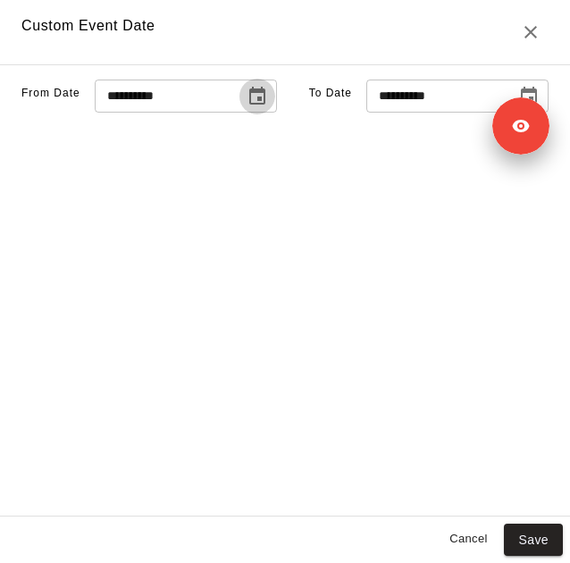
click at [249, 105] on icon "Choose date, selected date is Oct 7, 2025" at bounding box center [257, 96] width 16 height 18
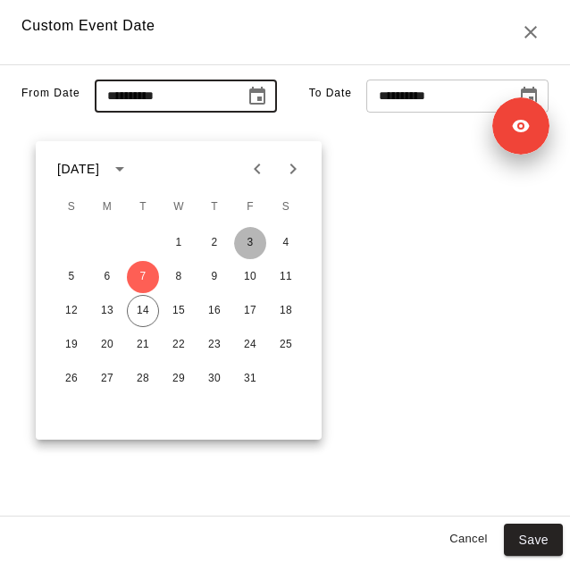
click at [257, 239] on button "3" at bounding box center [250, 243] width 32 height 32
type input "**********"
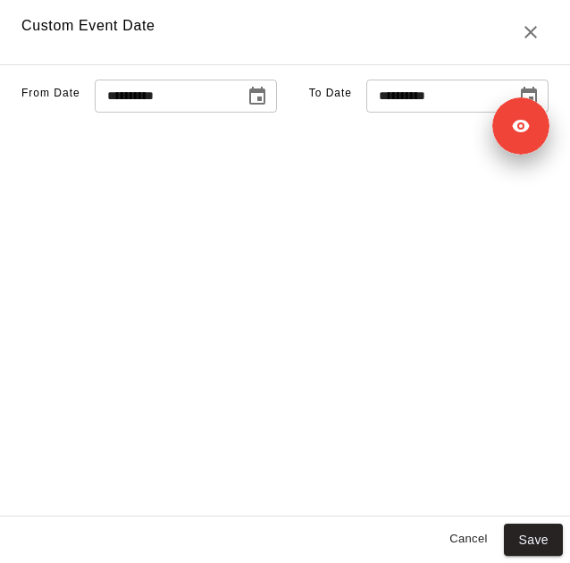
click at [448, 113] on input "**********" at bounding box center [435, 96] width 138 height 33
click at [366, 113] on input "**********" at bounding box center [435, 96] width 138 height 33
type input "**********"
click at [531, 537] on button "Save" at bounding box center [533, 539] width 59 height 33
type input "******"
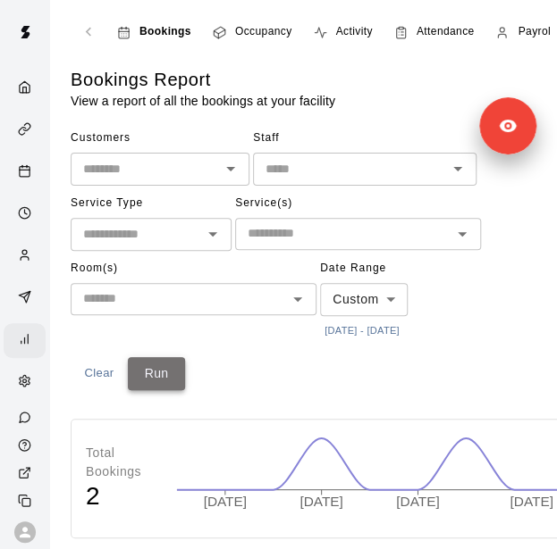
click at [134, 366] on button "Run" at bounding box center [156, 373] width 57 height 33
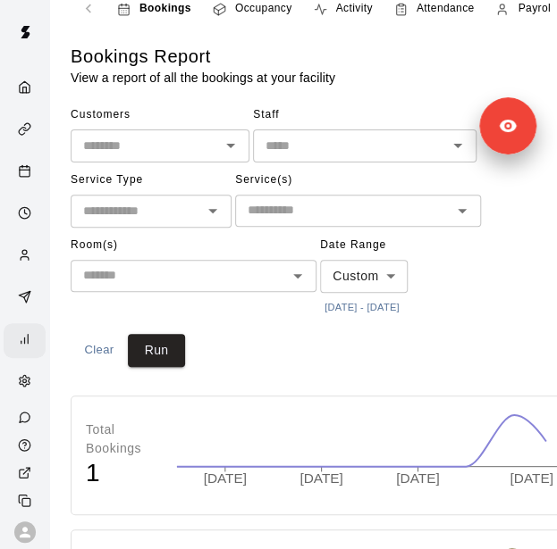
scroll to position [24, 0]
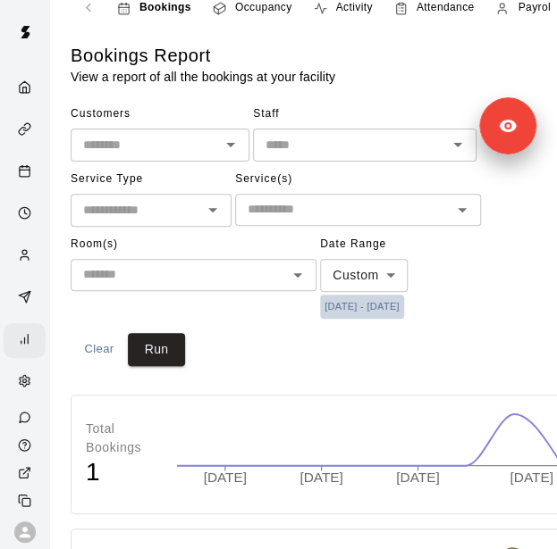
click at [373, 307] on button "[DATE] - [DATE]" at bounding box center [362, 307] width 84 height 24
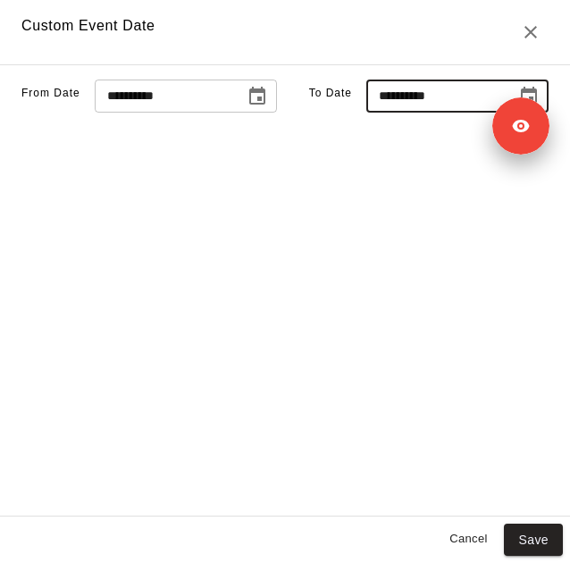
click at [366, 113] on input "**********" at bounding box center [435, 96] width 138 height 33
type input "**********"
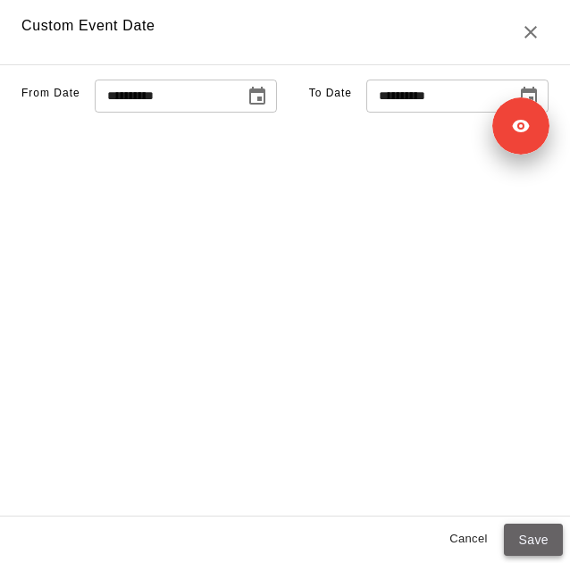
click at [544, 527] on button "Save" at bounding box center [533, 539] width 59 height 33
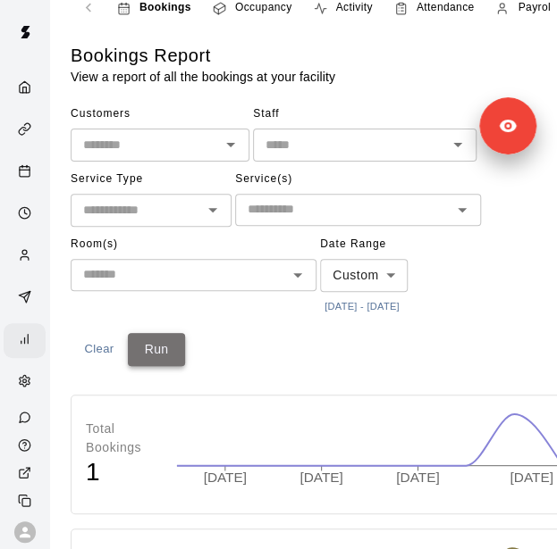
click at [149, 343] on button "Run" at bounding box center [156, 349] width 57 height 33
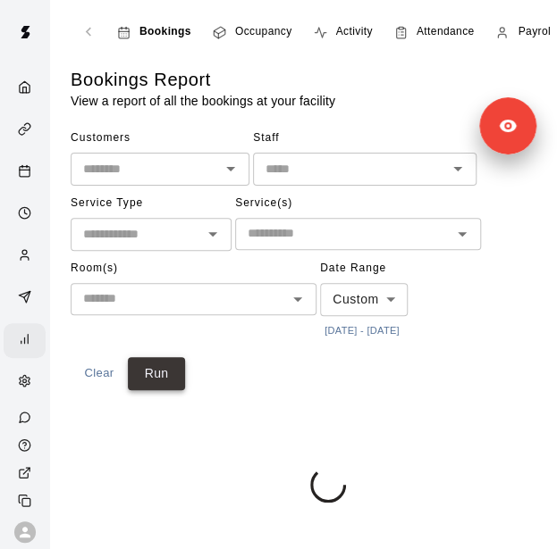
scroll to position [0, 0]
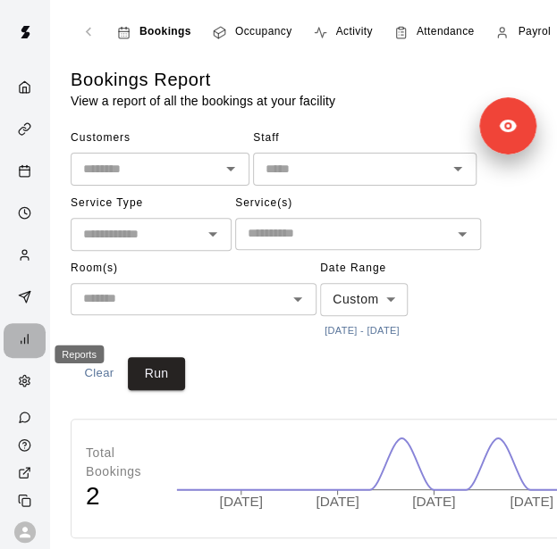
click at [24, 349] on div "Reports" at bounding box center [29, 340] width 22 height 17
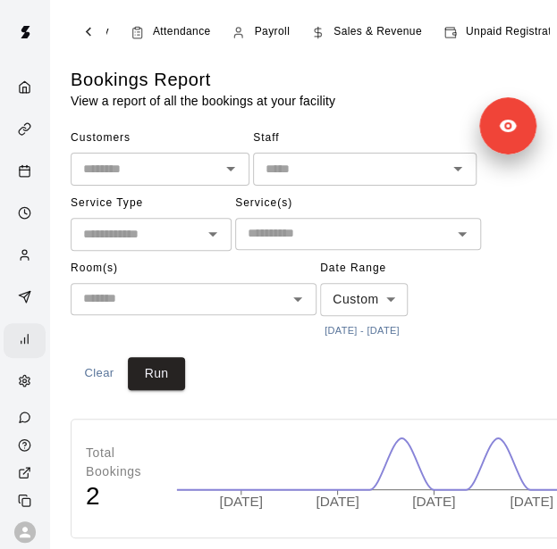
scroll to position [0, 267]
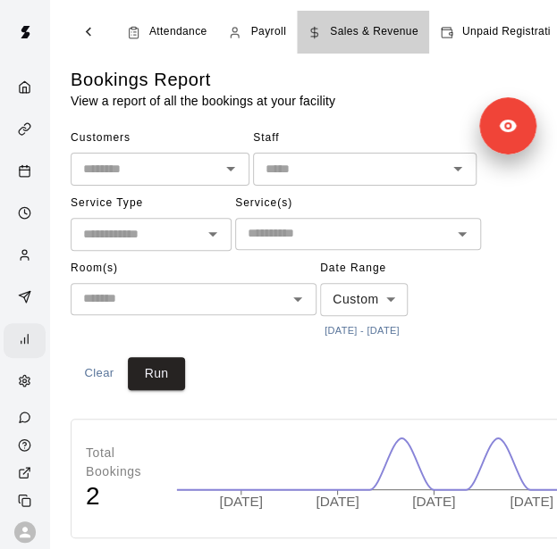
click at [327, 23] on div "Sales & Revenue" at bounding box center [362, 32] width 111 height 18
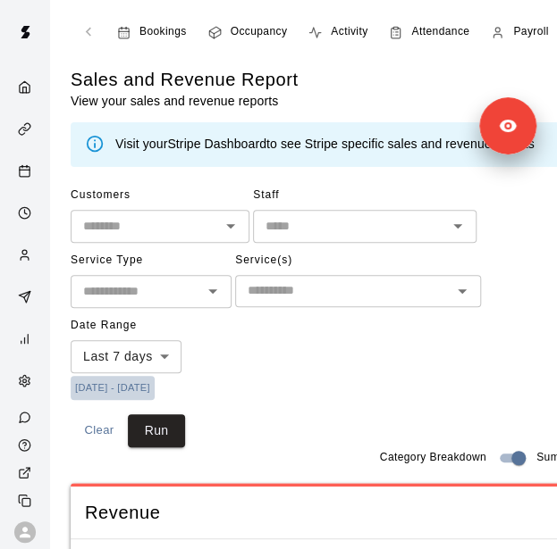
click at [146, 390] on button "[DATE] - [DATE]" at bounding box center [113, 388] width 84 height 24
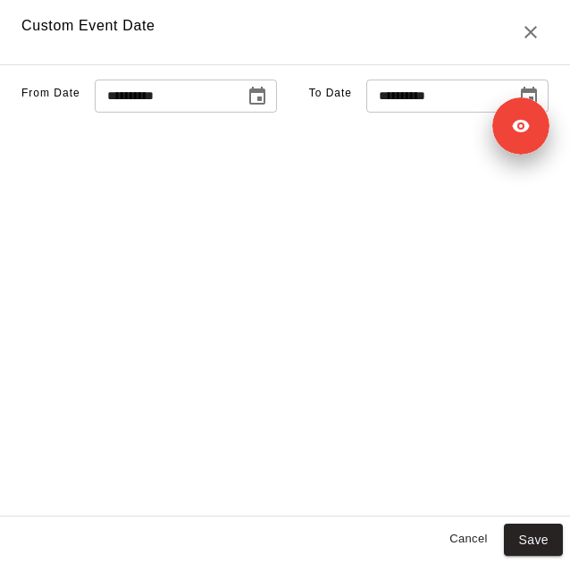
click at [247, 107] on icon "Choose date, selected date is Oct 7, 2025" at bounding box center [257, 96] width 21 height 21
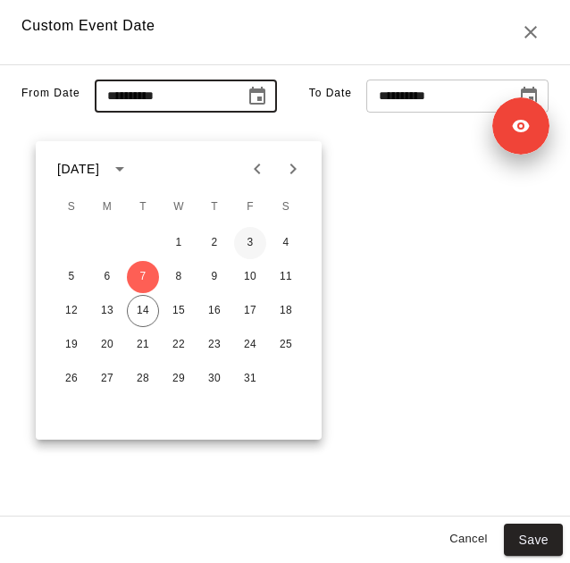
click at [237, 241] on button "3" at bounding box center [250, 243] width 32 height 32
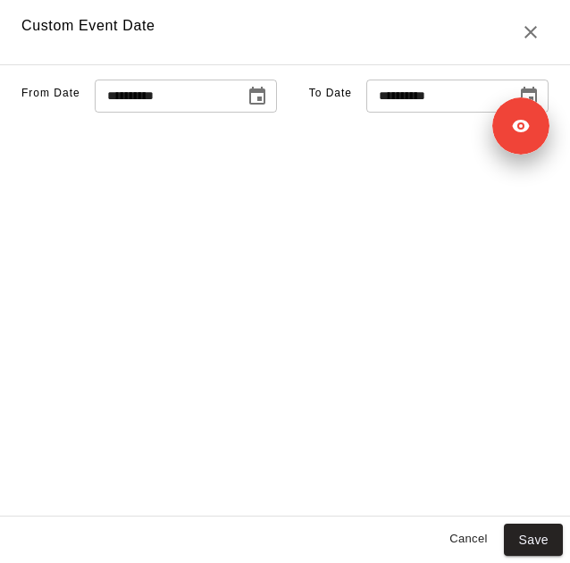
type input "**********"
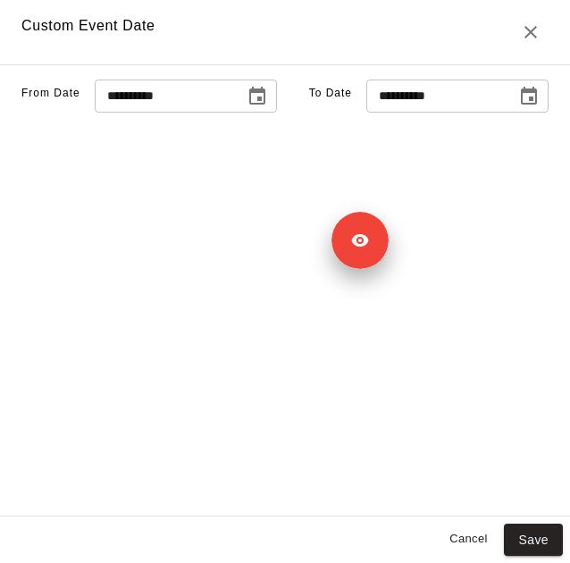
drag, startPoint x: 525, startPoint y: 135, endPoint x: 21, endPoint y: 589, distance: 678.1
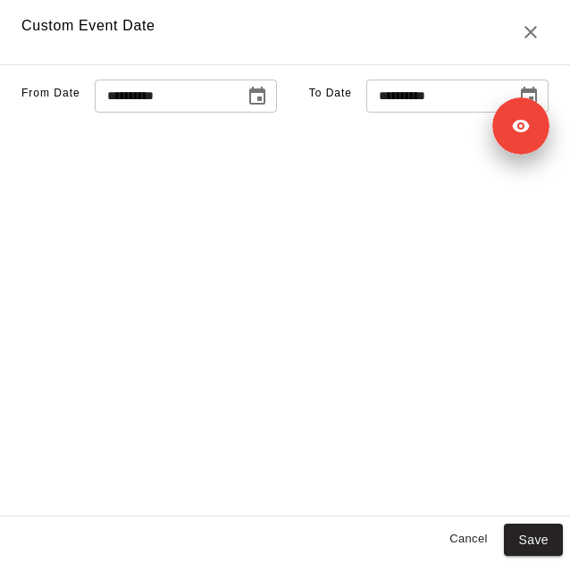
drag, startPoint x: 479, startPoint y: 187, endPoint x: 293, endPoint y: 447, distance: 319.5
click at [288, 453] on div "**********" at bounding box center [285, 290] width 570 height 452
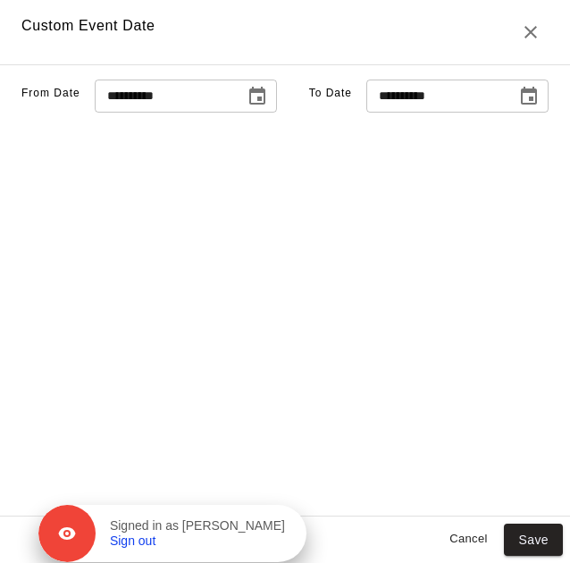
drag, startPoint x: 523, startPoint y: 142, endPoint x: 278, endPoint y: 548, distance: 474.9
click at [278, 548] on div "Signed in as [PERSON_NAME] Sign out" at bounding box center [172, 533] width 268 height 57
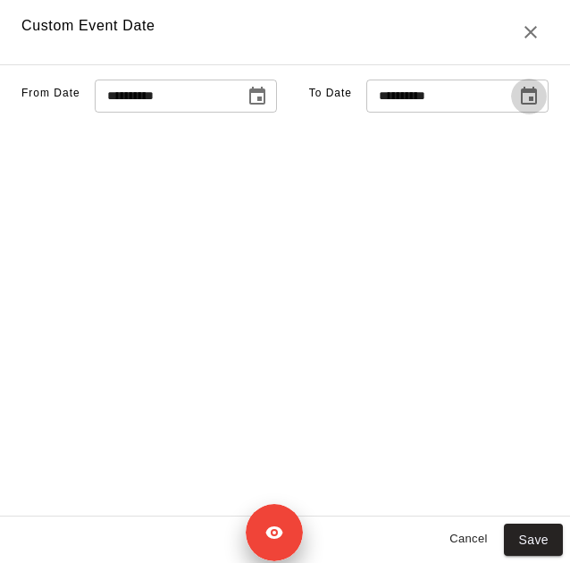
click at [521, 105] on icon "Choose date, selected date is Oct 14, 2025" at bounding box center [529, 96] width 16 height 18
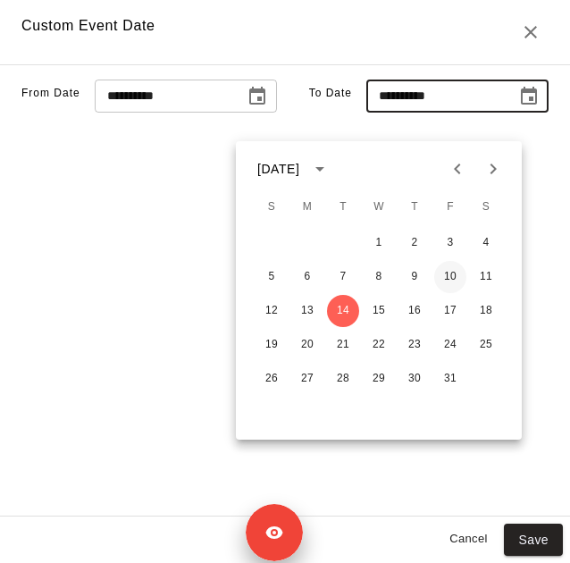
click at [450, 272] on button "10" at bounding box center [450, 277] width 32 height 32
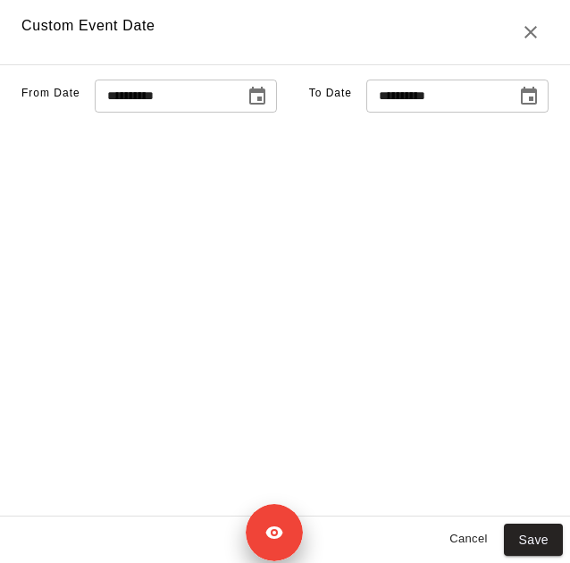
type input "**********"
click at [536, 548] on button "Save" at bounding box center [533, 539] width 59 height 33
type input "******"
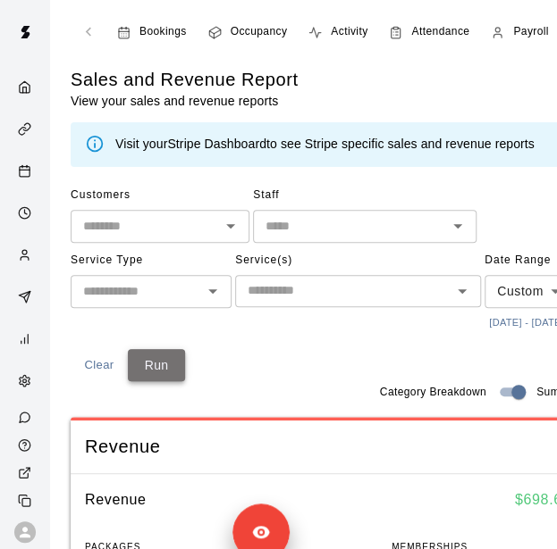
click at [166, 382] on button "Run" at bounding box center [156, 365] width 57 height 33
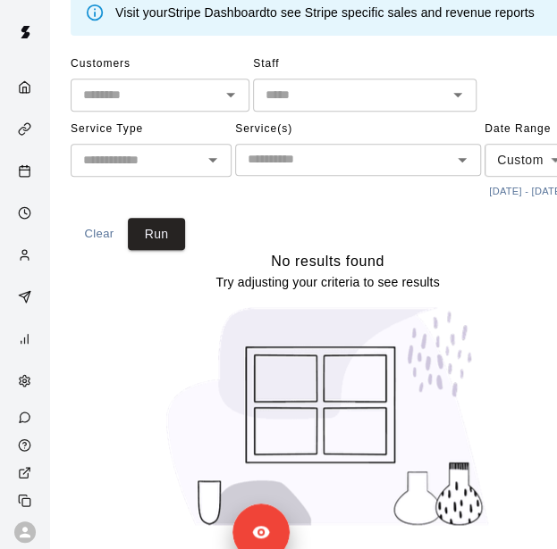
scroll to position [197, 0]
click at [484, 185] on button "[DATE] - [DATE]" at bounding box center [526, 192] width 84 height 24
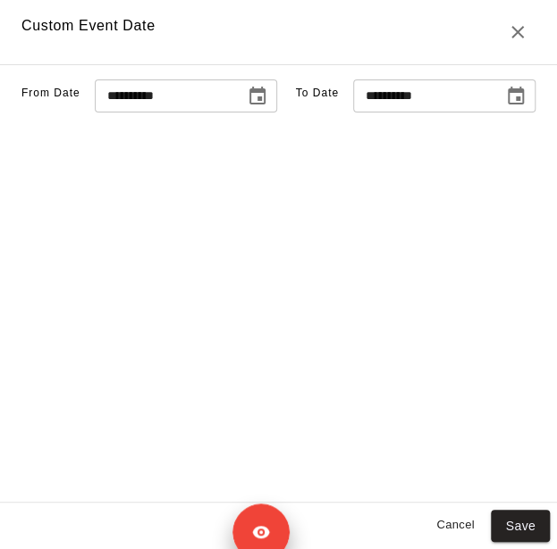
scroll to position [183, 0]
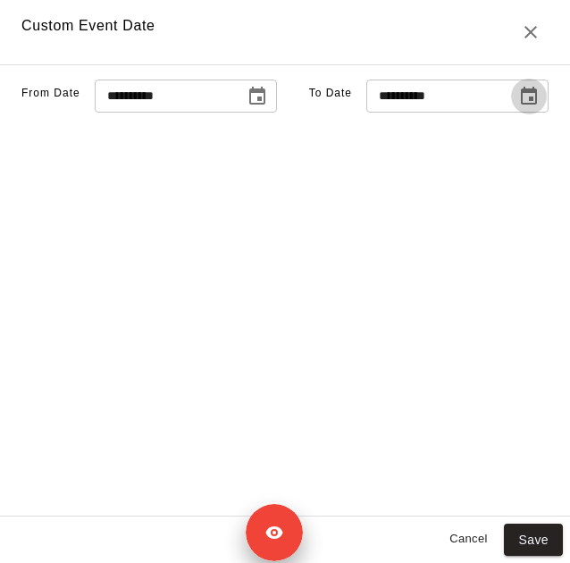
click at [518, 107] on icon "Choose date, selected date is Oct 10, 2025" at bounding box center [528, 96] width 21 height 21
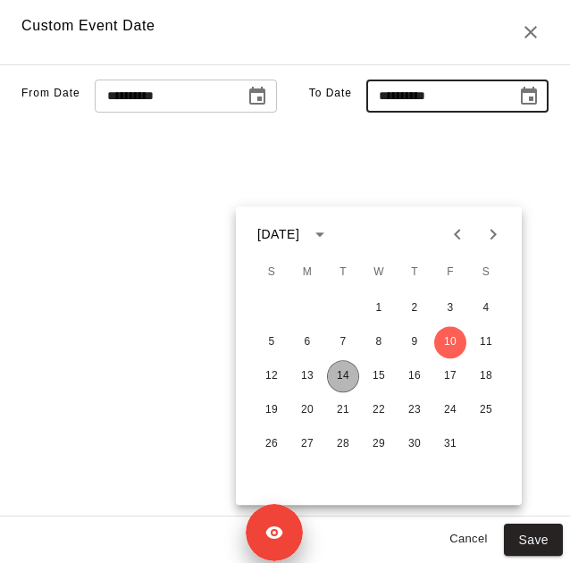
click at [340, 360] on button "14" at bounding box center [343, 376] width 32 height 32
type input "**********"
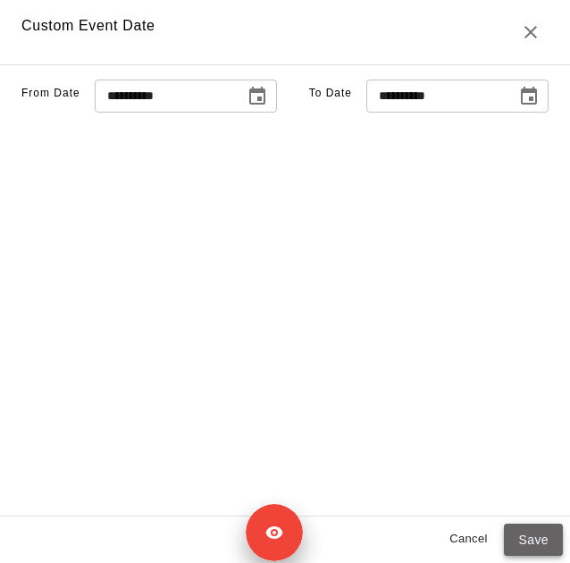
click at [523, 535] on button "Save" at bounding box center [533, 539] width 59 height 33
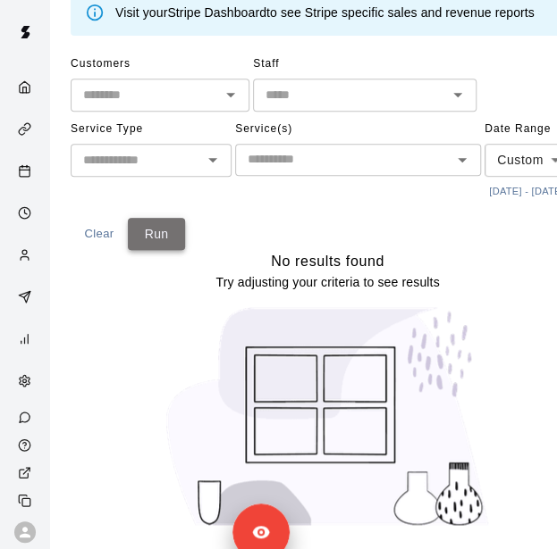
click at [162, 251] on button "Run" at bounding box center [156, 234] width 57 height 33
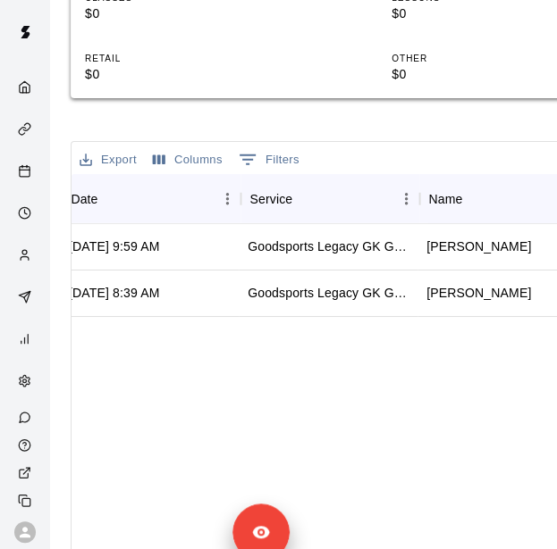
scroll to position [0, 97]
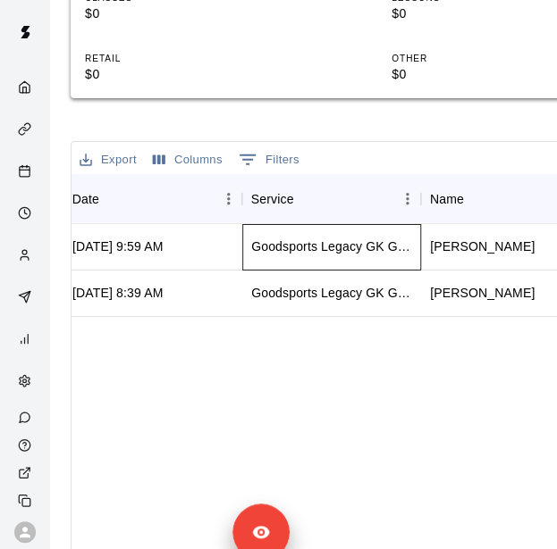
click at [331, 255] on div "Goodsports Legacy GK Goalkeeper Training U12 - U14" at bounding box center [331, 247] width 161 height 18
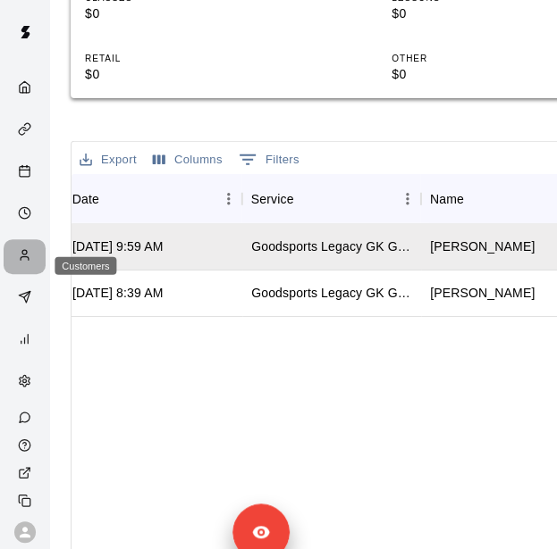
click at [18, 265] on div "Customers" at bounding box center [29, 256] width 22 height 17
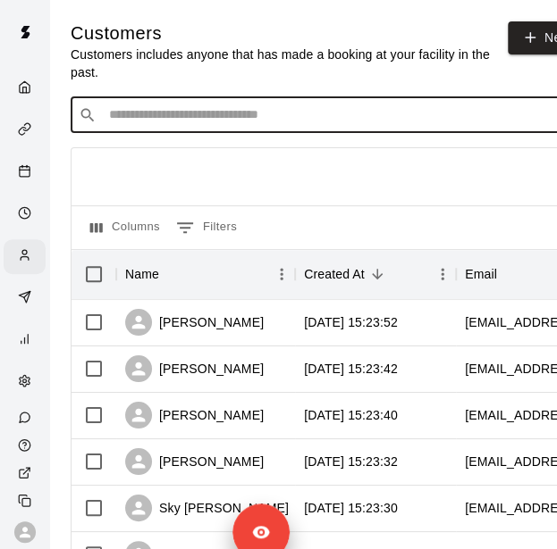
click at [229, 106] on input "Search customers by name or email" at bounding box center [348, 115] width 488 height 18
type input "*****"
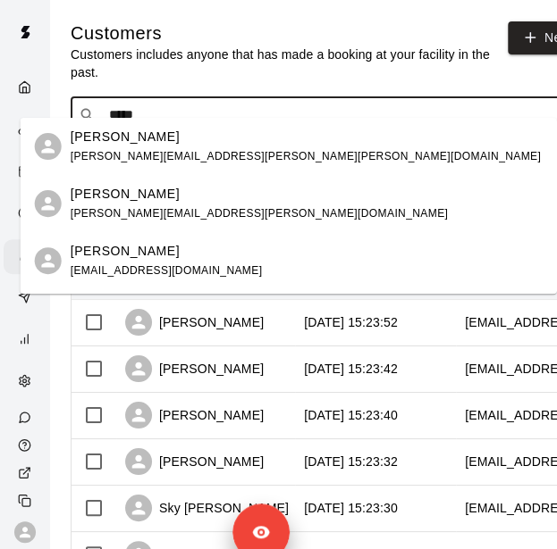
click at [245, 252] on div "[PERSON_NAME] [EMAIL_ADDRESS][DOMAIN_NAME]" at bounding box center [307, 261] width 472 height 38
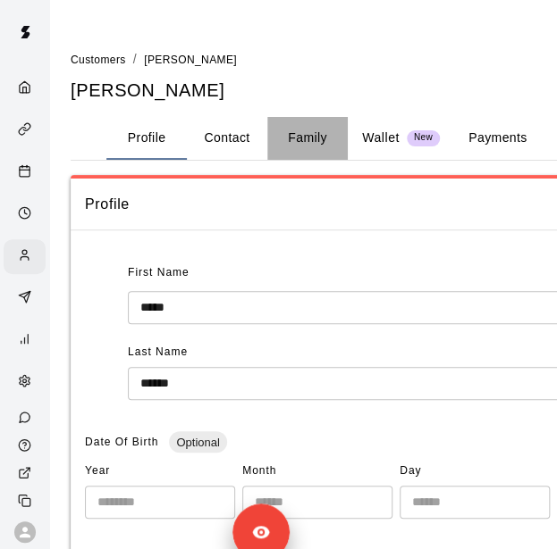
click at [313, 140] on button "Family" at bounding box center [307, 138] width 80 height 43
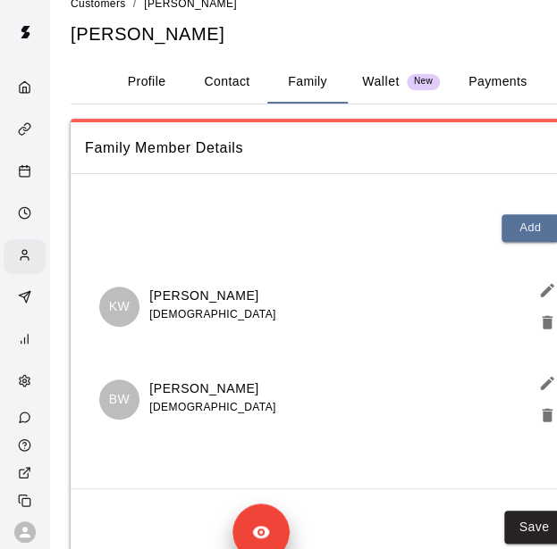
scroll to position [63, 0]
